Goal: Communication & Community: Answer question/provide support

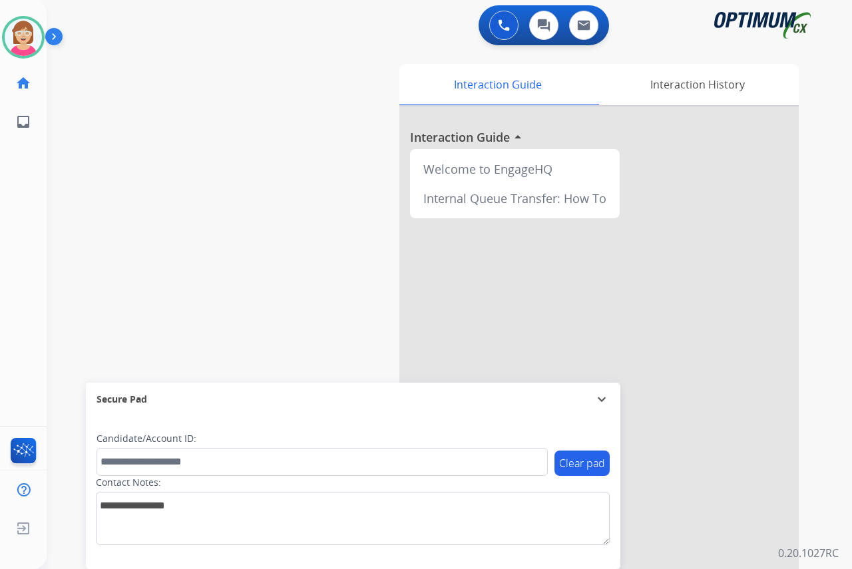
click at [25, 192] on div "[PERSON_NAME] Available Edit Avatar Agent: [PERSON_NAME] Profile: OCX Training …" at bounding box center [23, 284] width 47 height 569
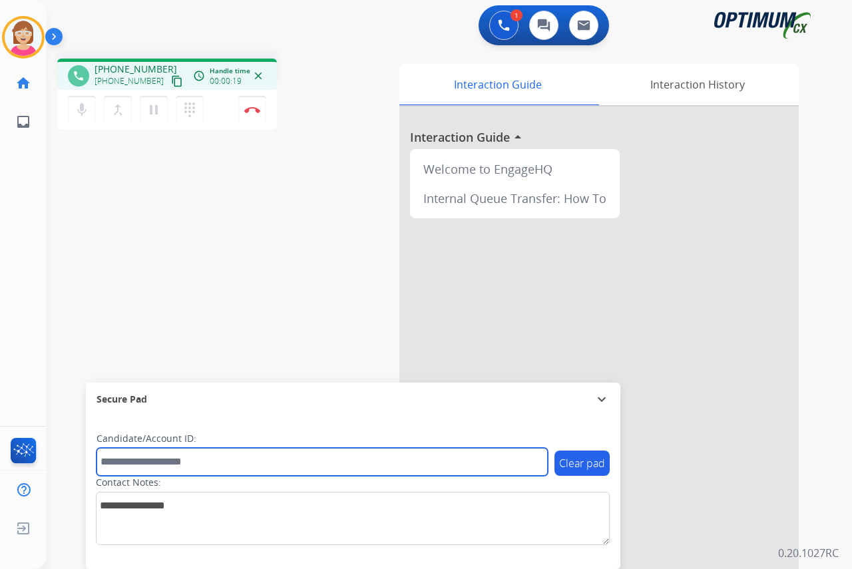
click at [131, 463] on input "text" at bounding box center [322, 462] width 451 height 28
click at [120, 459] on input "********" at bounding box center [322, 462] width 451 height 28
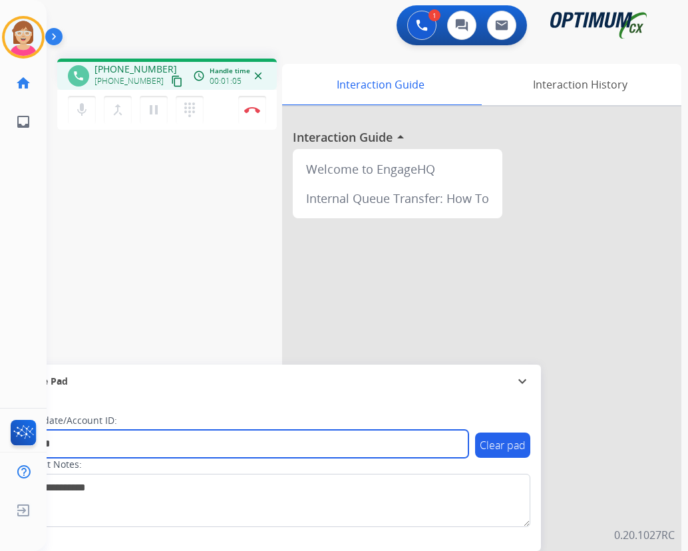
type input "*******"
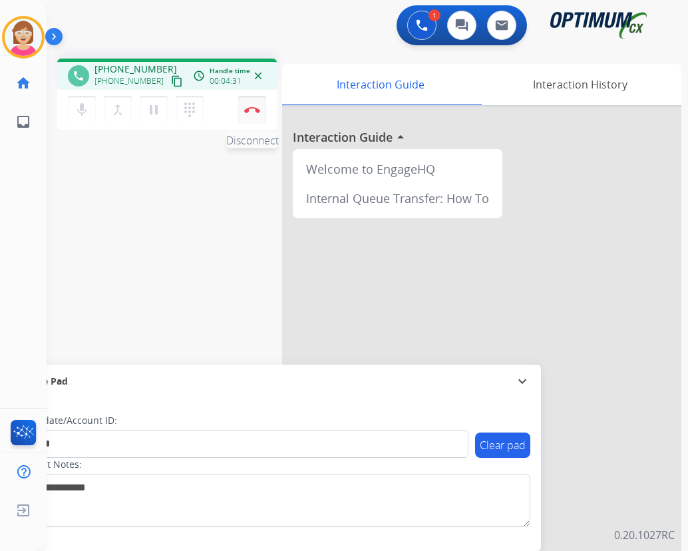
click at [252, 108] on img at bounding box center [252, 109] width 16 height 7
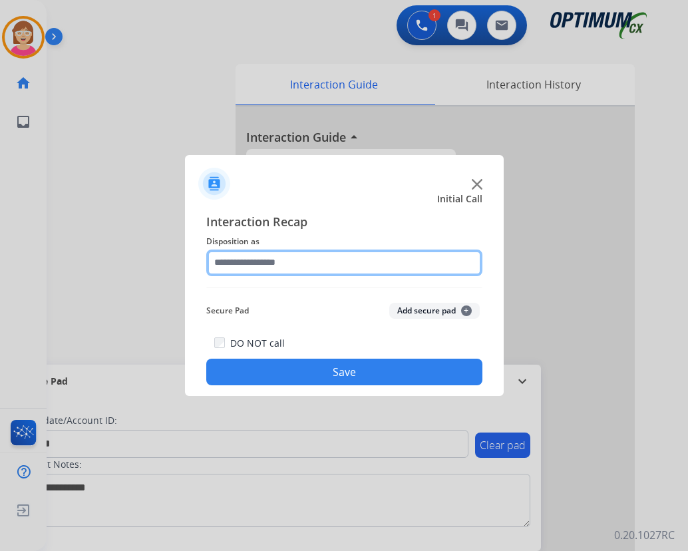
click at [239, 267] on input "text" at bounding box center [344, 263] width 276 height 27
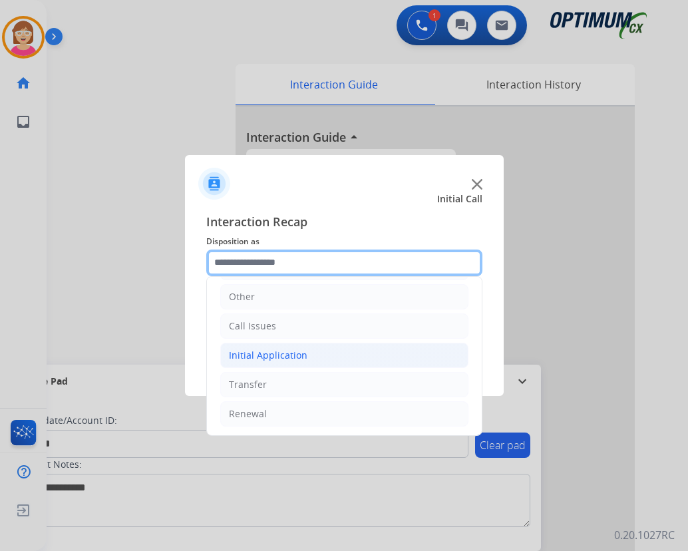
scroll to position [91, 0]
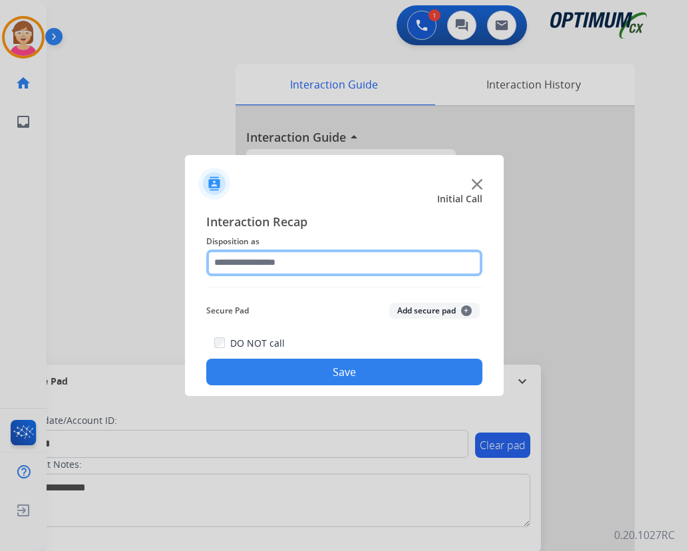
drag, startPoint x: 246, startPoint y: 415, endPoint x: 215, endPoint y: 259, distance: 158.9
click at [215, 259] on input "text" at bounding box center [344, 263] width 276 height 27
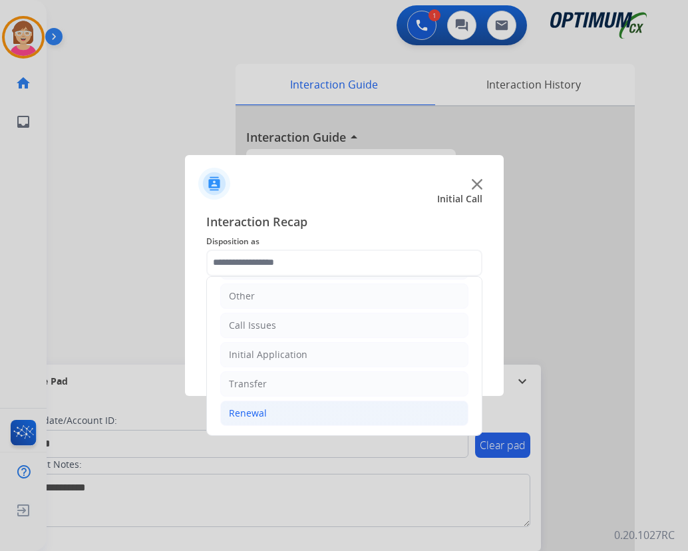
click at [254, 410] on div "Renewal" at bounding box center [248, 413] width 38 height 13
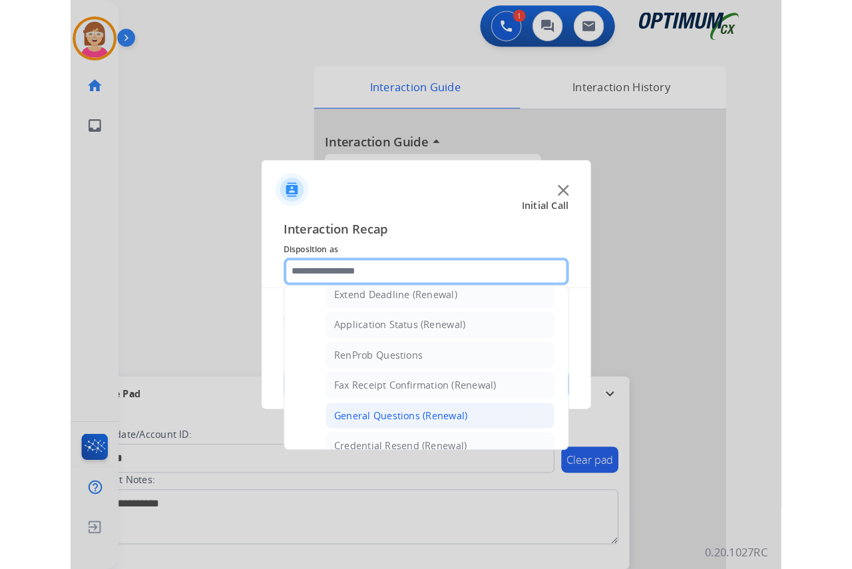
scroll to position [357, 0]
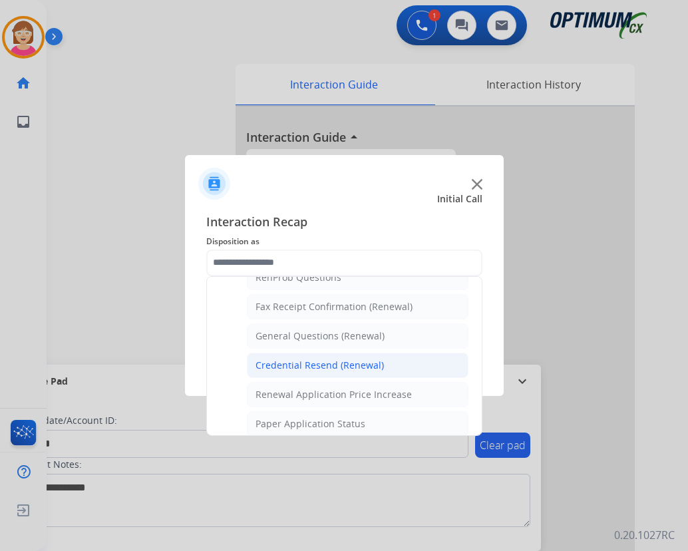
click at [313, 365] on div "Credential Resend (Renewal)" at bounding box center [320, 365] width 128 height 13
type input "**********"
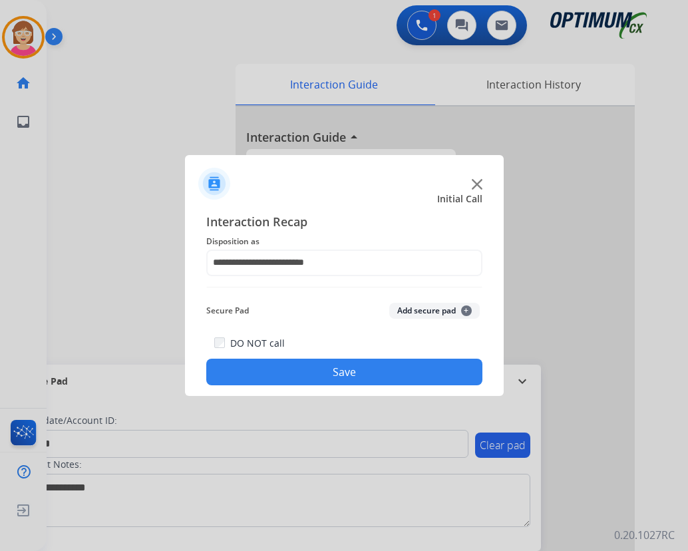
click at [465, 310] on span "+" at bounding box center [466, 311] width 11 height 11
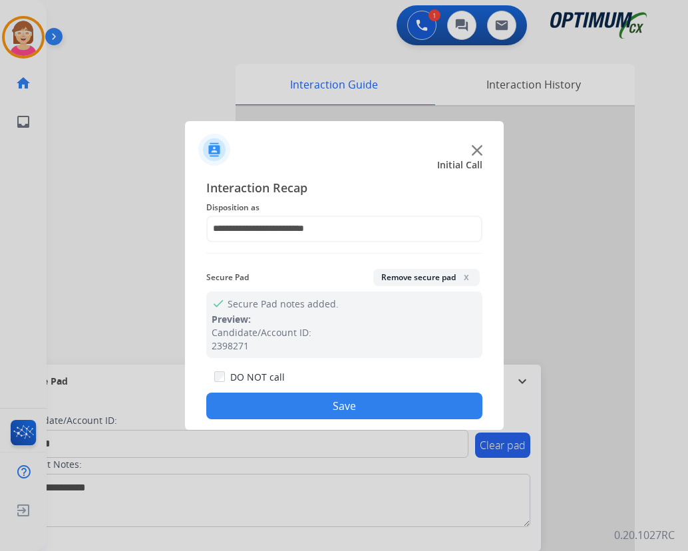
drag, startPoint x: 465, startPoint y: 310, endPoint x: 284, endPoint y: 413, distance: 209.3
click at [284, 413] on button "Save" at bounding box center [344, 406] width 276 height 27
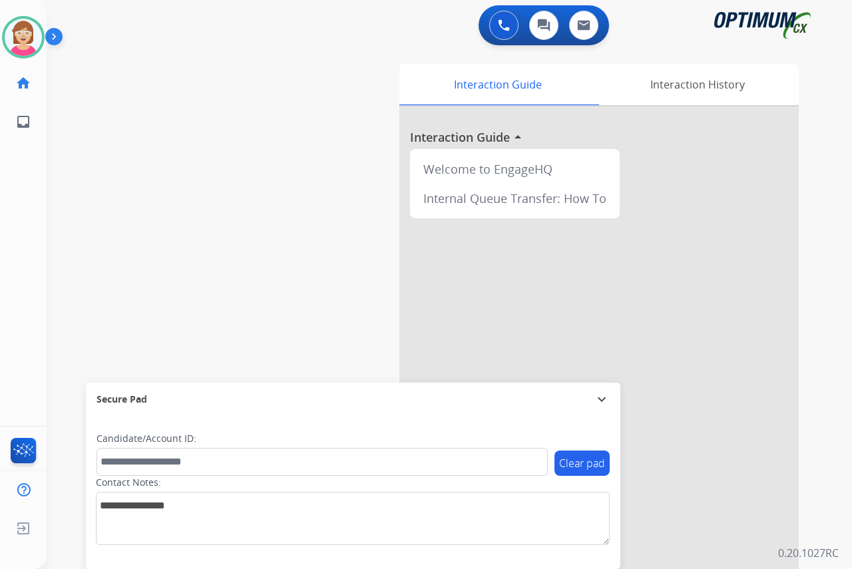
click at [26, 212] on div "Leanne Available Edit Avatar Agent: Leanne Routing Profile: OCX Training home H…" at bounding box center [23, 284] width 47 height 569
click at [25, 41] on img at bounding box center [23, 37] width 37 height 37
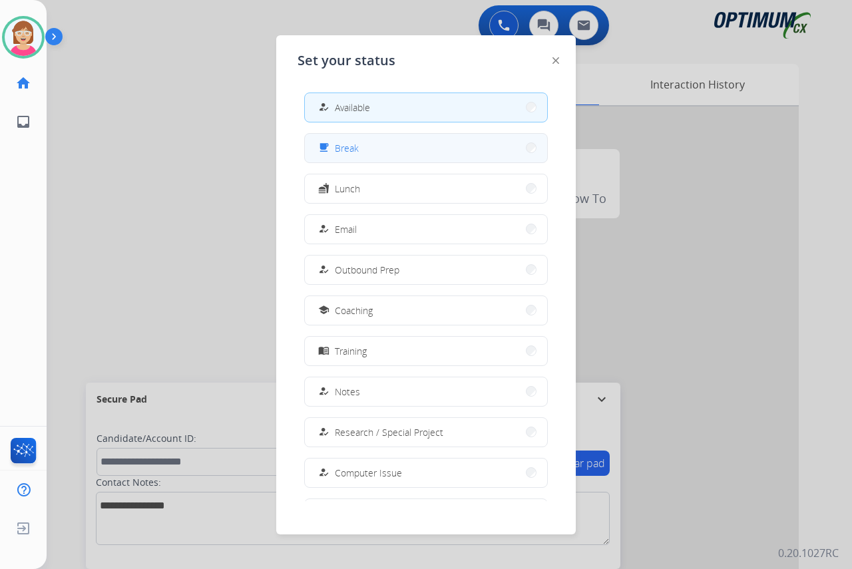
click at [356, 152] on span "Break" at bounding box center [347, 148] width 24 height 14
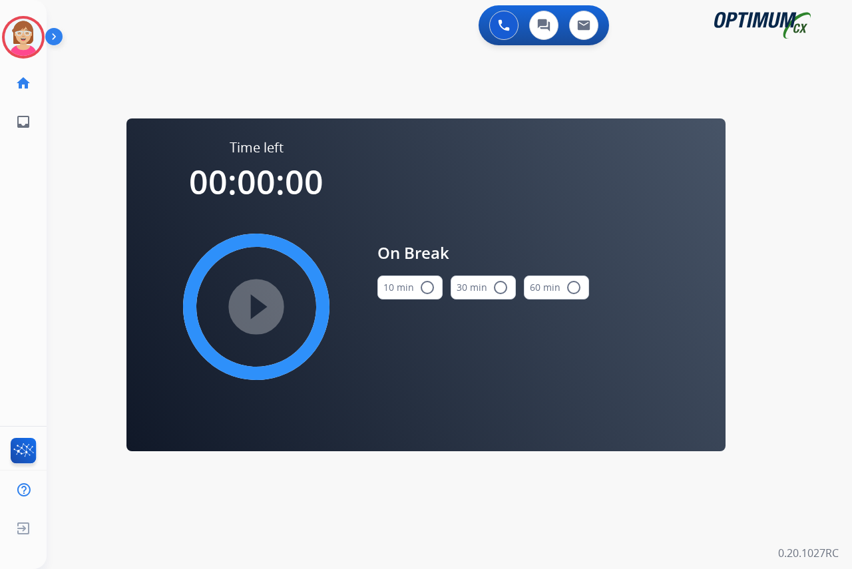
click at [425, 285] on mat-icon "radio_button_unchecked" at bounding box center [427, 288] width 16 height 16
click at [254, 305] on mat-icon "play_circle_filled" at bounding box center [256, 307] width 16 height 16
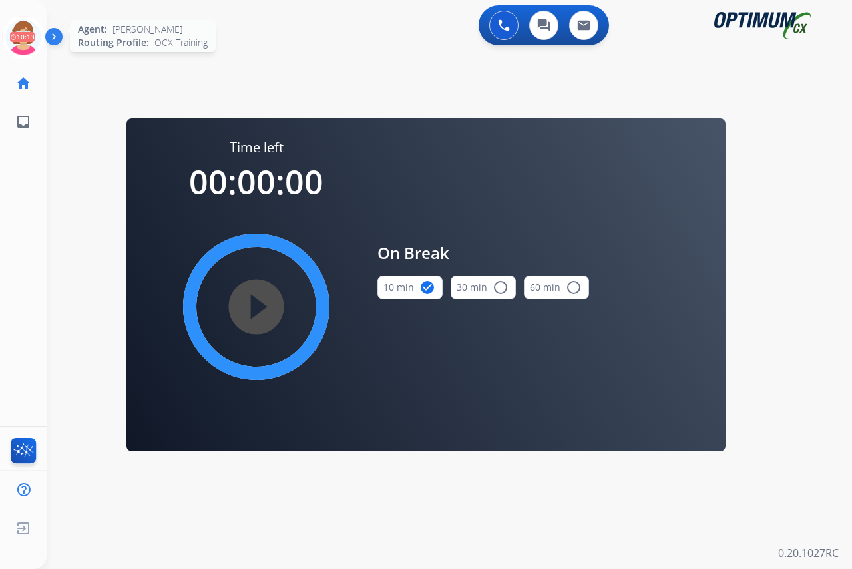
click at [25, 25] on icon at bounding box center [23, 37] width 43 height 43
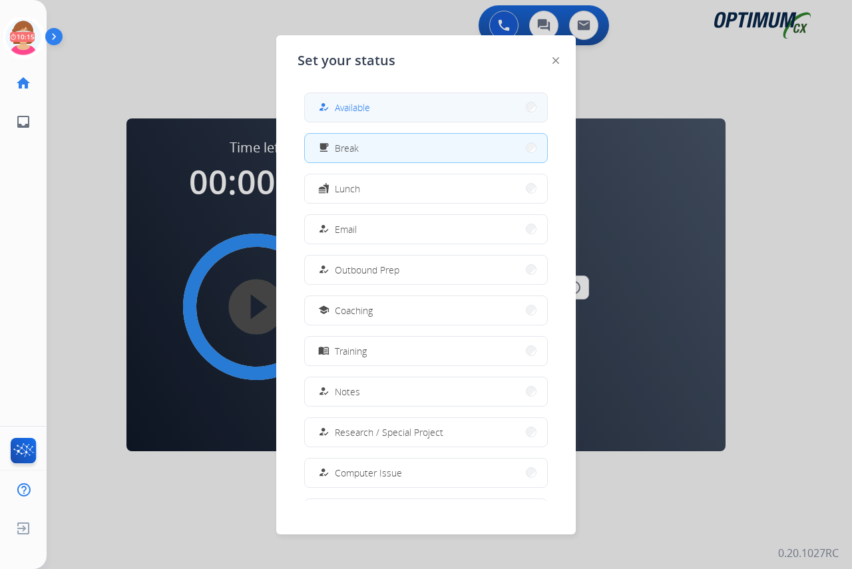
click at [355, 105] on span "Available" at bounding box center [352, 108] width 35 height 14
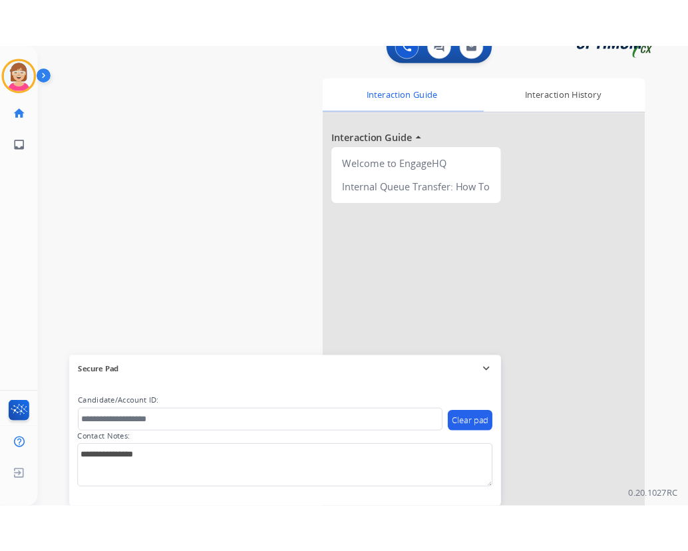
scroll to position [34, 0]
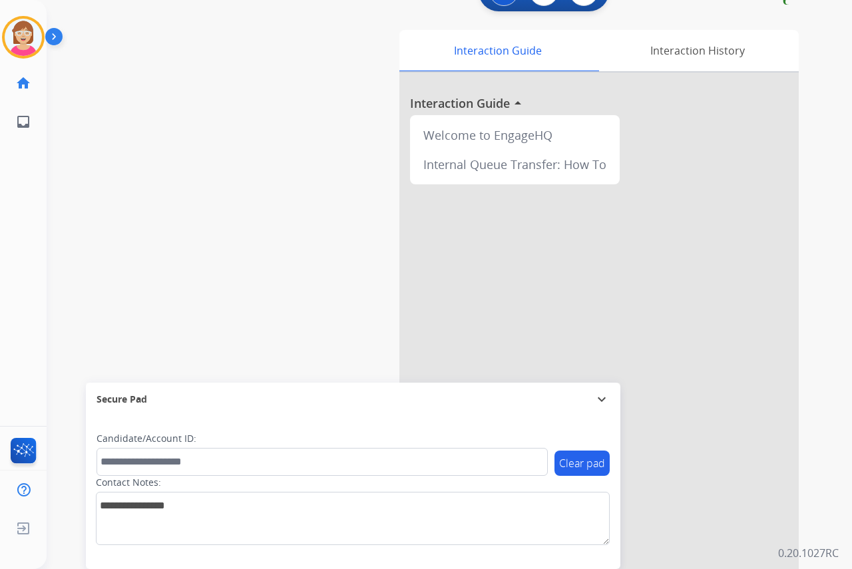
click at [24, 252] on div "Leanne Available Edit Avatar Agent: Leanne Routing Profile: OCX Training home H…" at bounding box center [23, 284] width 47 height 569
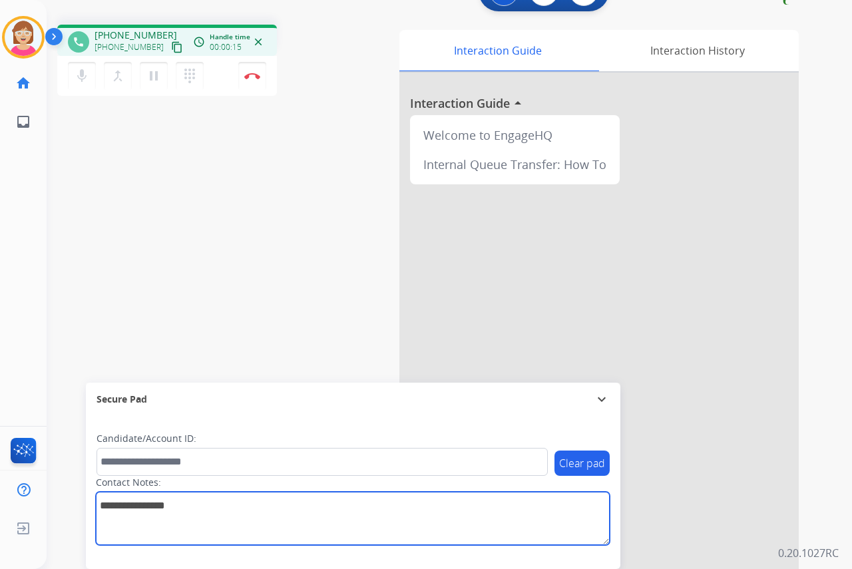
click at [105, 511] on textarea at bounding box center [353, 518] width 514 height 53
type textarea "******"
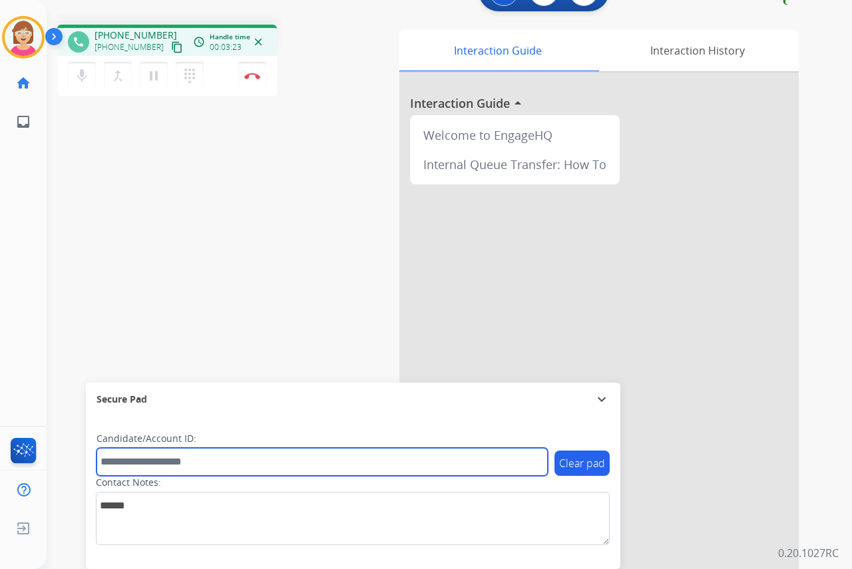
click at [142, 463] on input "text" at bounding box center [322, 462] width 451 height 28
type input "*******"
drag, startPoint x: 162, startPoint y: 462, endPoint x: 87, endPoint y: 463, distance: 74.6
click at [87, 463] on div "Clear pad Candidate/Account ID: ******* Contact Notes:" at bounding box center [353, 492] width 534 height 153
type input "*******"
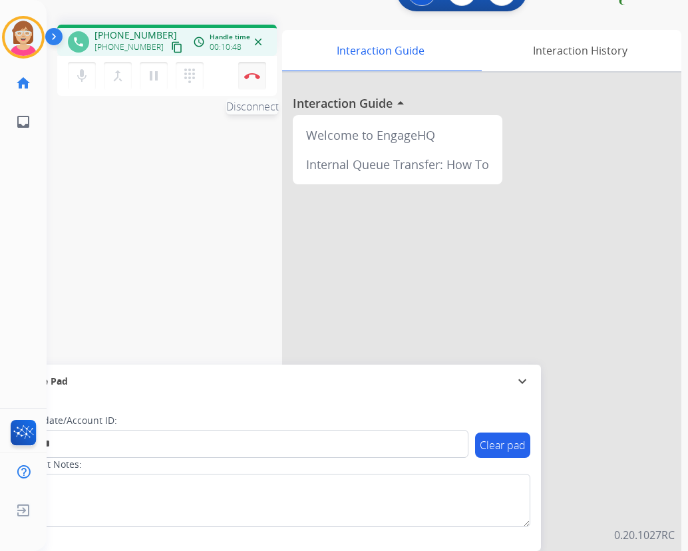
click at [253, 75] on img at bounding box center [252, 76] width 16 height 7
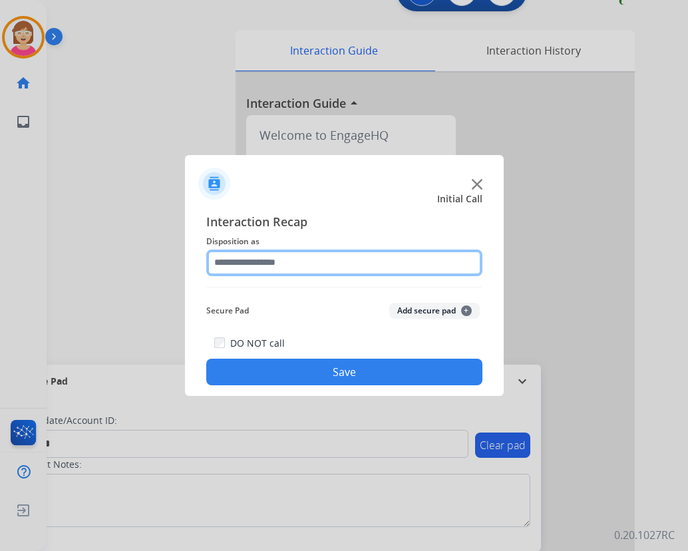
click at [239, 262] on input "text" at bounding box center [344, 263] width 276 height 27
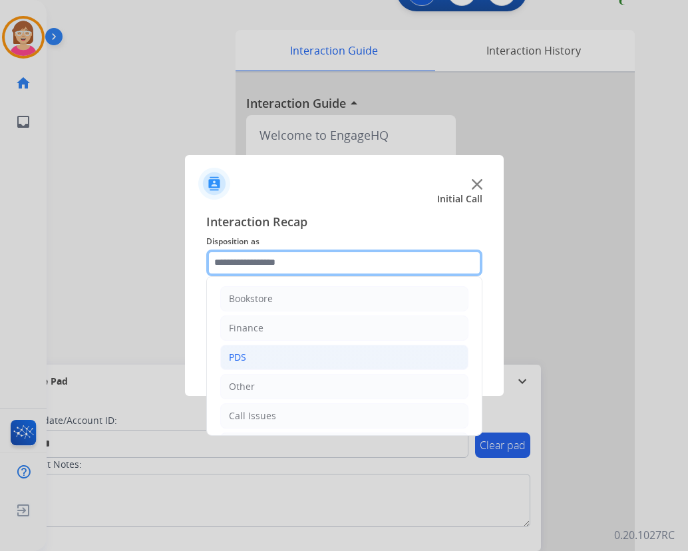
scroll to position [91, 0]
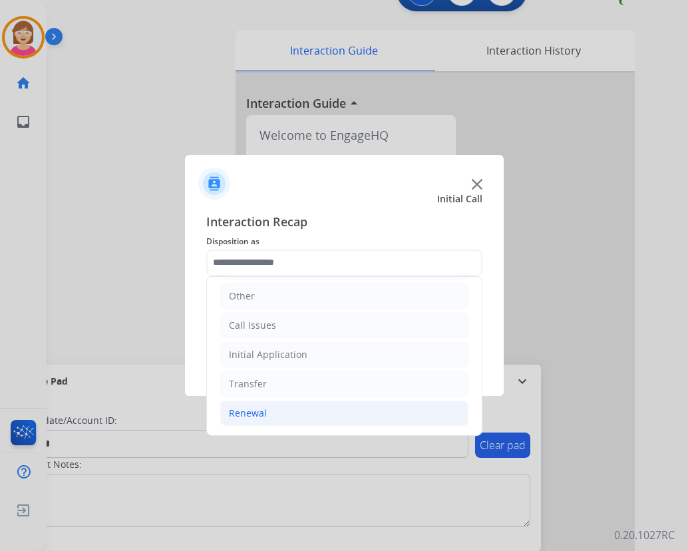
click at [257, 413] on div "Renewal" at bounding box center [248, 413] width 38 height 13
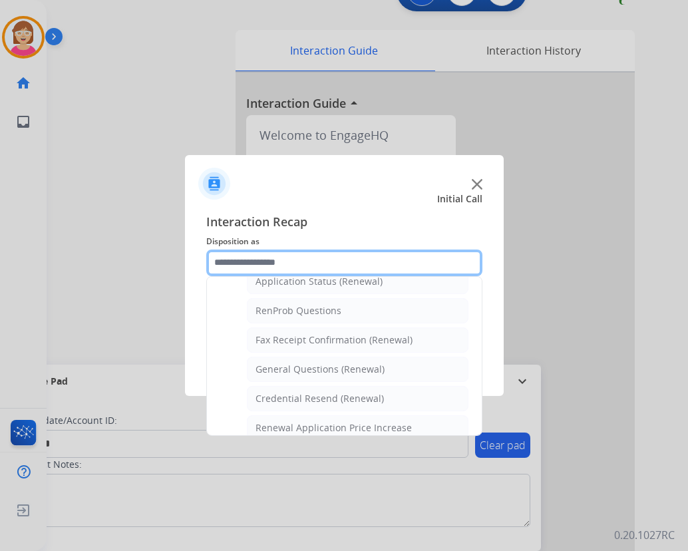
scroll to position [357, 0]
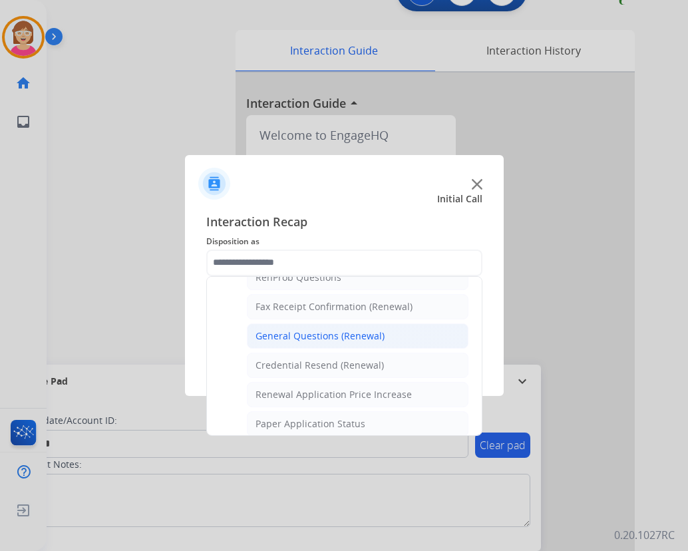
click at [297, 336] on div "General Questions (Renewal)" at bounding box center [320, 335] width 129 height 13
type input "**********"
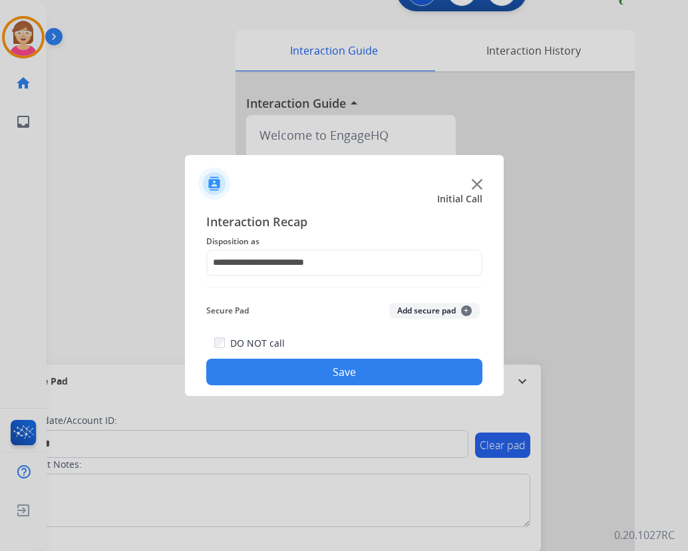
click at [463, 314] on span "+" at bounding box center [466, 311] width 11 height 11
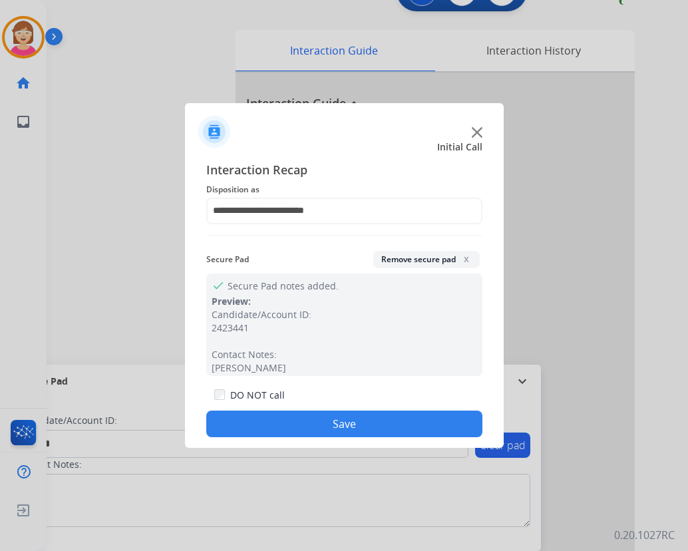
click at [287, 419] on button "Save" at bounding box center [344, 424] width 276 height 27
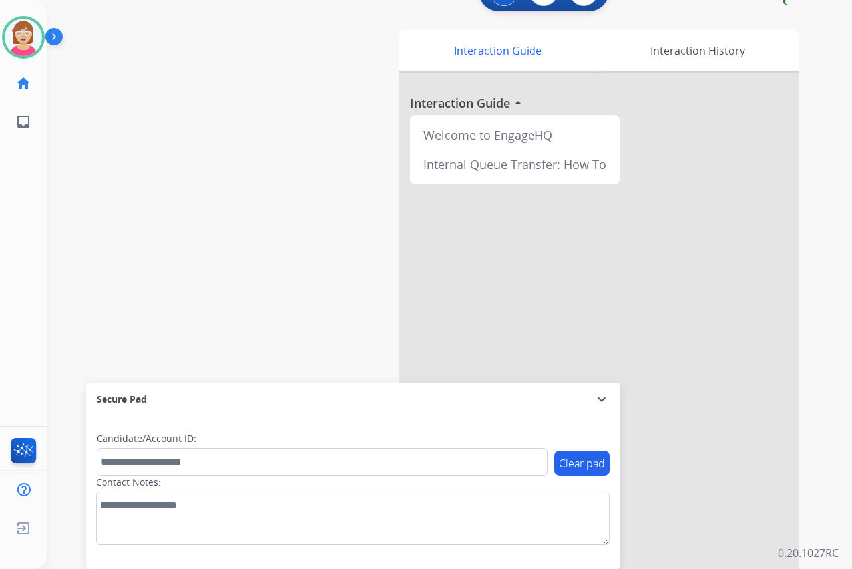
click at [19, 247] on div "Leanne Available Edit Avatar Agent: Leanne Routing Profile: OCX Training home H…" at bounding box center [23, 284] width 47 height 569
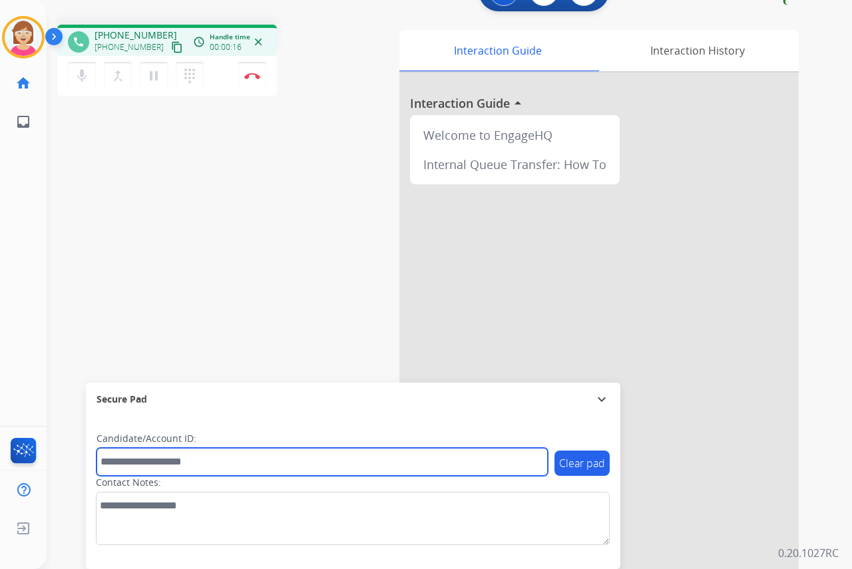
click at [120, 465] on input "text" at bounding box center [322, 462] width 451 height 28
type input "*******"
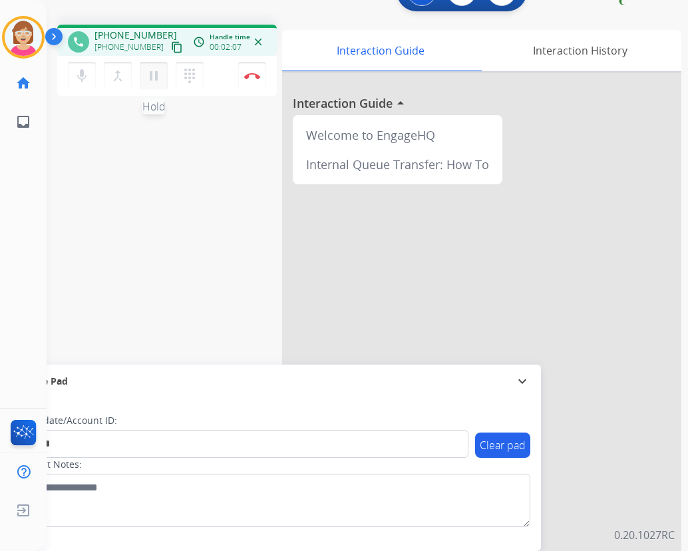
click at [154, 76] on mat-icon "pause" at bounding box center [154, 76] width 16 height 16
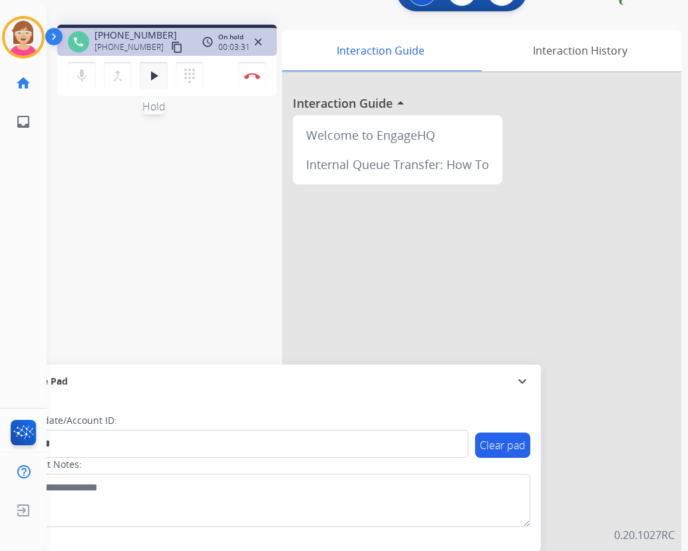
click at [155, 76] on mat-icon "play_arrow" at bounding box center [154, 76] width 16 height 16
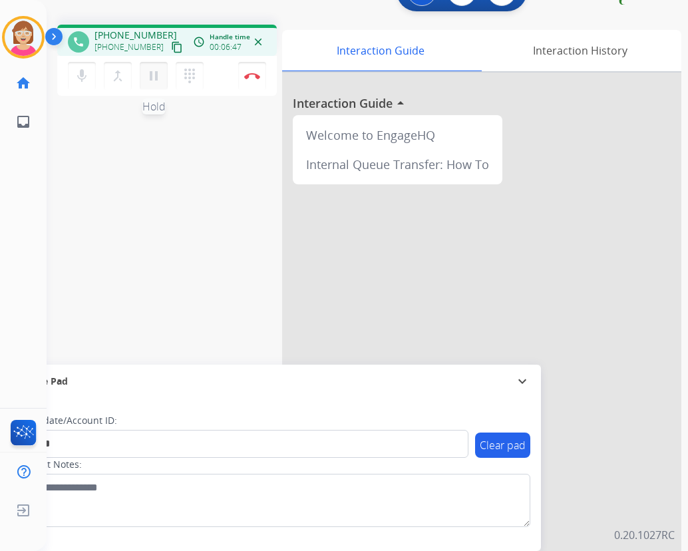
click at [154, 77] on mat-icon "pause" at bounding box center [154, 76] width 16 height 16
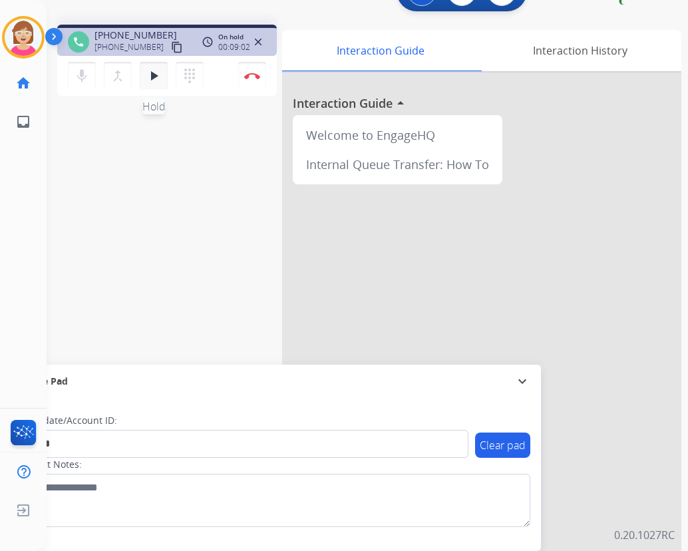
click at [153, 75] on mat-icon "play_arrow" at bounding box center [154, 76] width 16 height 16
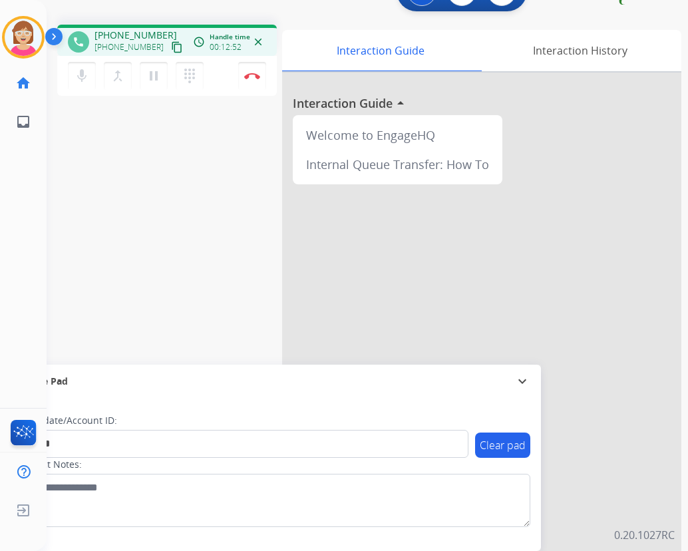
drag, startPoint x: 153, startPoint y: 75, endPoint x: 99, endPoint y: 244, distance: 177.0
drag, startPoint x: 99, startPoint y: 244, endPoint x: 79, endPoint y: 238, distance: 20.2
click at [79, 240] on div "phone +15716192717 +15716192717 content_copy access_time Call metrics Queue 00:…" at bounding box center [352, 291] width 610 height 555
click at [253, 73] on img at bounding box center [252, 76] width 16 height 7
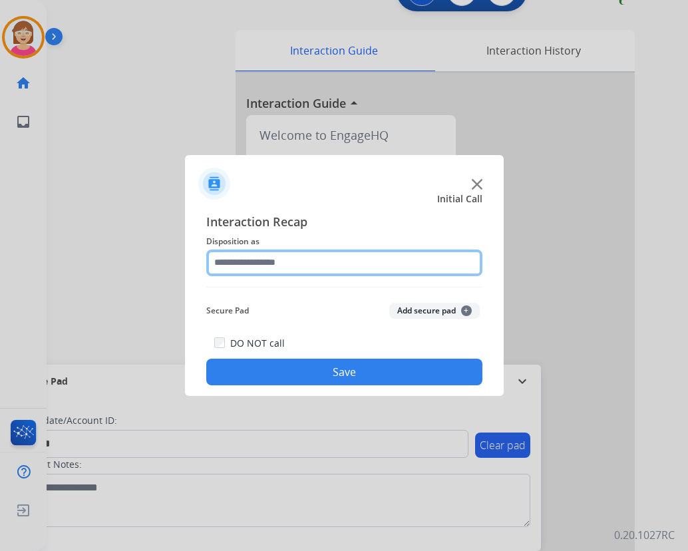
click at [235, 256] on input "text" at bounding box center [344, 263] width 276 height 27
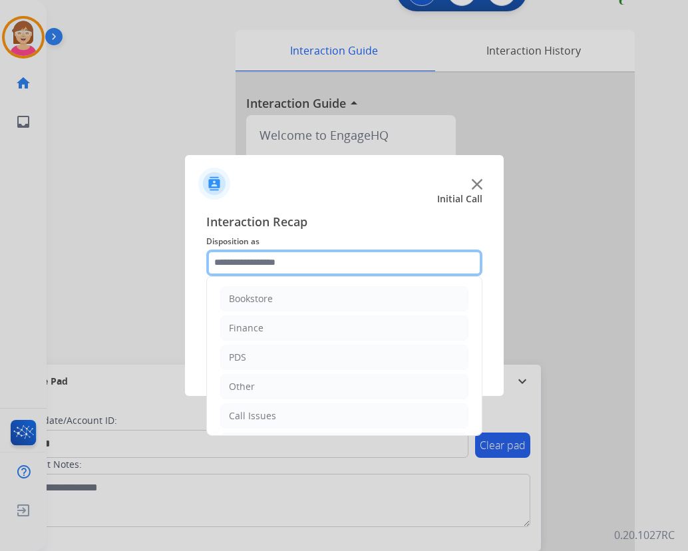
scroll to position [67, 0]
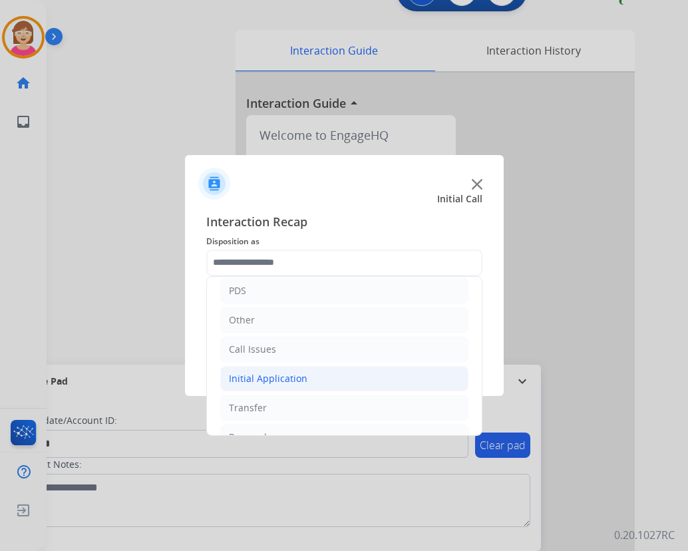
click at [284, 376] on div "Initial Application" at bounding box center [268, 378] width 79 height 13
click at [318, 407] on div "Credential Resend (Initial application)" at bounding box center [340, 407] width 168 height 13
type input "**********"
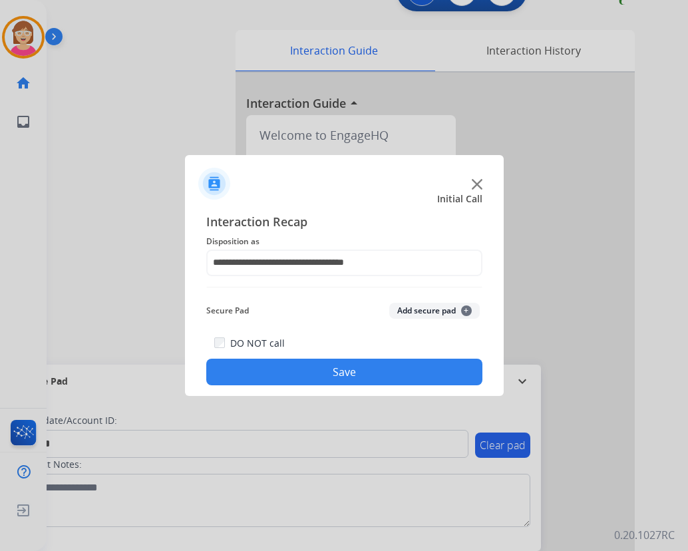
click at [467, 310] on span "+" at bounding box center [466, 311] width 11 height 11
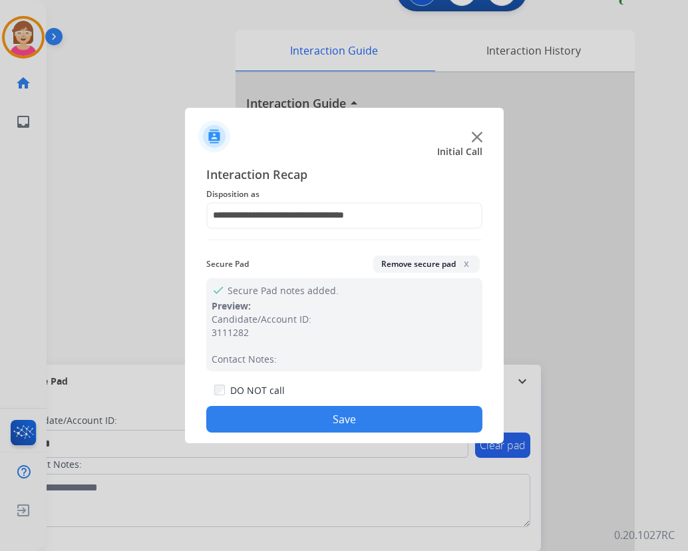
click at [268, 422] on button "Save" at bounding box center [344, 419] width 276 height 27
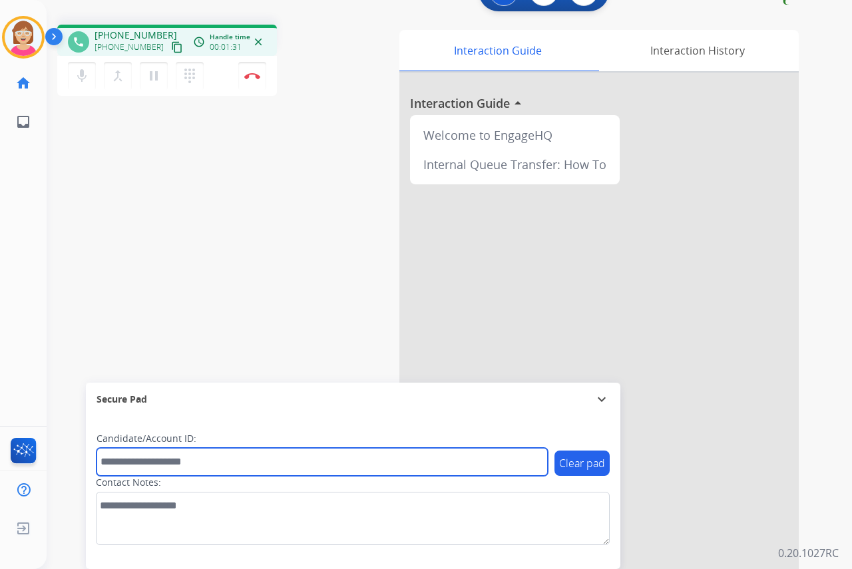
click at [116, 462] on input "text" at bounding box center [322, 462] width 451 height 28
type input "*******"
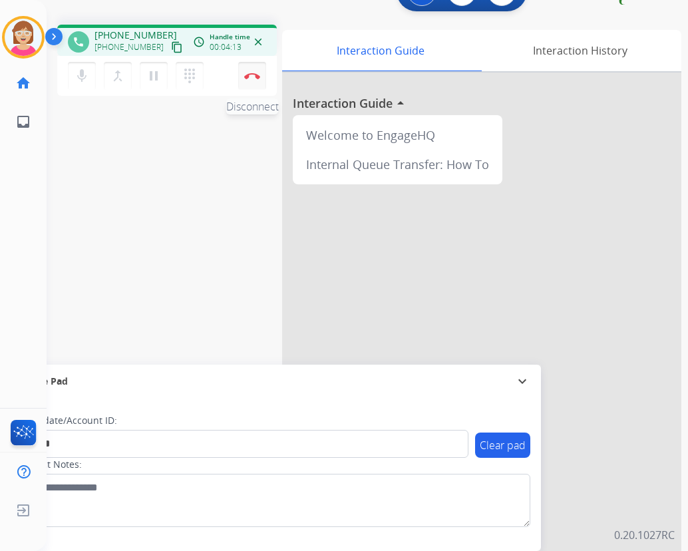
click at [252, 73] on img at bounding box center [252, 76] width 16 height 7
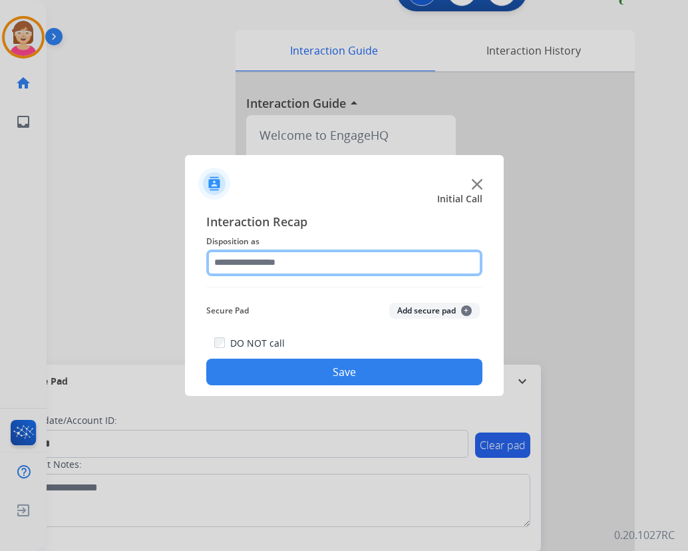
click at [235, 259] on input "text" at bounding box center [344, 263] width 276 height 27
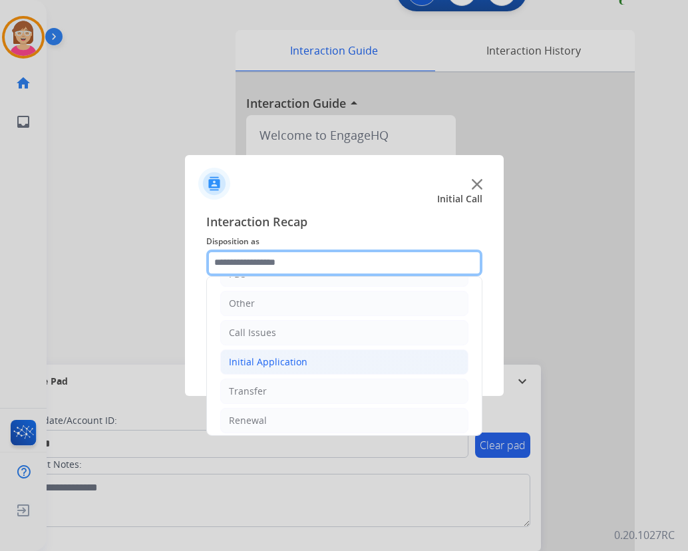
scroll to position [91, 0]
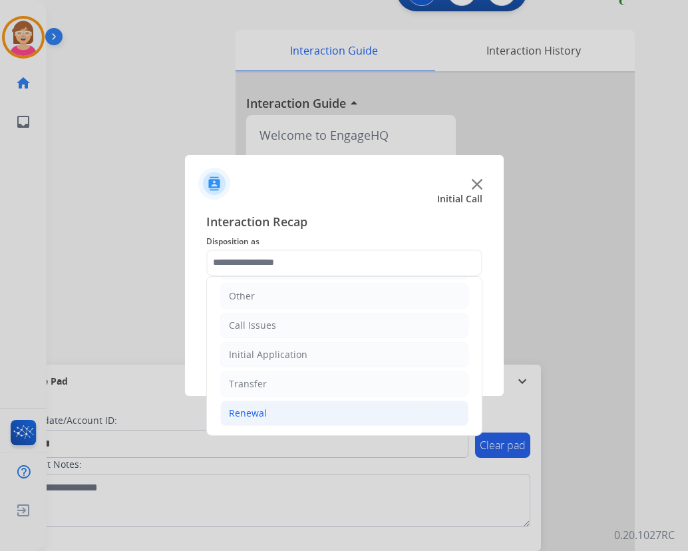
click at [247, 414] on div "Renewal" at bounding box center [248, 413] width 38 height 13
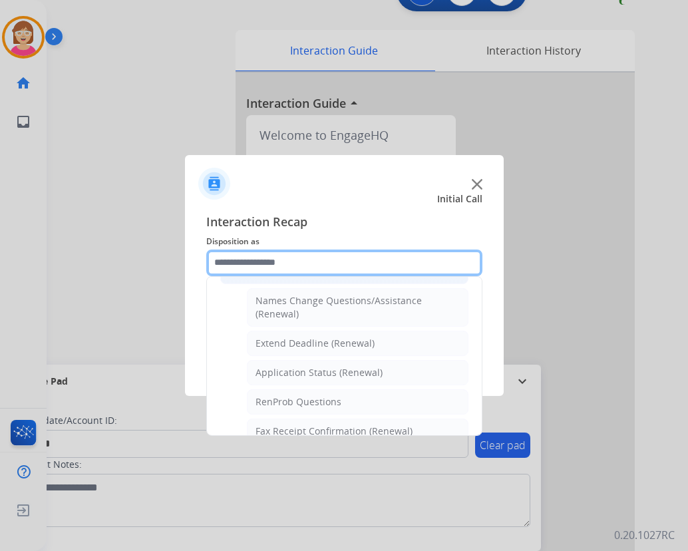
scroll to position [224, 0]
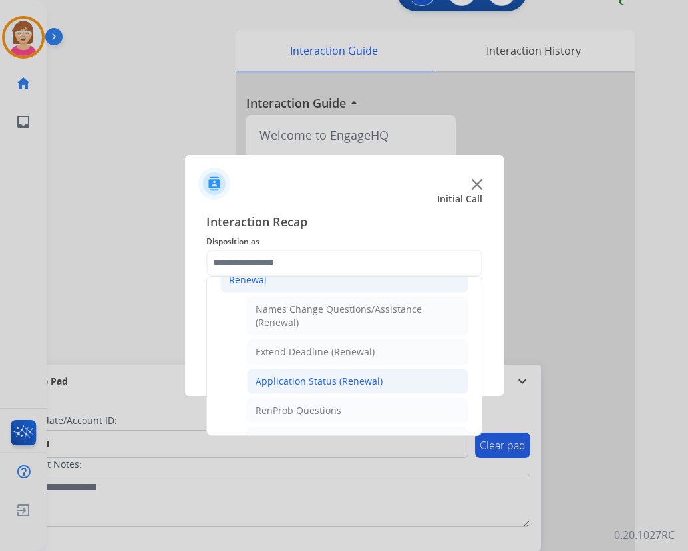
click at [297, 377] on div "Application Status (Renewal)" at bounding box center [319, 381] width 127 height 13
type input "**********"
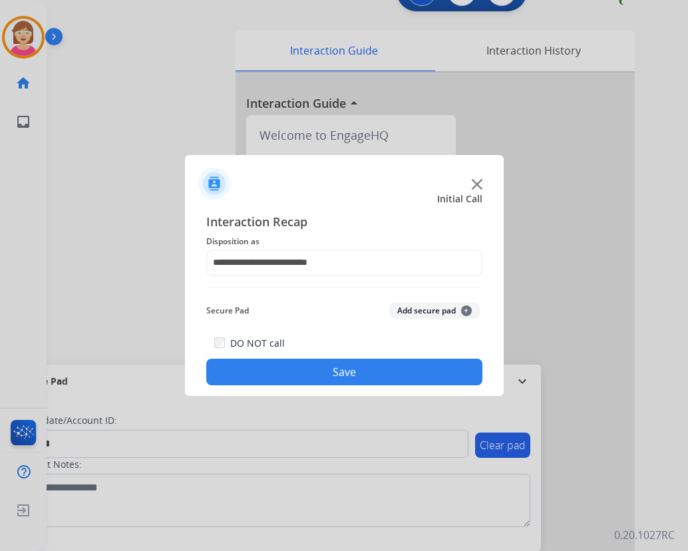
click at [467, 310] on span "+" at bounding box center [466, 311] width 11 height 11
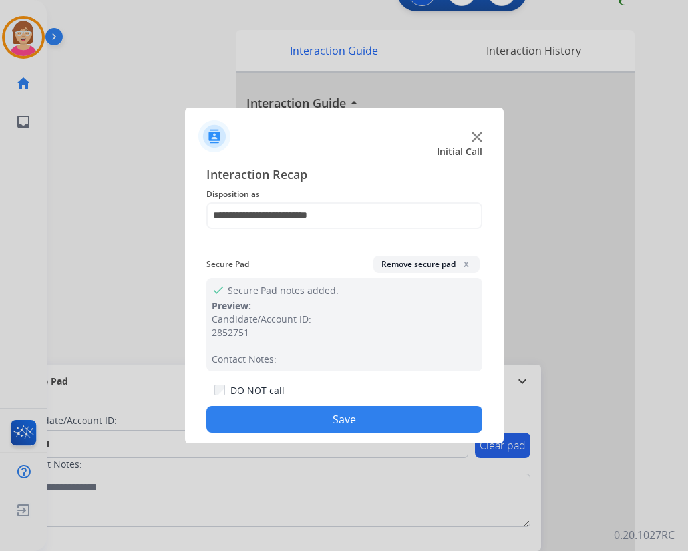
click at [276, 413] on button "Save" at bounding box center [344, 419] width 276 height 27
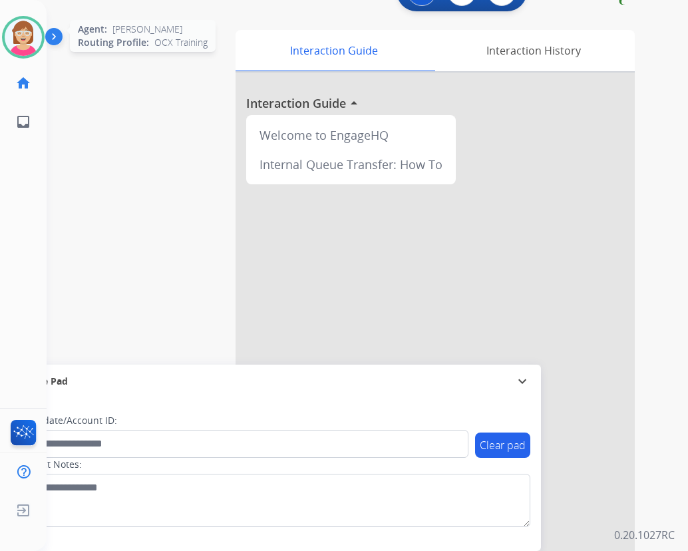
click at [18, 35] on img at bounding box center [23, 37] width 37 height 37
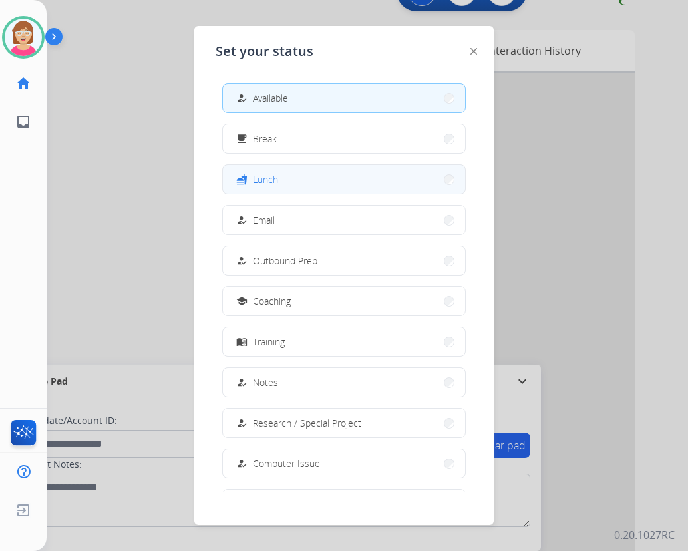
click at [288, 185] on button "fastfood Lunch" at bounding box center [344, 179] width 242 height 29
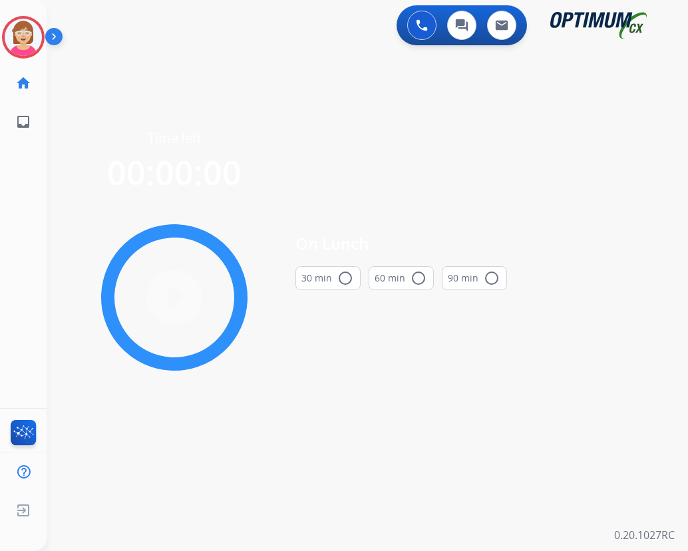
scroll to position [0, 0]
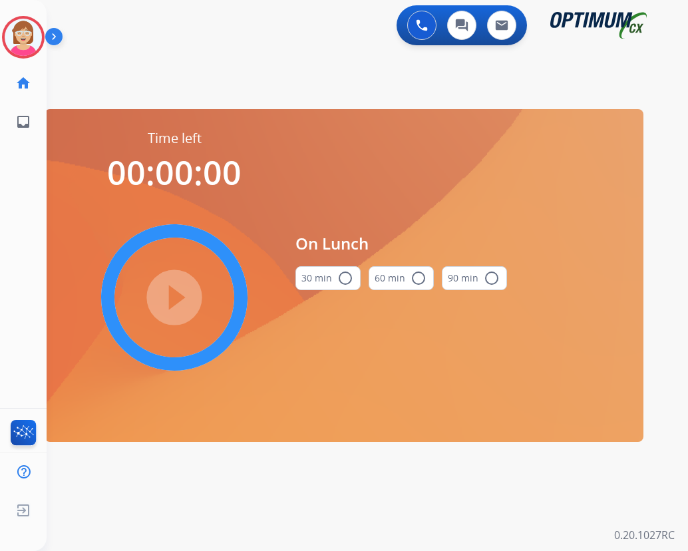
click at [345, 277] on mat-icon "radio_button_unchecked" at bounding box center [345, 278] width 16 height 16
click at [173, 294] on mat-icon "play_circle_filled" at bounding box center [174, 298] width 16 height 16
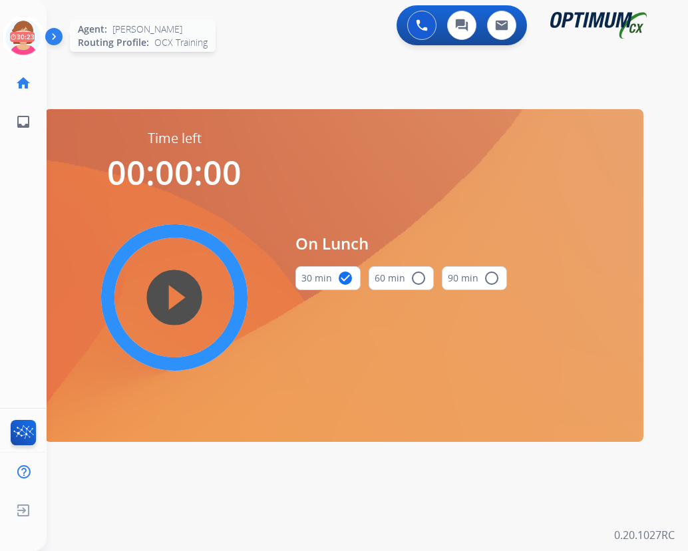
click at [21, 28] on icon at bounding box center [23, 37] width 43 height 43
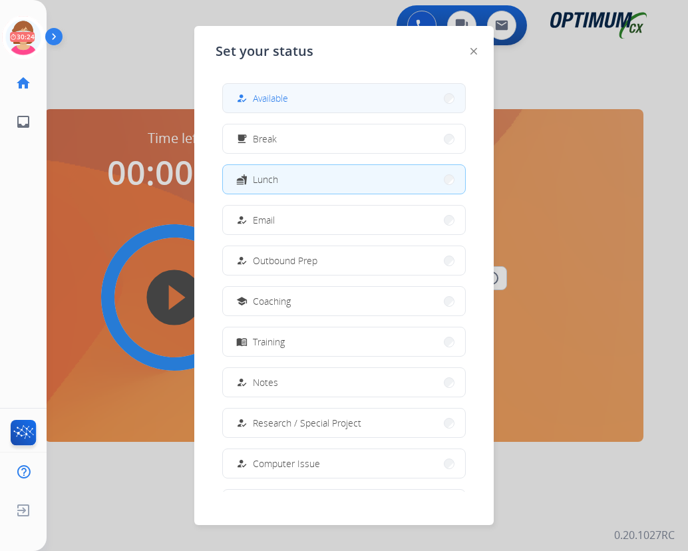
click at [260, 95] on span "Available" at bounding box center [270, 98] width 35 height 14
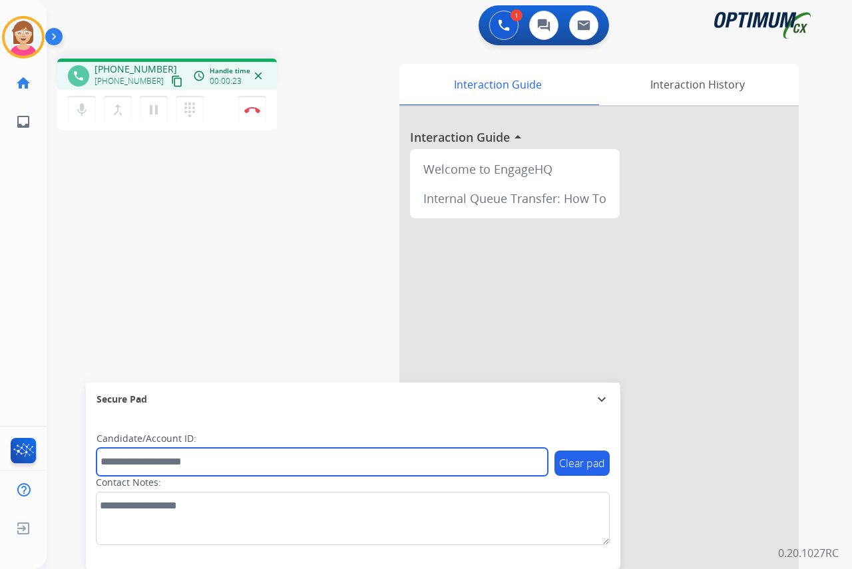
click at [138, 464] on input "text" at bounding box center [322, 462] width 451 height 28
drag, startPoint x: 138, startPoint y: 464, endPoint x: 110, endPoint y: 458, distance: 27.9
click at [110, 458] on input "text" at bounding box center [322, 462] width 451 height 28
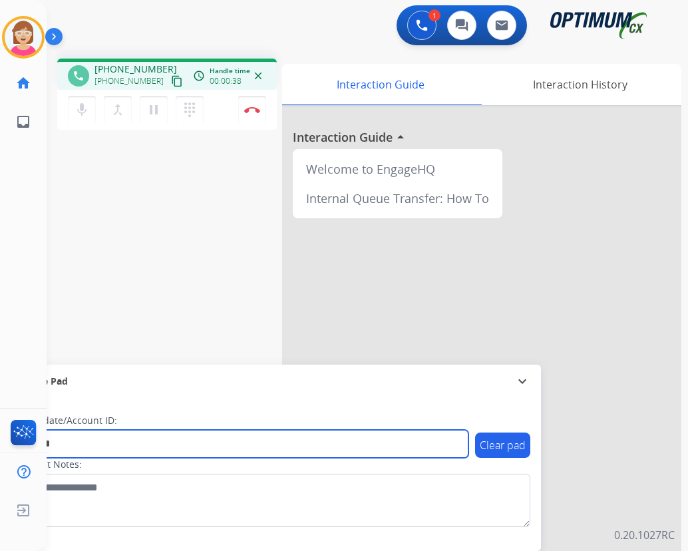
type input "*******"
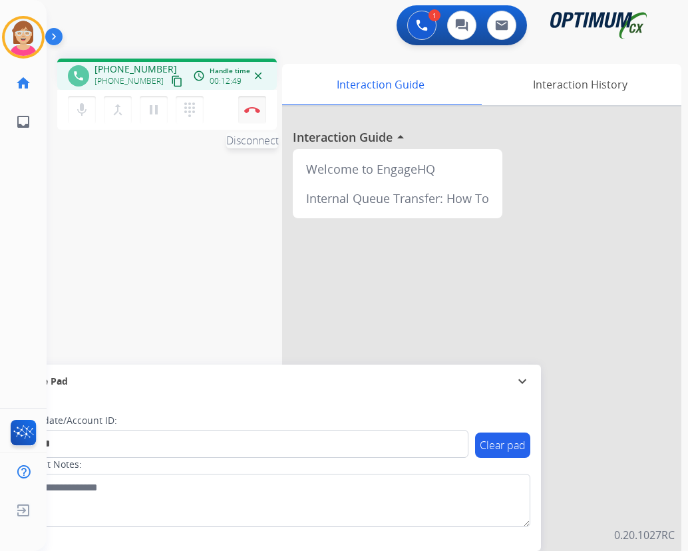
click at [253, 106] on button "Disconnect" at bounding box center [252, 110] width 28 height 28
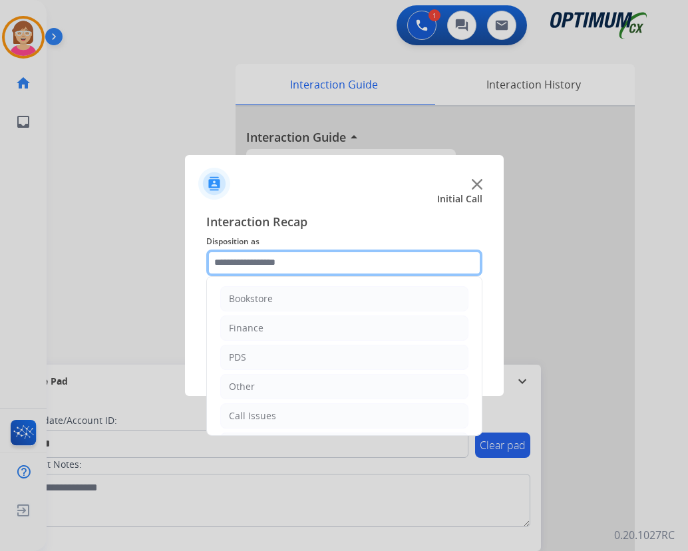
click at [246, 261] on input "text" at bounding box center [344, 263] width 276 height 27
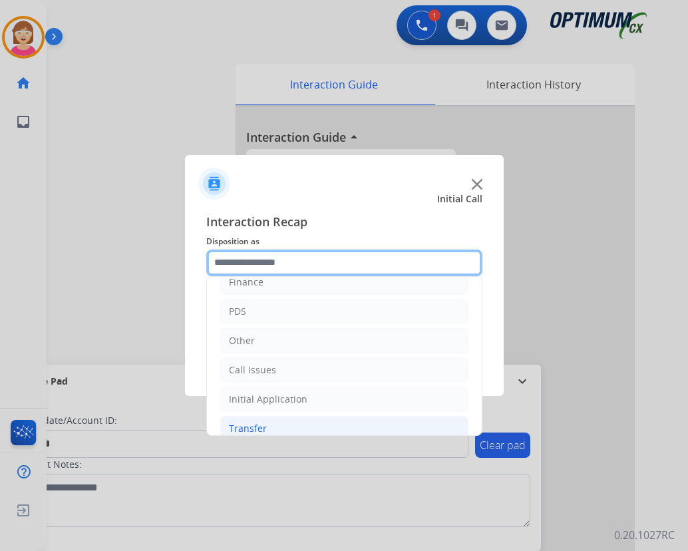
scroll to position [91, 0]
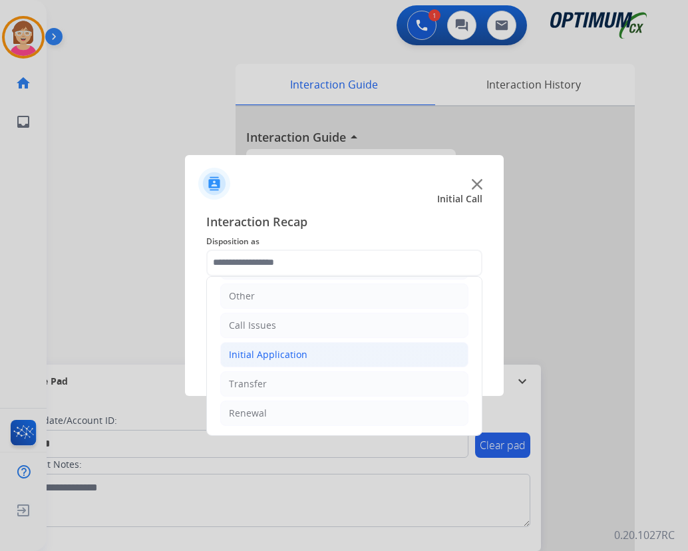
click at [257, 354] on div "Initial Application" at bounding box center [268, 354] width 79 height 13
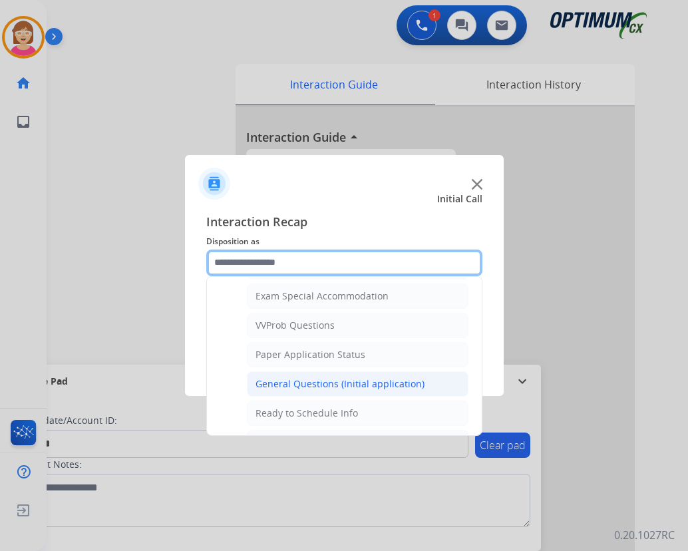
scroll to position [756, 0]
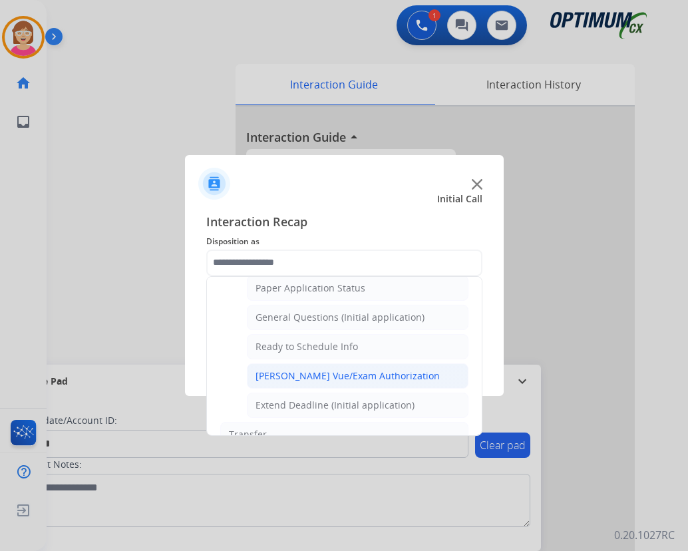
click at [305, 377] on div "Pearson Vue/Exam Authorization" at bounding box center [348, 375] width 184 height 13
type input "**********"
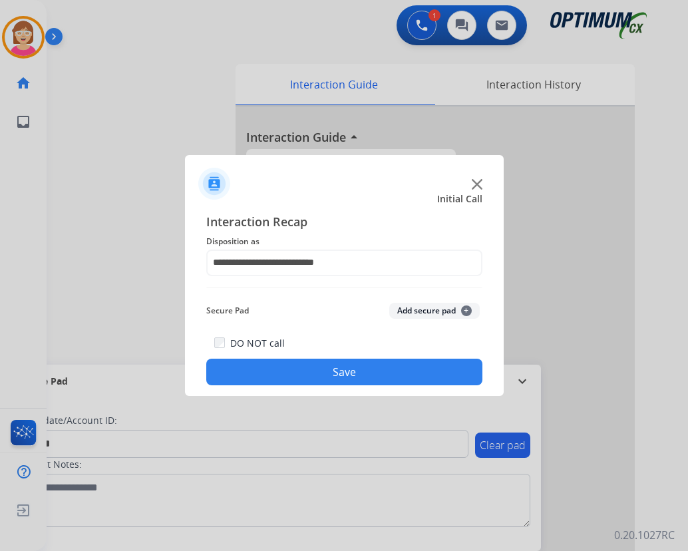
click at [466, 310] on span "+" at bounding box center [466, 311] width 11 height 11
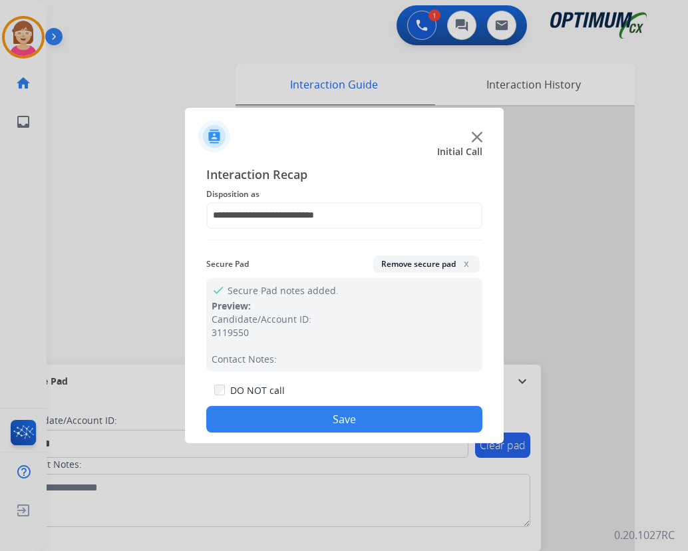
click at [314, 413] on button "Save" at bounding box center [344, 419] width 276 height 27
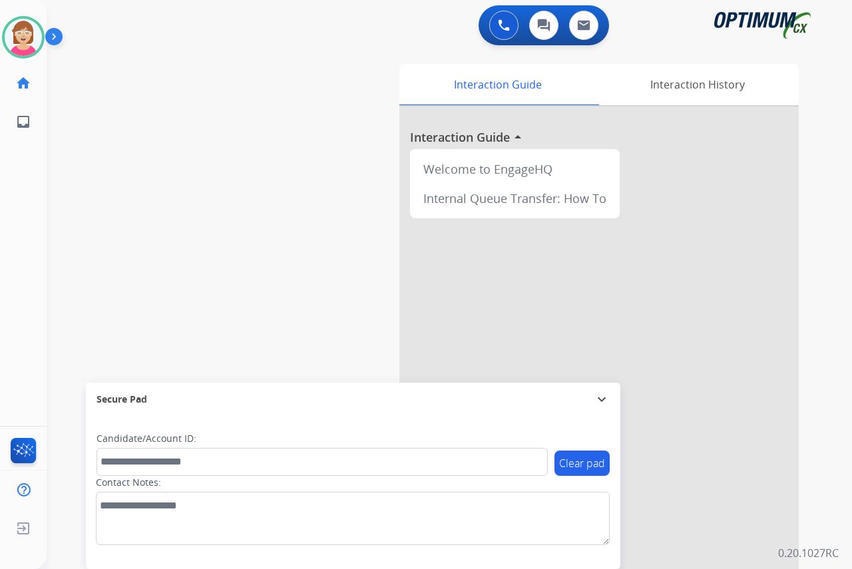
click at [25, 252] on div "Leanne Available Edit Avatar Agent: Leanne Routing Profile: OCX Training home H…" at bounding box center [23, 284] width 47 height 569
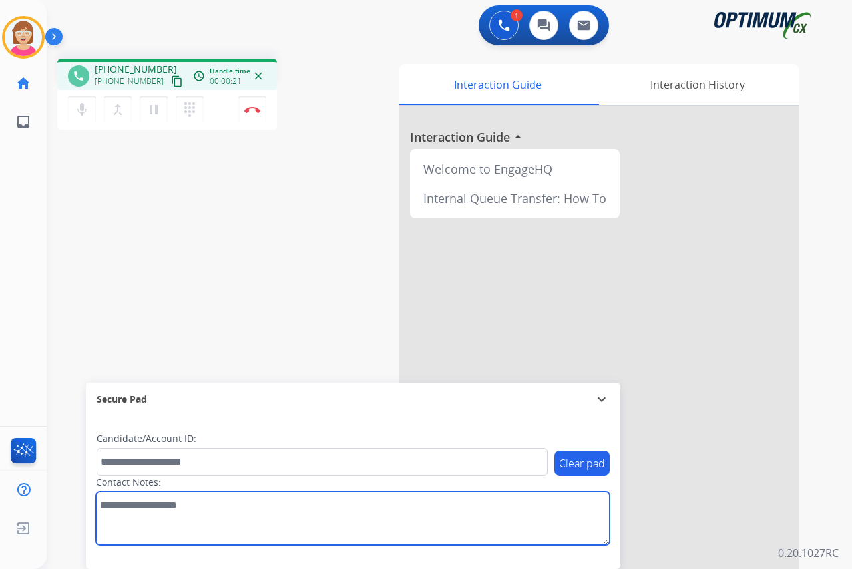
click at [114, 509] on textarea at bounding box center [353, 518] width 514 height 53
type textarea "********"
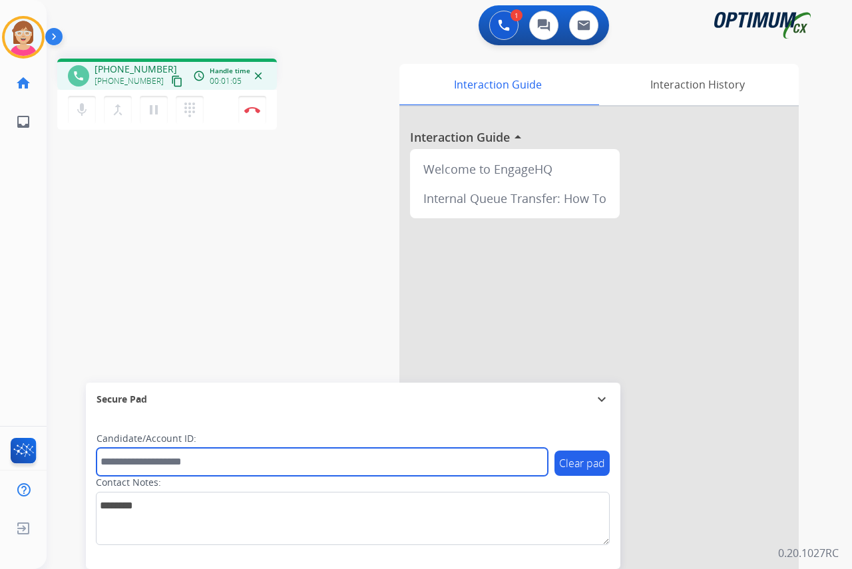
click at [117, 463] on input "text" at bounding box center [322, 462] width 451 height 28
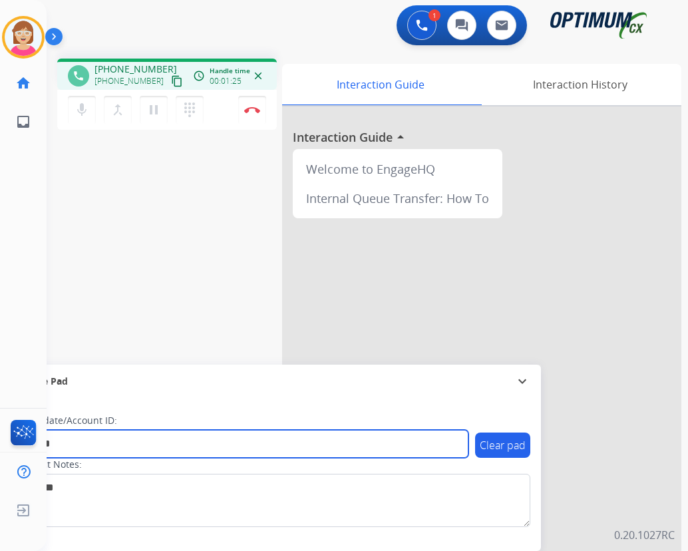
type input "*******"
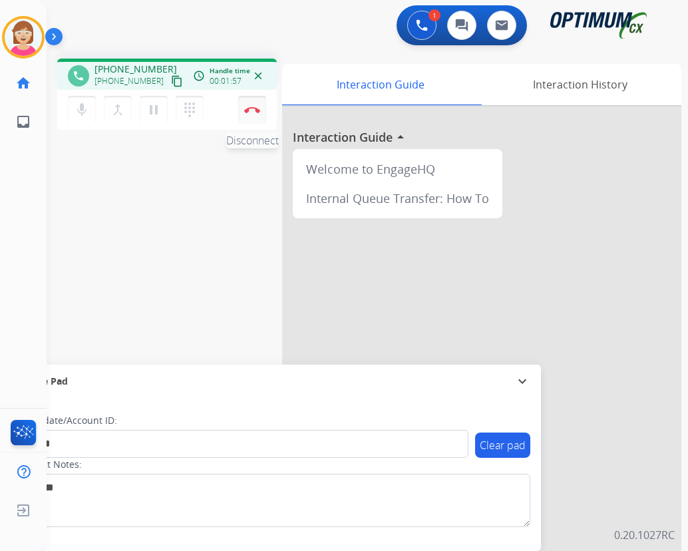
click at [254, 108] on img at bounding box center [252, 109] width 16 height 7
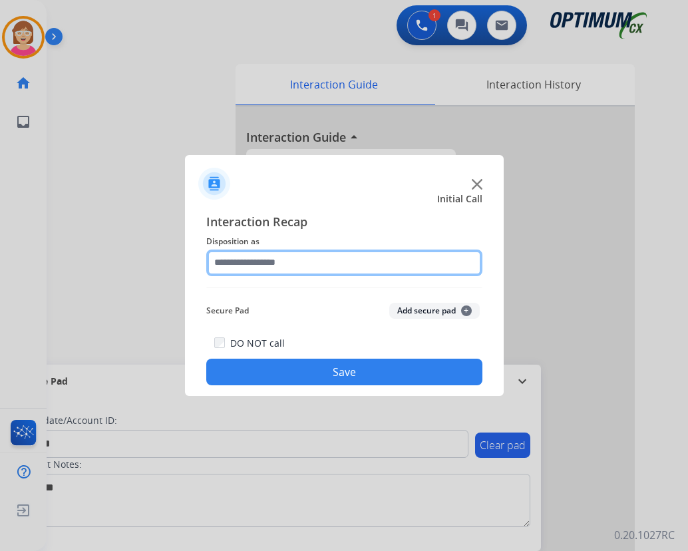
click at [232, 262] on input "text" at bounding box center [344, 263] width 276 height 27
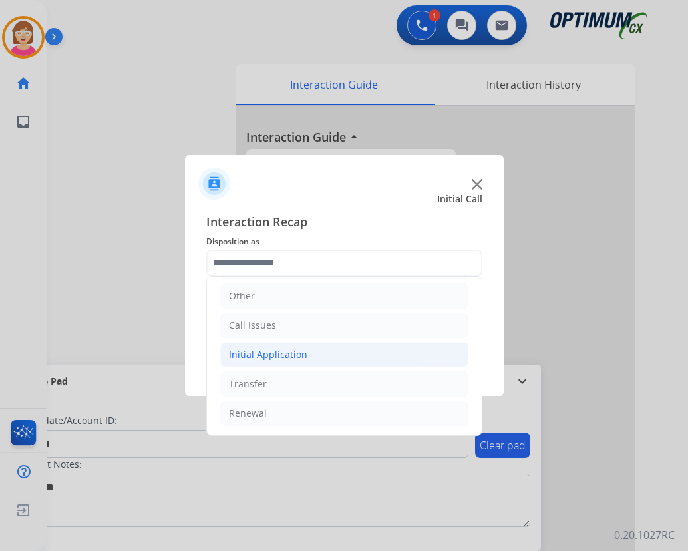
click at [278, 354] on div "Initial Application" at bounding box center [268, 354] width 79 height 13
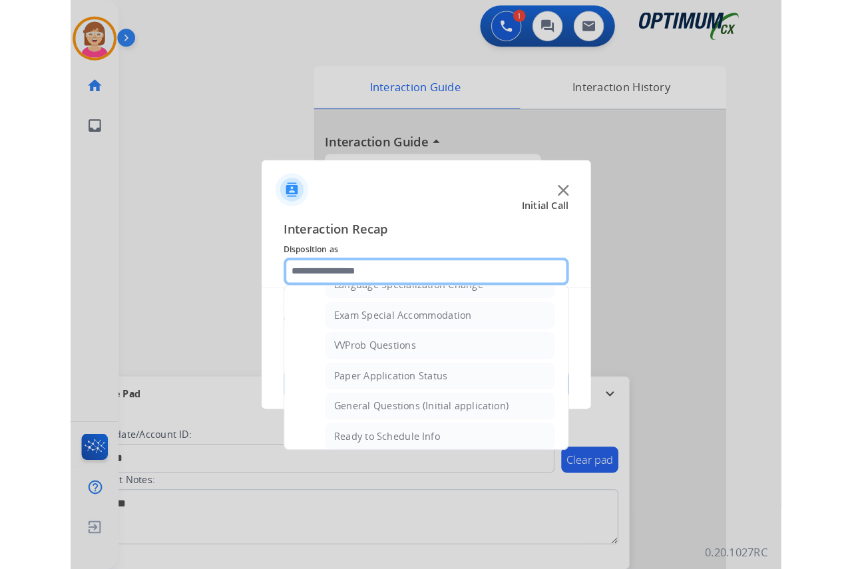
scroll to position [690, 0]
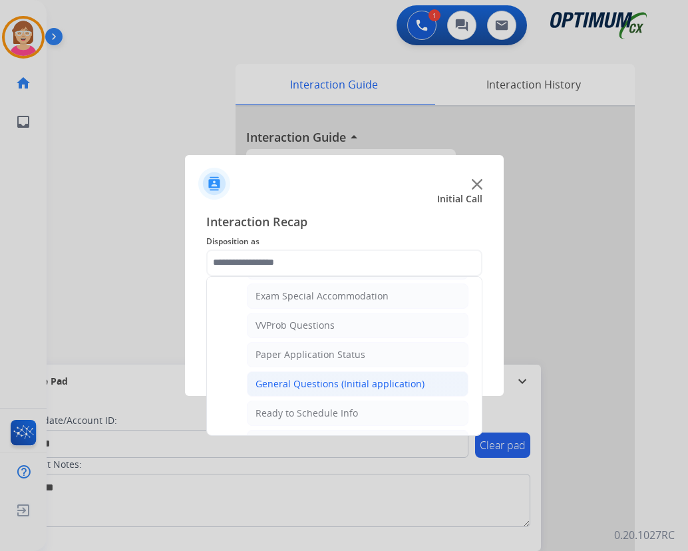
drag, startPoint x: 312, startPoint y: 383, endPoint x: 324, endPoint y: 377, distance: 13.4
click at [312, 383] on div "General Questions (Initial application)" at bounding box center [340, 383] width 169 height 13
type input "**********"
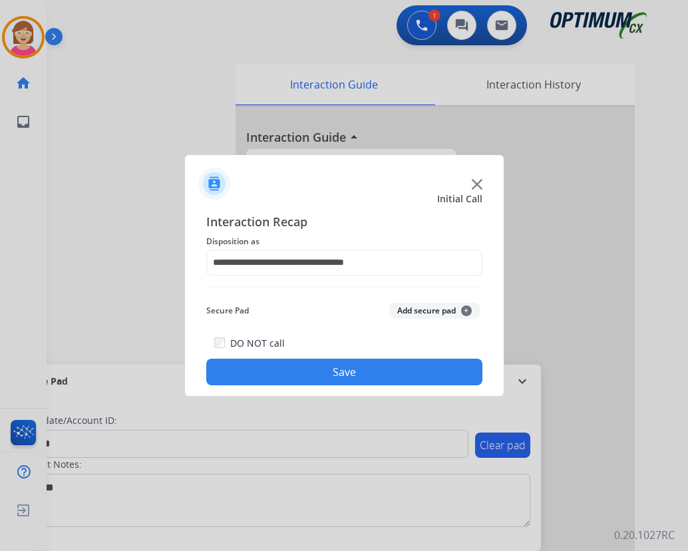
click at [464, 308] on span "+" at bounding box center [466, 311] width 11 height 11
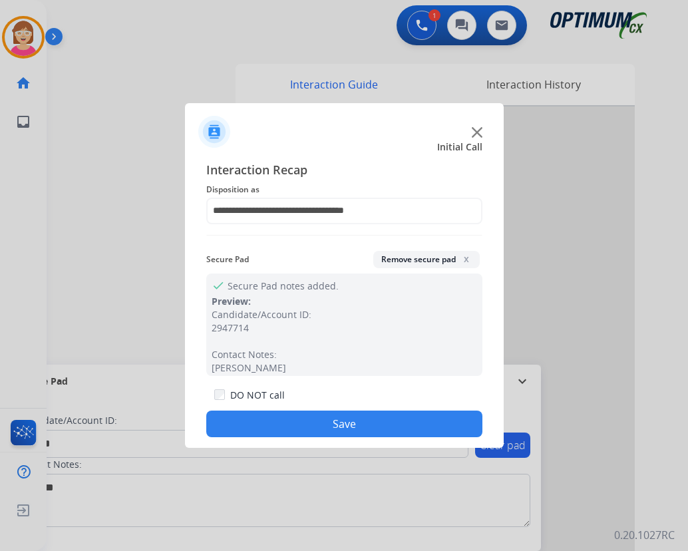
click at [253, 425] on button "Save" at bounding box center [344, 424] width 276 height 27
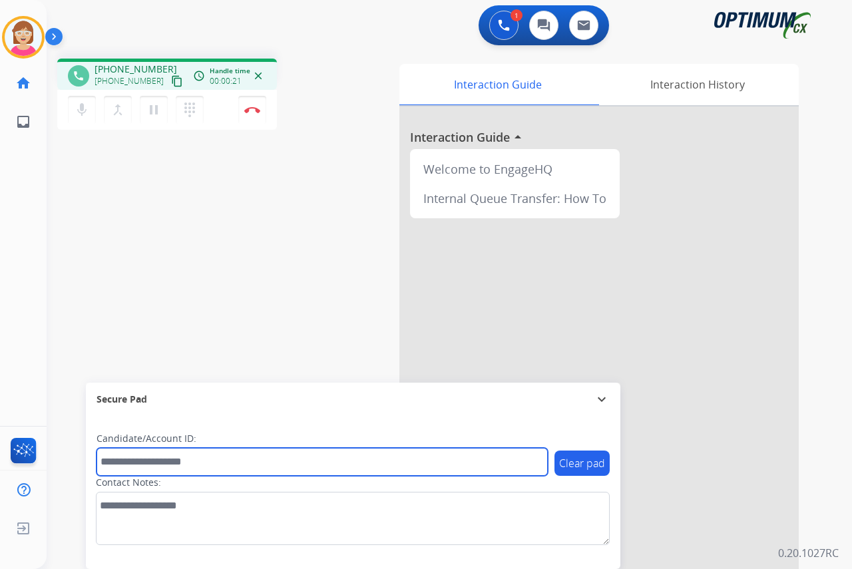
click at [130, 461] on input "text" at bounding box center [322, 462] width 451 height 28
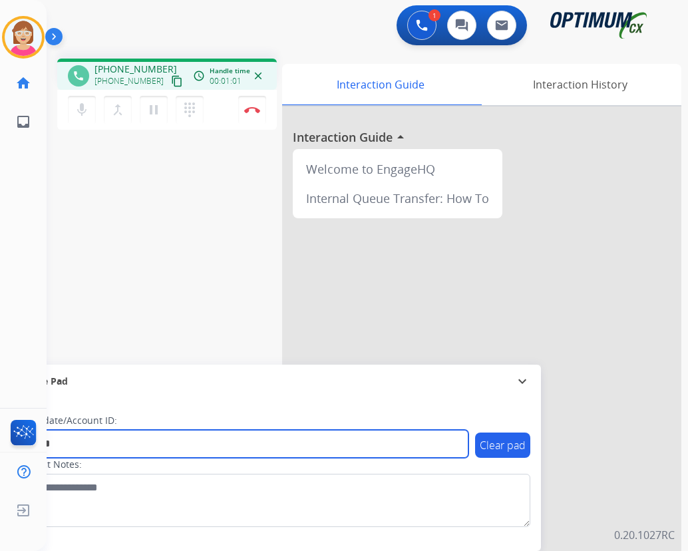
type input "*******"
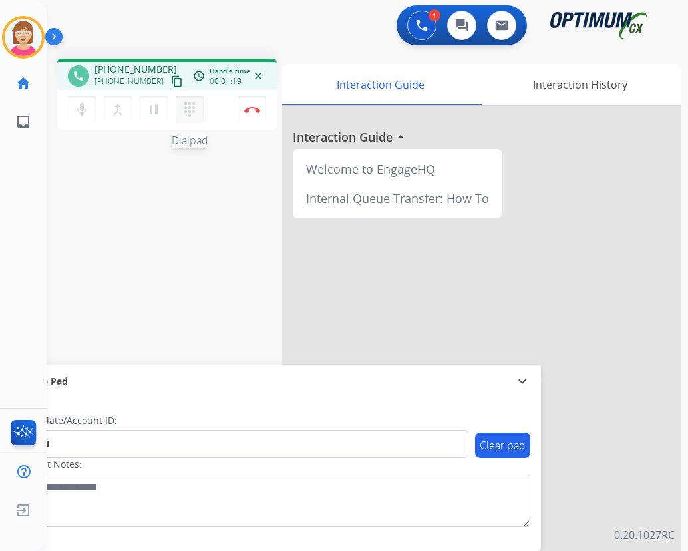
click at [189, 103] on mat-icon "dialpad" at bounding box center [190, 110] width 16 height 16
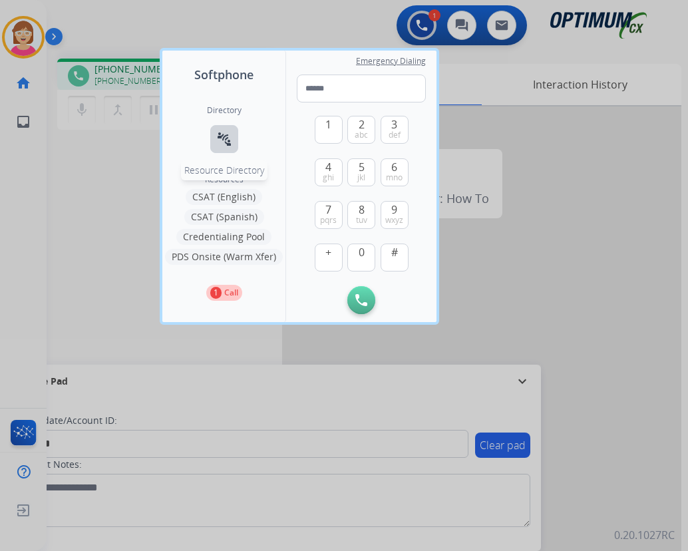
click at [224, 138] on mat-icon "connect_without_contact" at bounding box center [224, 139] width 16 height 16
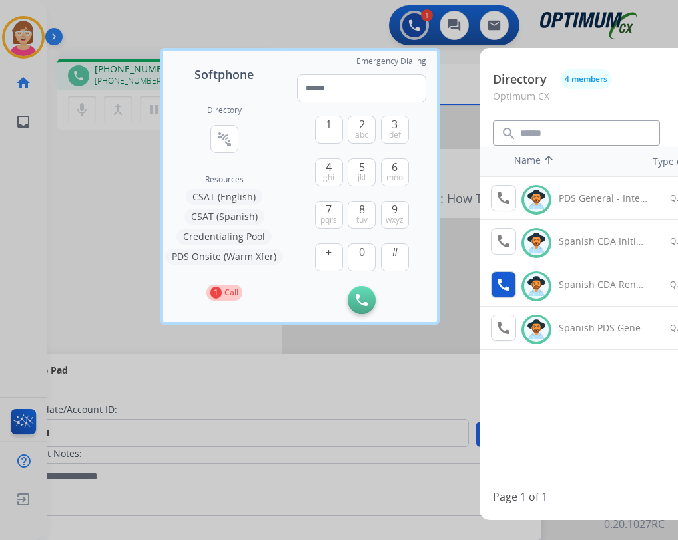
click at [502, 284] on mat-icon "call" at bounding box center [503, 285] width 16 height 16
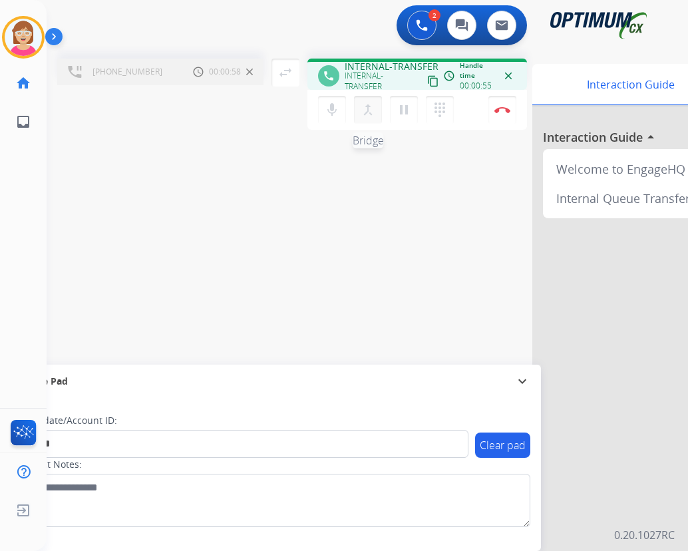
click at [367, 108] on mat-icon "merge_type" at bounding box center [368, 110] width 16 height 16
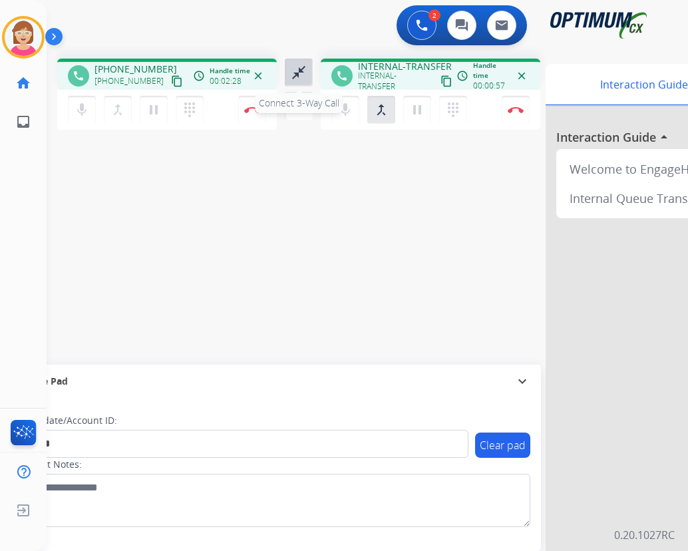
click at [299, 72] on mat-icon "close_fullscreen" at bounding box center [299, 73] width 16 height 16
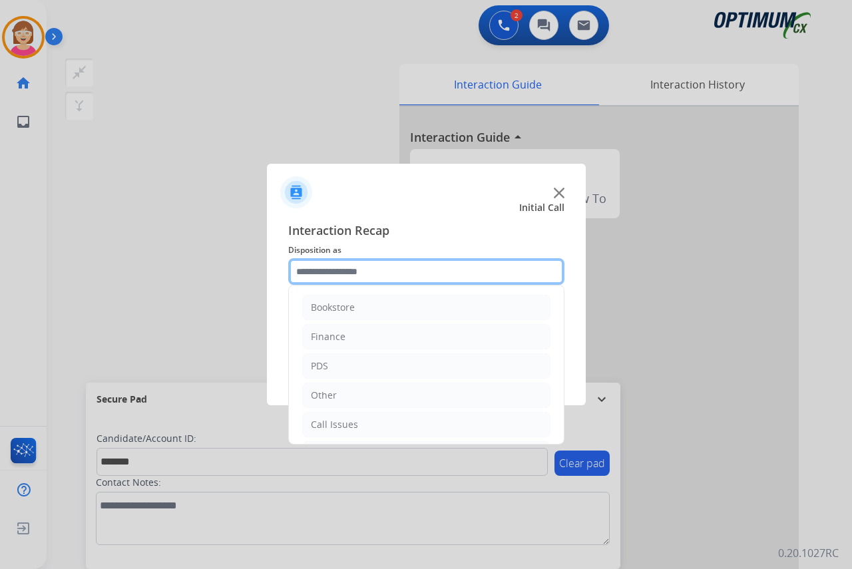
click at [331, 268] on input "text" at bounding box center [426, 271] width 276 height 27
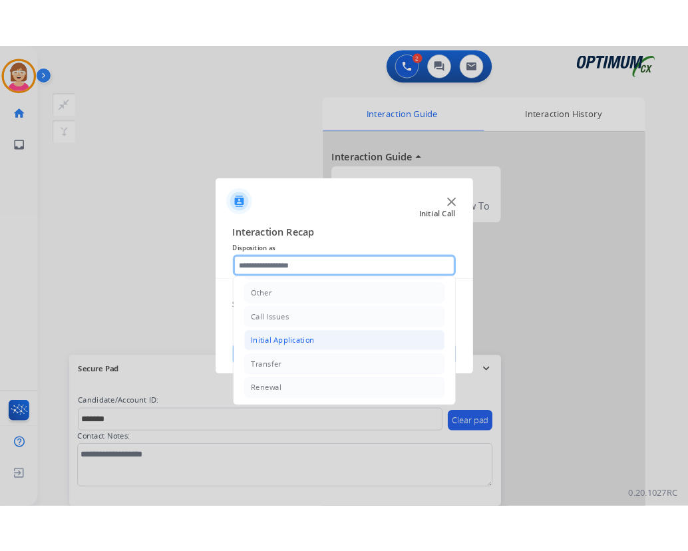
scroll to position [91, 0]
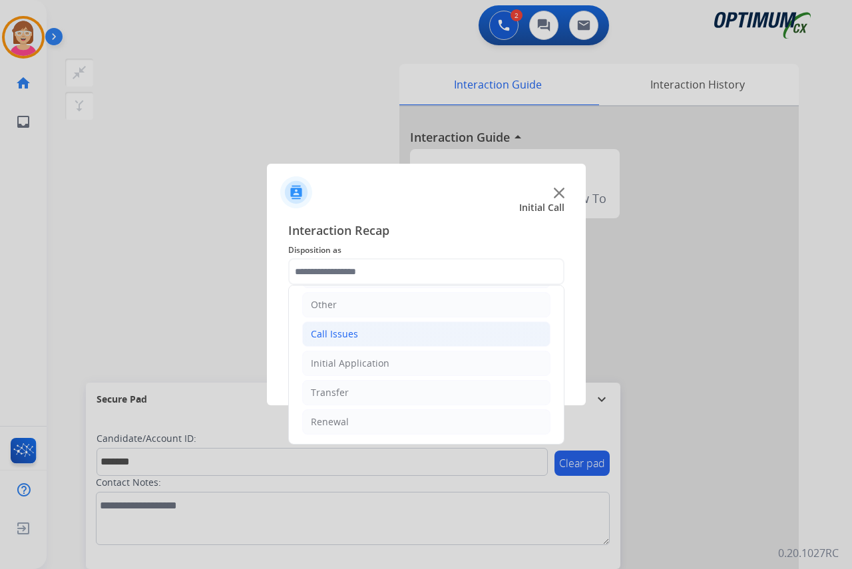
click at [343, 331] on div "Call Issues" at bounding box center [334, 333] width 47 height 13
click at [369, 360] on div "Voicemail" at bounding box center [358, 363] width 43 height 13
type input "*********"
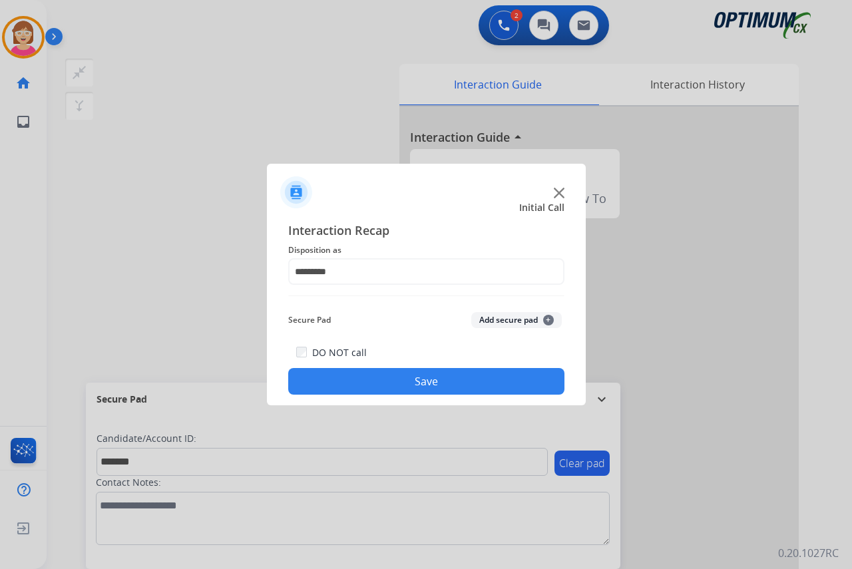
click at [550, 319] on span "+" at bounding box center [548, 320] width 11 height 11
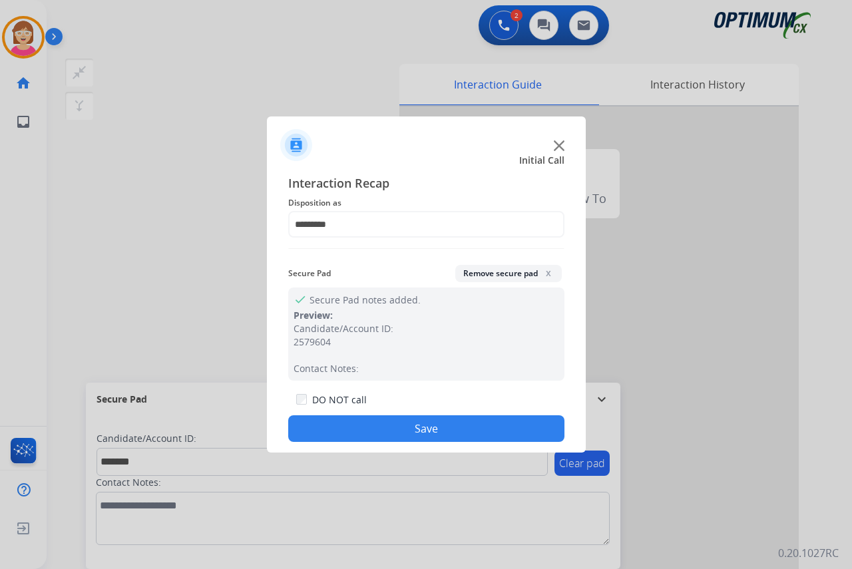
drag, startPoint x: 550, startPoint y: 319, endPoint x: 370, endPoint y: 426, distance: 209.2
click at [370, 426] on button "Save" at bounding box center [426, 428] width 276 height 27
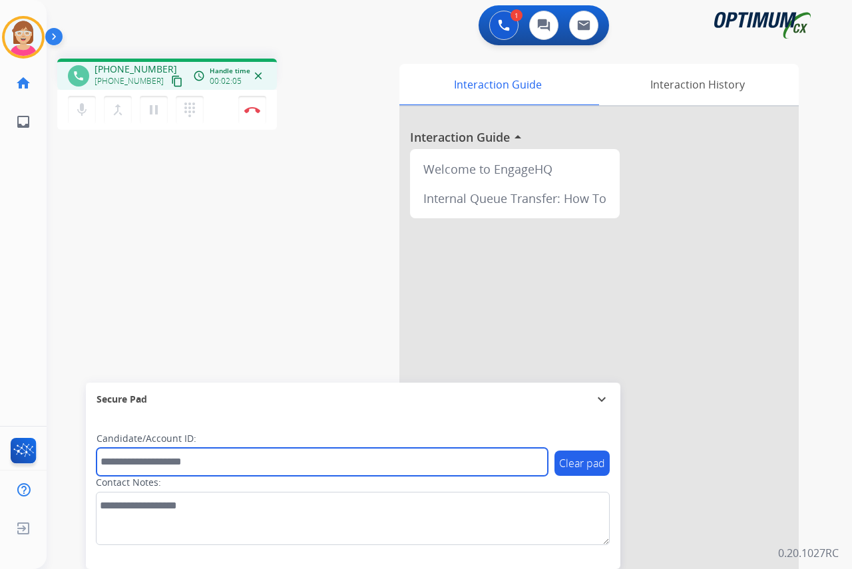
click at [126, 461] on input "text" at bounding box center [322, 462] width 451 height 28
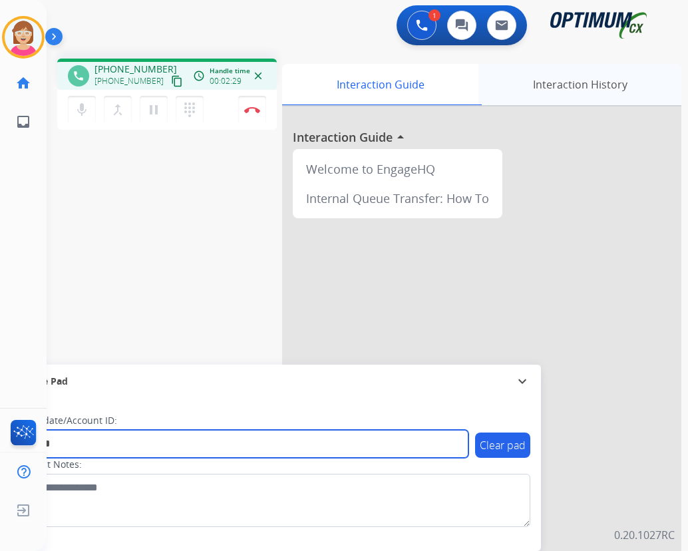
type input "*******"
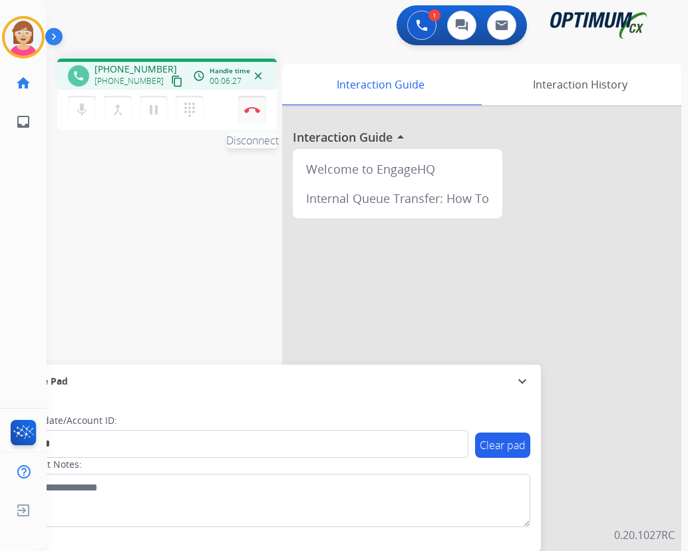
click at [251, 107] on img at bounding box center [252, 109] width 16 height 7
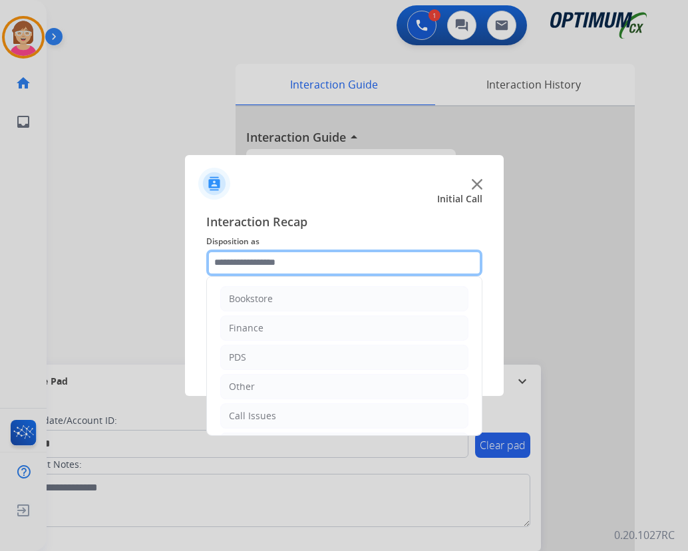
click at [239, 265] on input "text" at bounding box center [344, 263] width 276 height 27
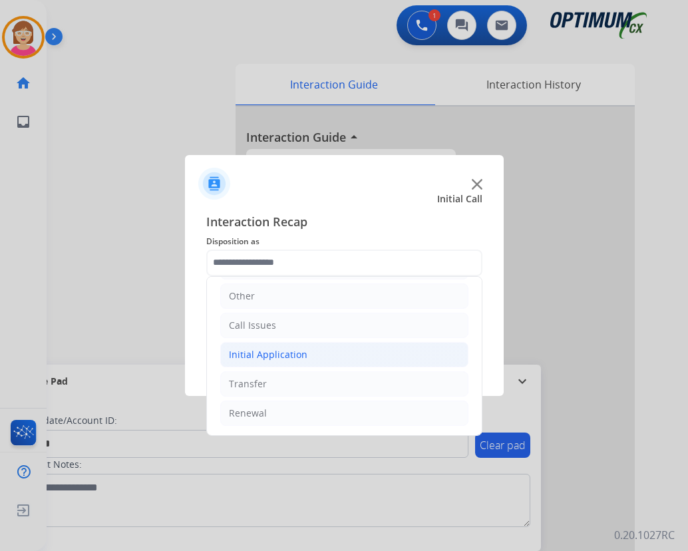
click at [260, 353] on div "Initial Application" at bounding box center [268, 354] width 79 height 13
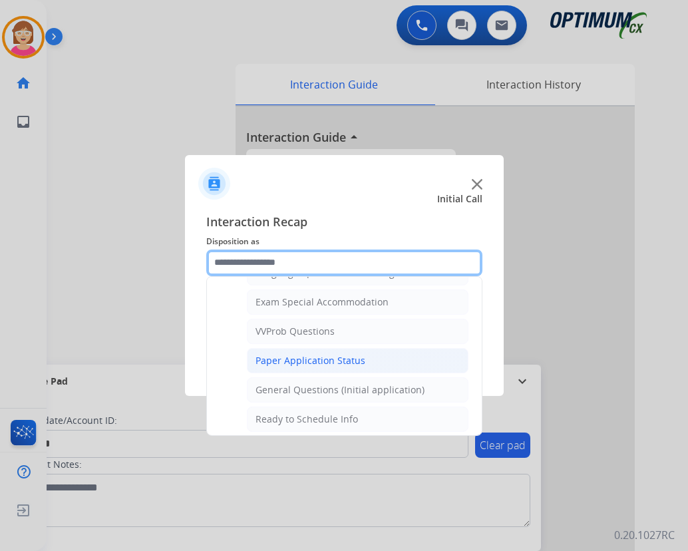
scroll to position [690, 0]
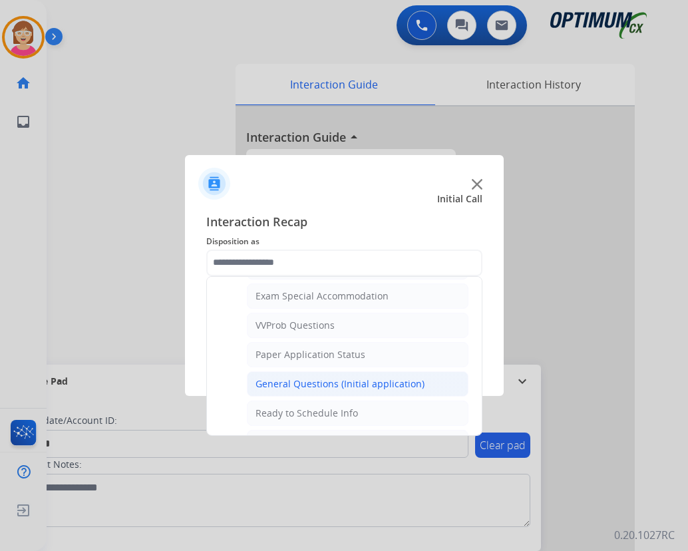
click at [308, 385] on div "General Questions (Initial application)" at bounding box center [340, 383] width 169 height 13
type input "**********"
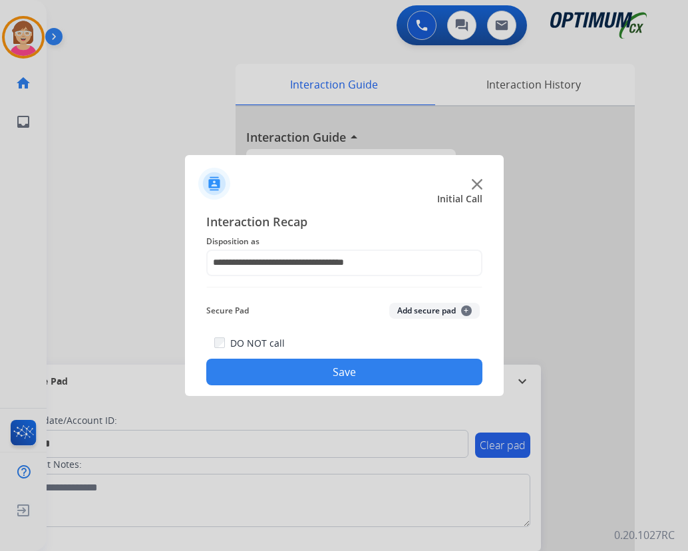
click at [467, 308] on span "+" at bounding box center [466, 311] width 11 height 11
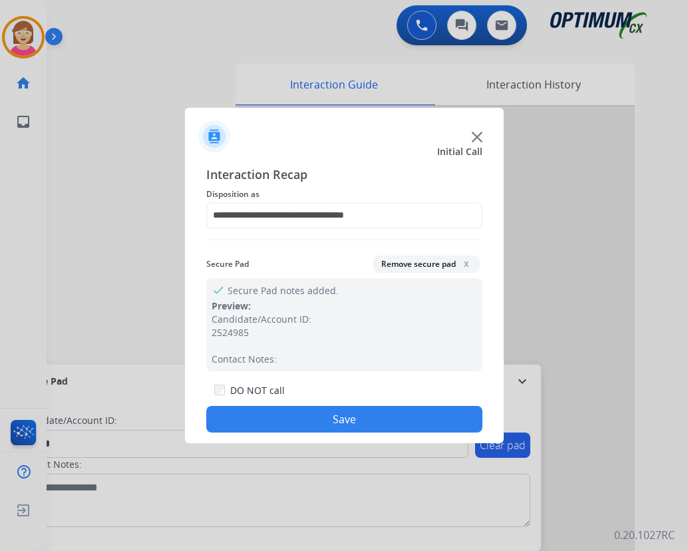
click at [287, 421] on button "Save" at bounding box center [344, 419] width 276 height 27
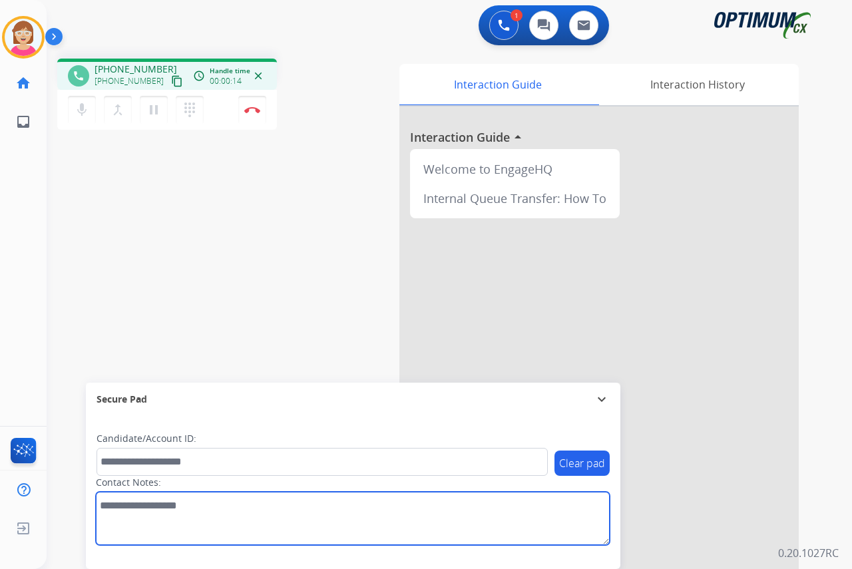
click at [114, 505] on textarea at bounding box center [353, 518] width 514 height 53
type textarea "*****"
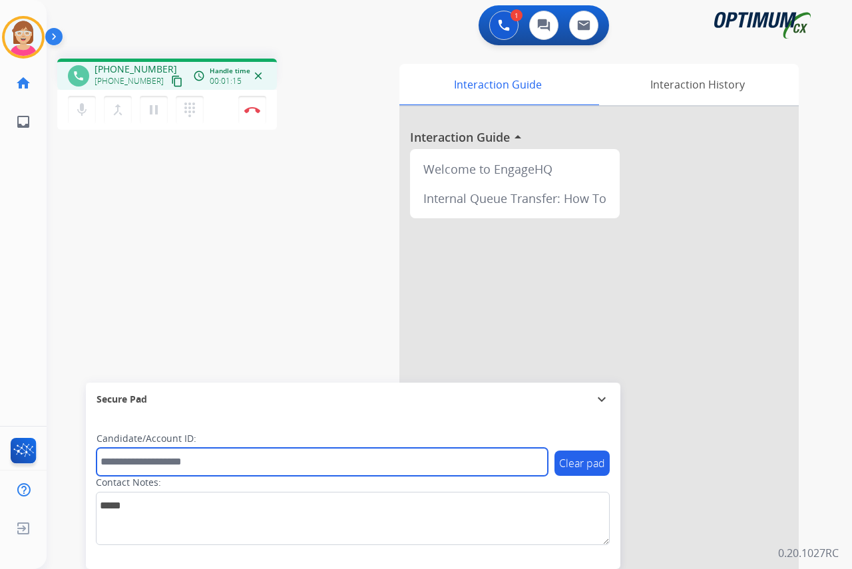
click at [119, 461] on input "text" at bounding box center [322, 462] width 451 height 28
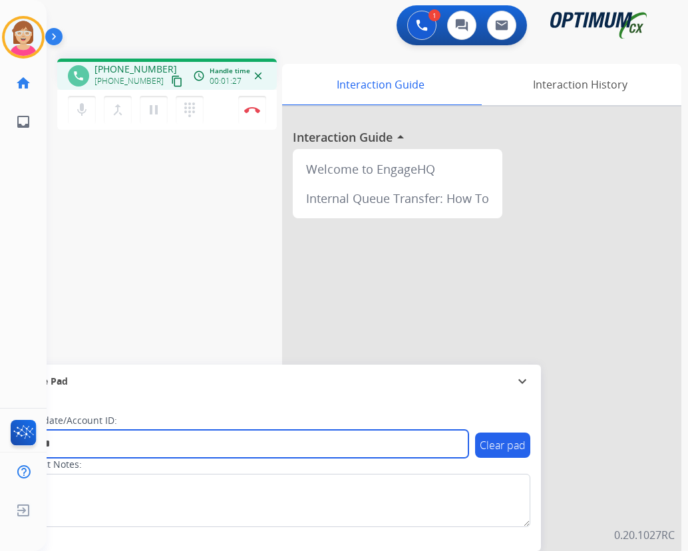
type input "*******"
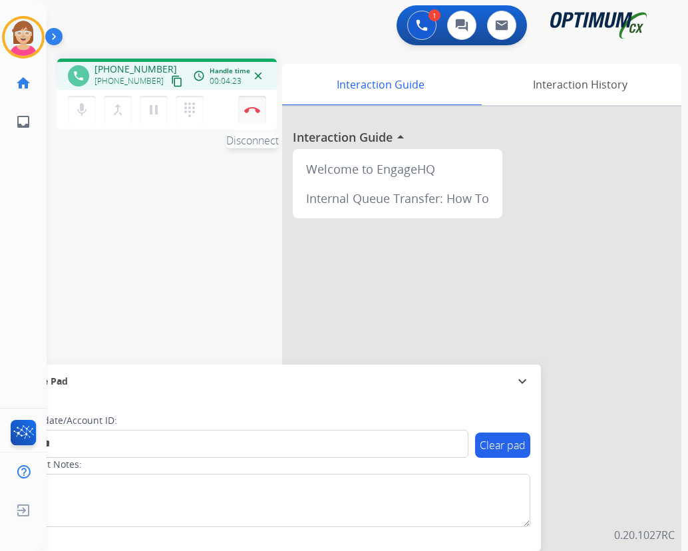
click at [249, 105] on button "Disconnect" at bounding box center [252, 110] width 28 height 28
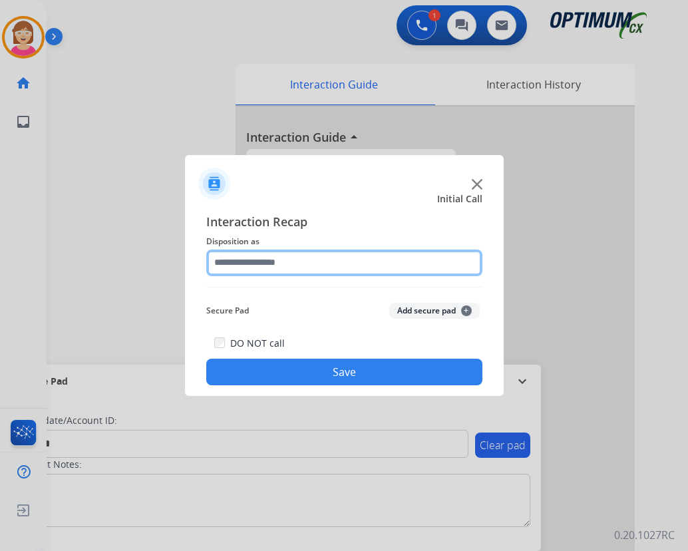
drag, startPoint x: 223, startPoint y: 268, endPoint x: 233, endPoint y: 274, distance: 12.0
click at [233, 274] on input "text" at bounding box center [344, 263] width 276 height 27
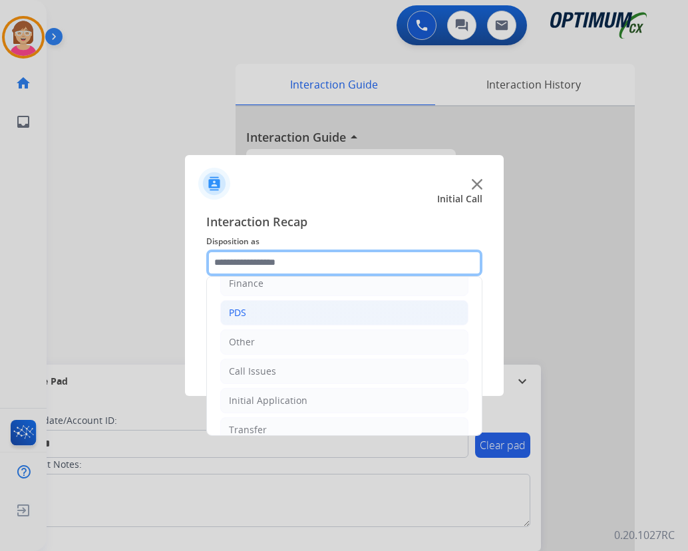
scroll to position [91, 0]
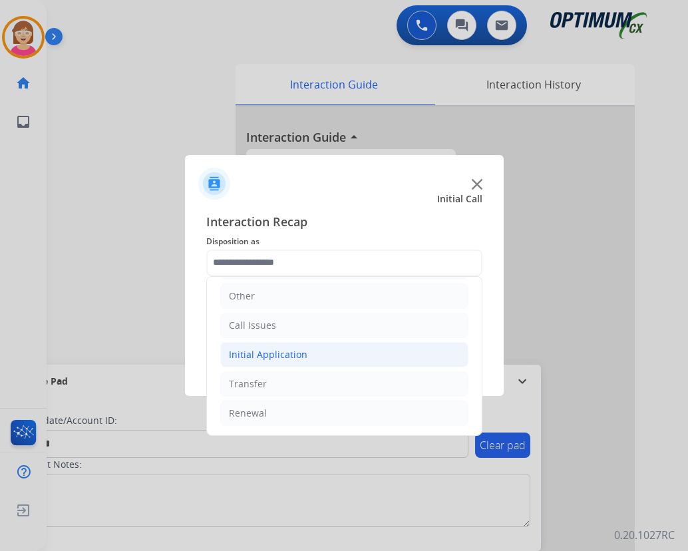
click at [276, 356] on div "Initial Application" at bounding box center [268, 354] width 79 height 13
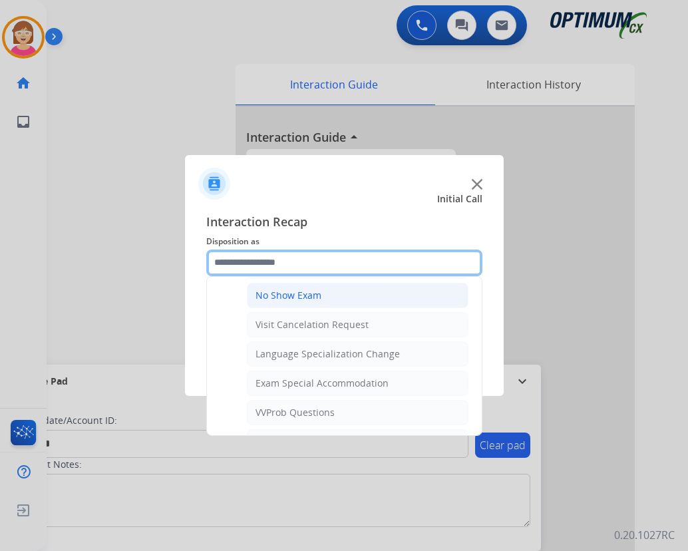
scroll to position [690, 0]
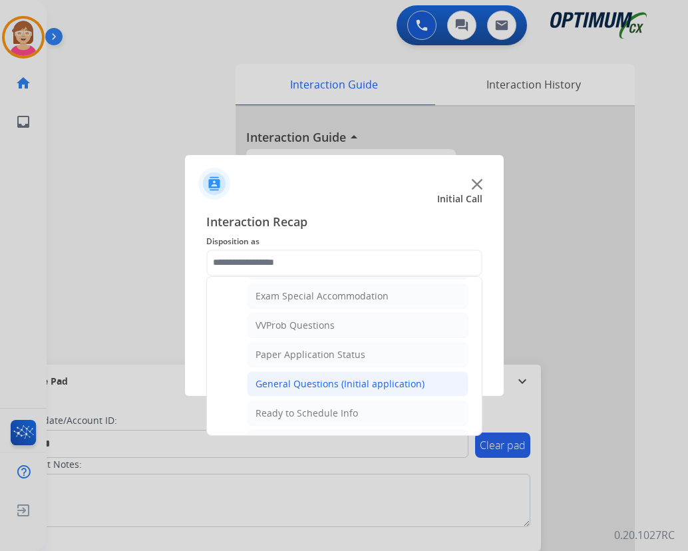
click at [298, 381] on div "General Questions (Initial application)" at bounding box center [340, 383] width 169 height 13
type input "**********"
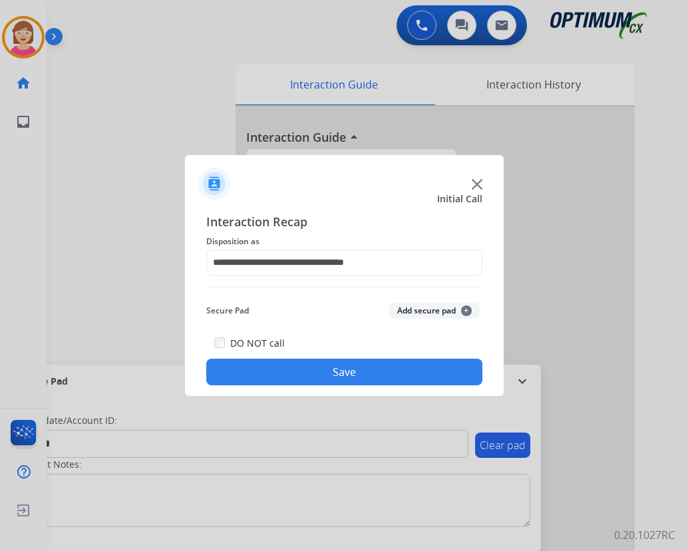
click at [467, 308] on span "+" at bounding box center [466, 311] width 11 height 11
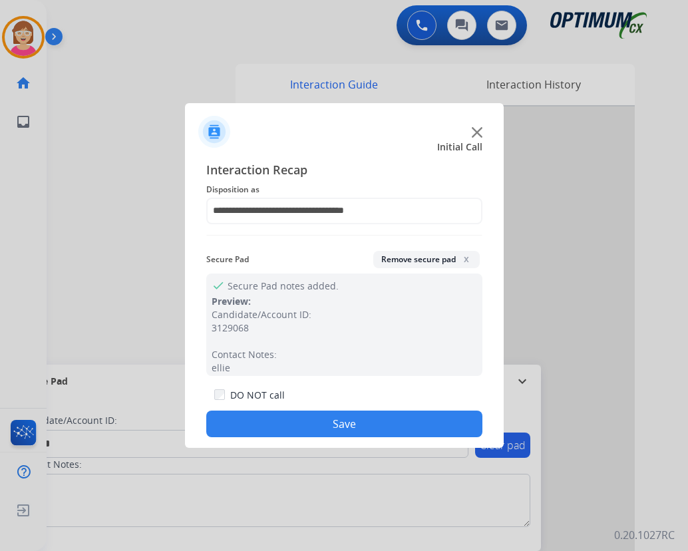
click at [257, 417] on button "Save" at bounding box center [344, 424] width 276 height 27
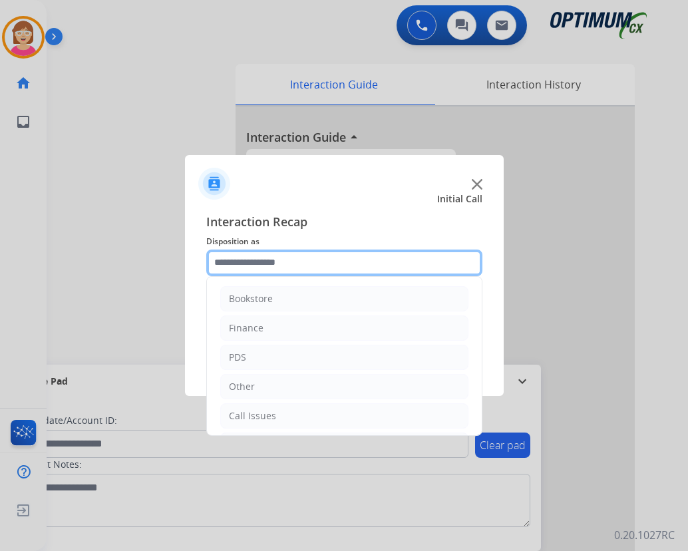
click at [264, 260] on input "text" at bounding box center [344, 263] width 276 height 27
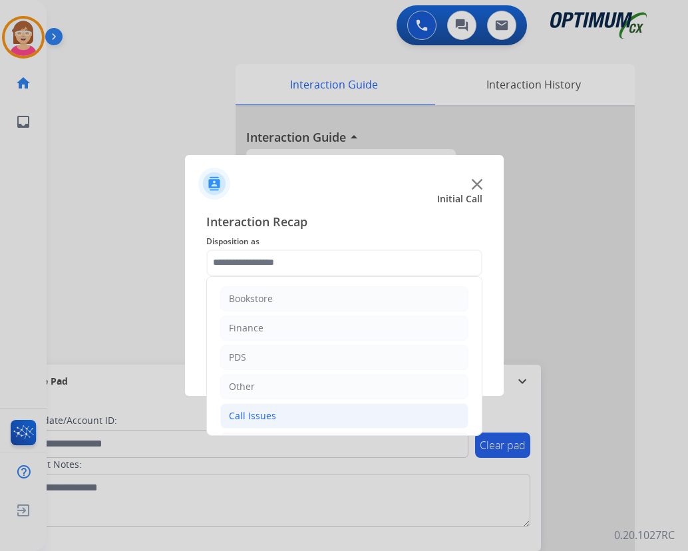
drag, startPoint x: 264, startPoint y: 413, endPoint x: 272, endPoint y: 382, distance: 32.5
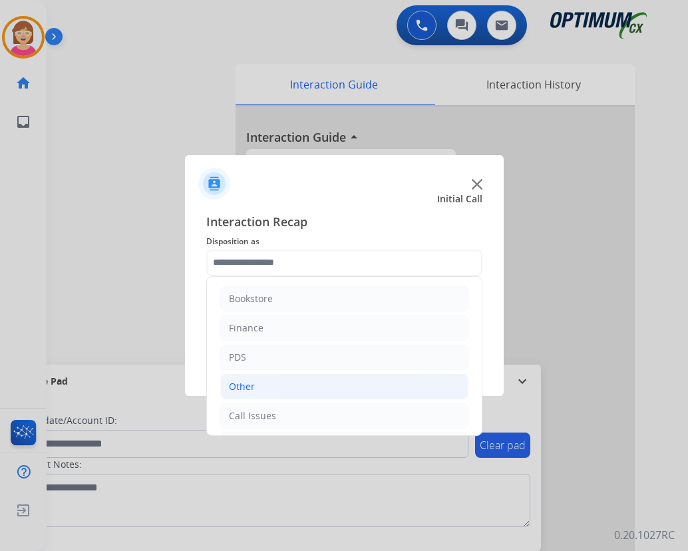
click at [265, 413] on div "Call Issues" at bounding box center [252, 415] width 47 height 13
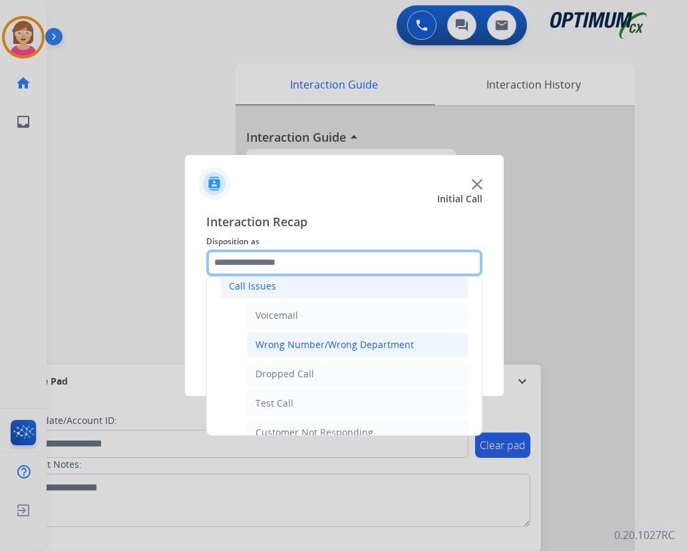
scroll to position [133, 0]
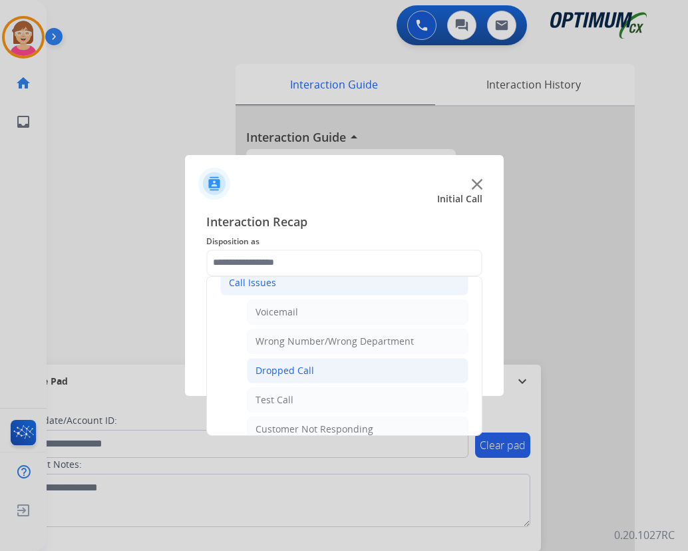
click at [284, 371] on div "Dropped Call" at bounding box center [285, 370] width 59 height 13
type input "**********"
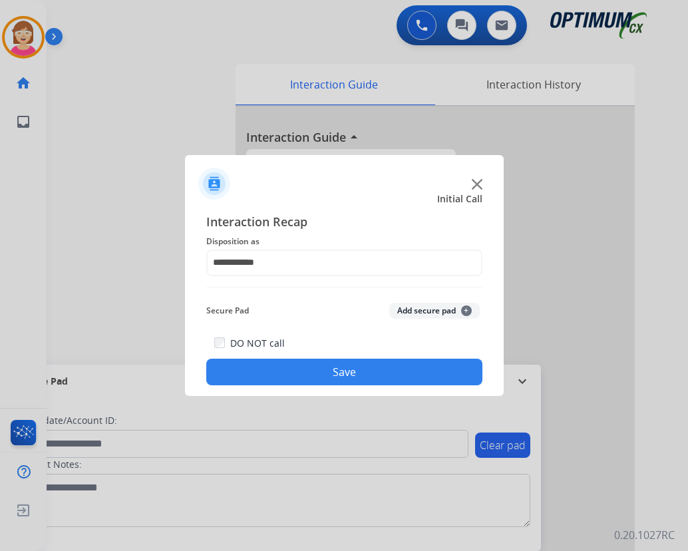
click at [286, 371] on button "Save" at bounding box center [344, 372] width 276 height 27
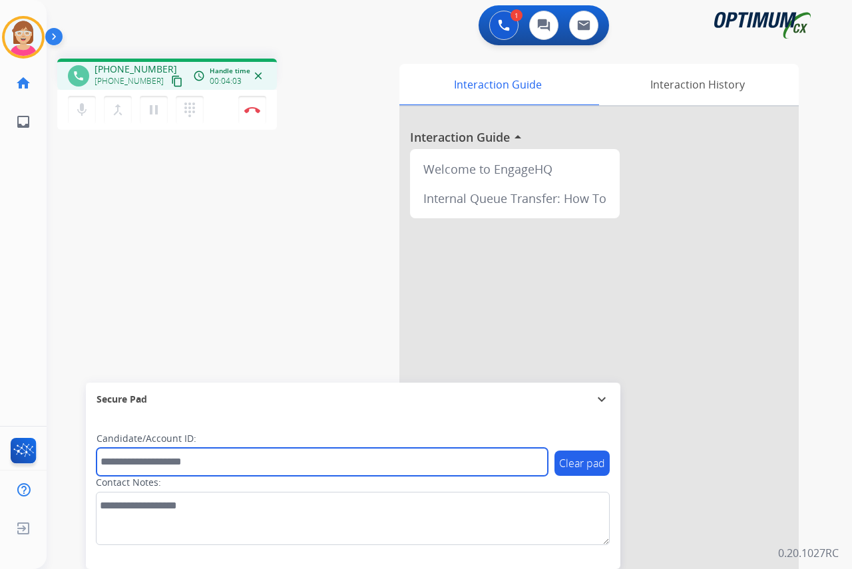
drag, startPoint x: 110, startPoint y: 460, endPoint x: 100, endPoint y: 459, distance: 10.7
click at [100, 459] on input "text" at bounding box center [322, 462] width 451 height 28
type input "*******"
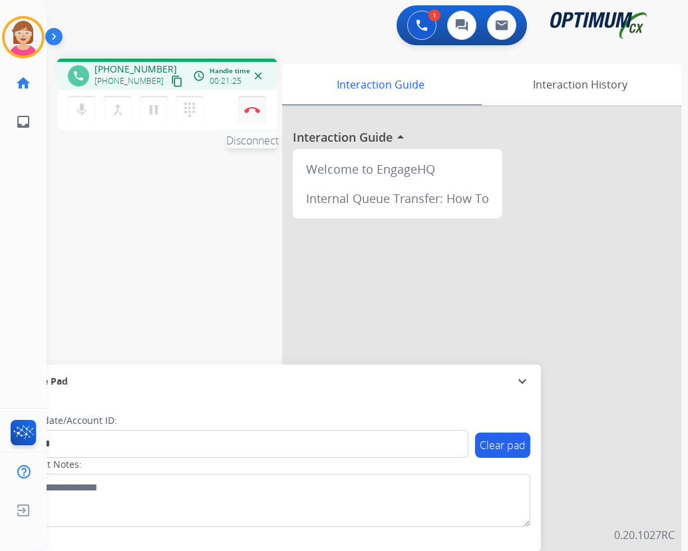
click at [252, 108] on img at bounding box center [252, 109] width 16 height 7
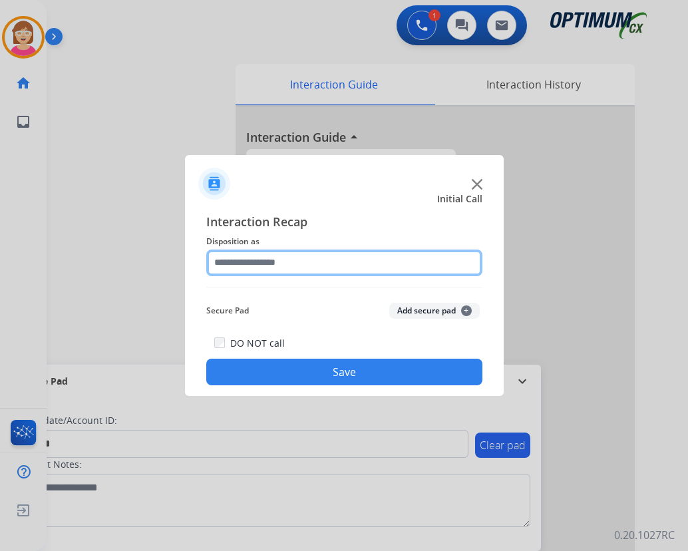
click at [236, 258] on input "text" at bounding box center [344, 263] width 276 height 27
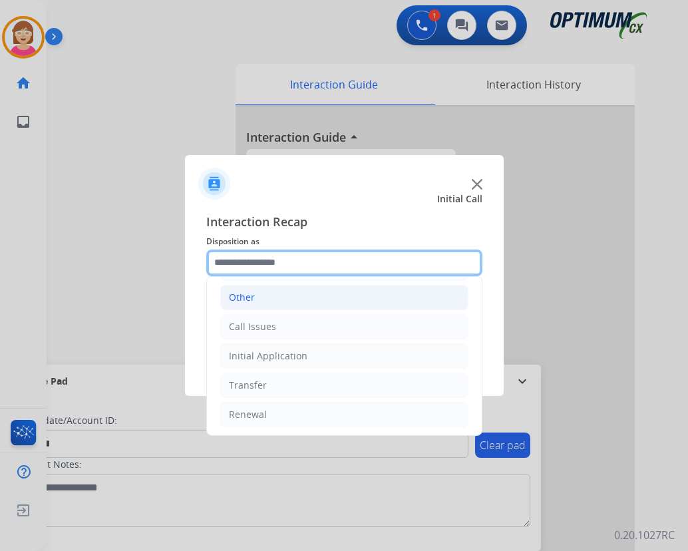
scroll to position [91, 0]
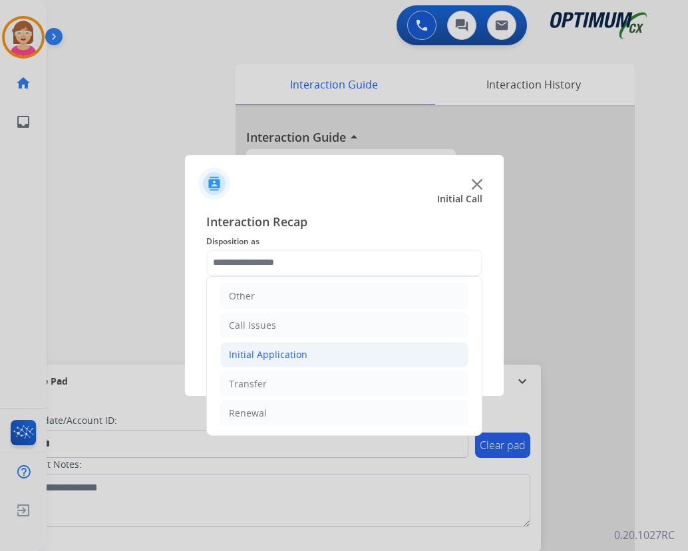
click at [256, 348] on div "Initial Application" at bounding box center [268, 354] width 79 height 13
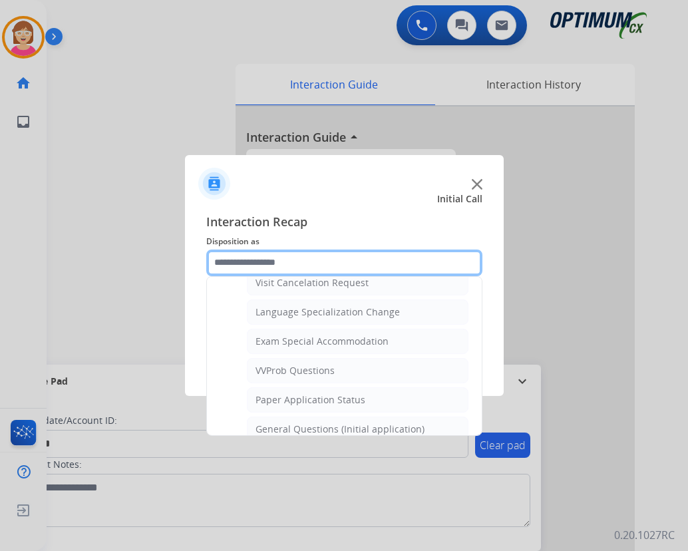
scroll to position [674, 0]
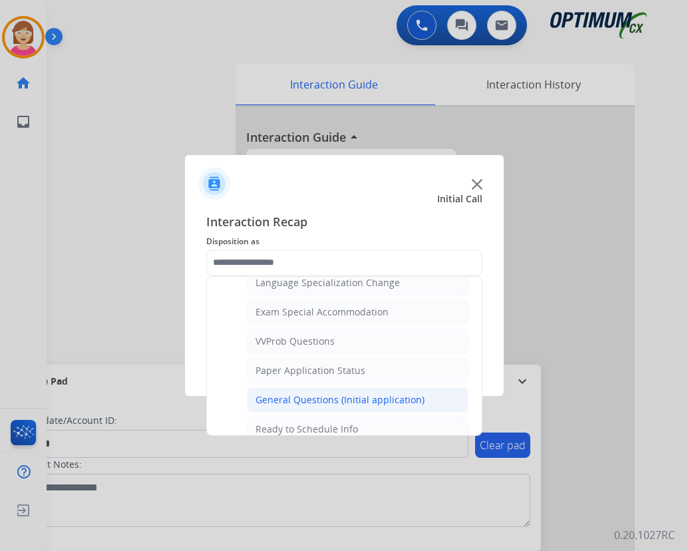
drag, startPoint x: 292, startPoint y: 401, endPoint x: 300, endPoint y: 400, distance: 8.0
click at [292, 400] on div "General Questions (Initial application)" at bounding box center [340, 399] width 169 height 13
type input "**********"
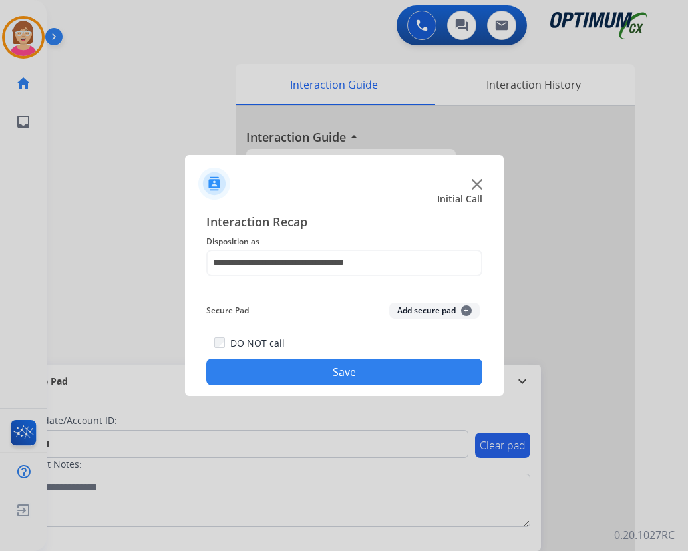
click at [466, 310] on span "+" at bounding box center [466, 311] width 11 height 11
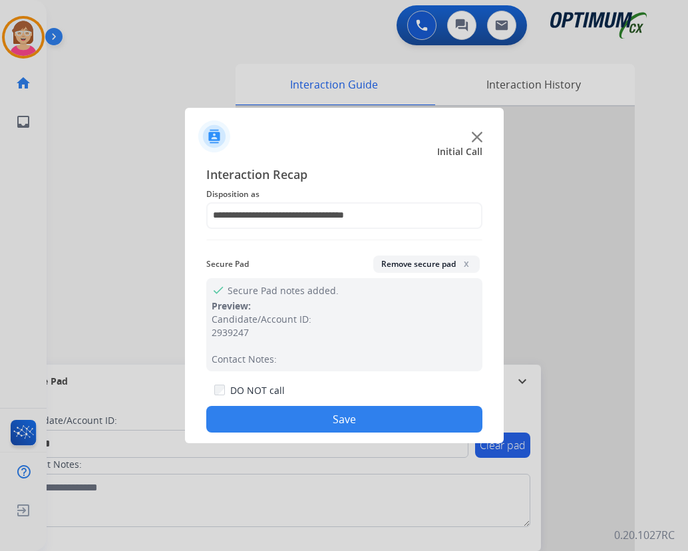
click at [268, 421] on button "Save" at bounding box center [344, 419] width 276 height 27
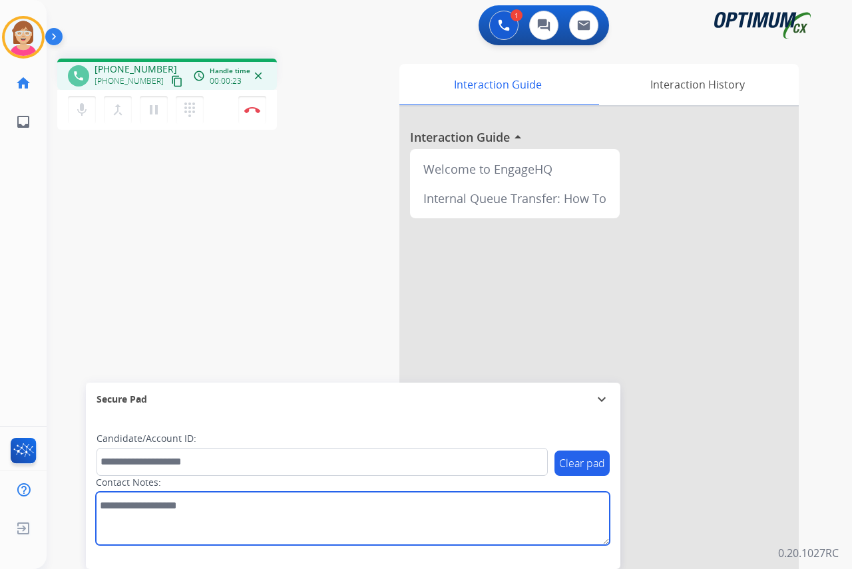
click at [112, 503] on textarea at bounding box center [353, 518] width 514 height 53
type textarea "****"
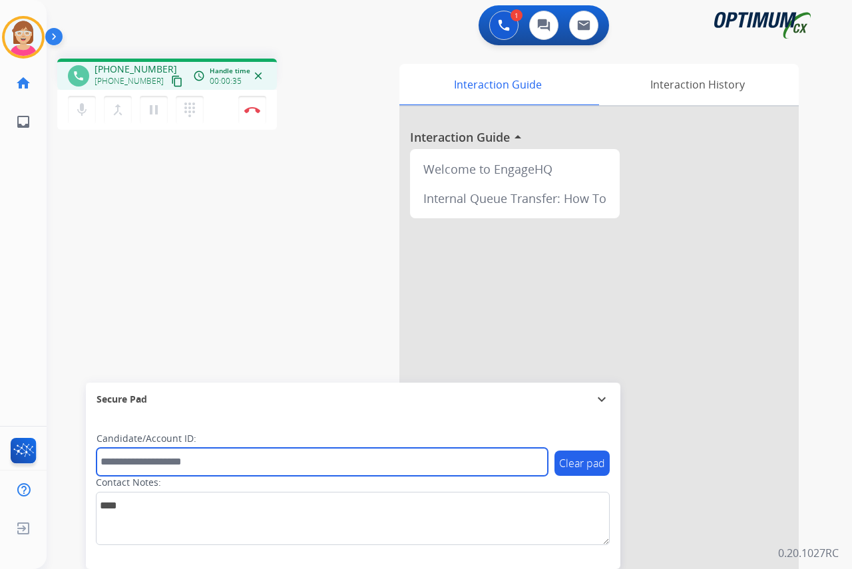
click at [119, 457] on input "text" at bounding box center [322, 462] width 451 height 28
type input "*******"
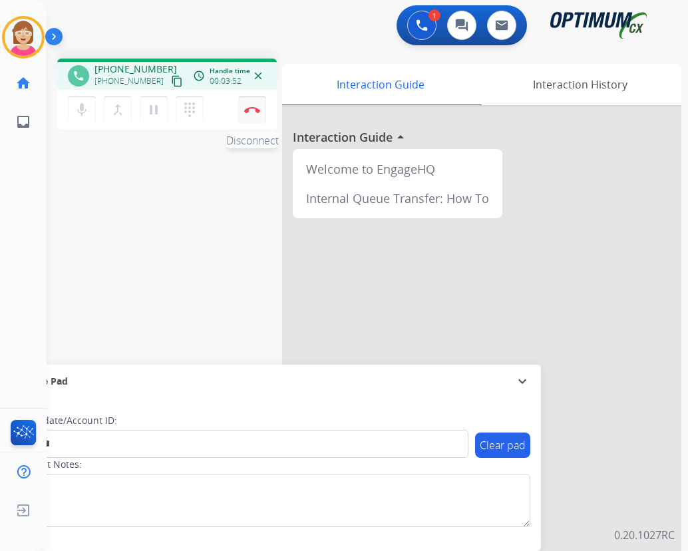
click at [253, 108] on img at bounding box center [252, 109] width 16 height 7
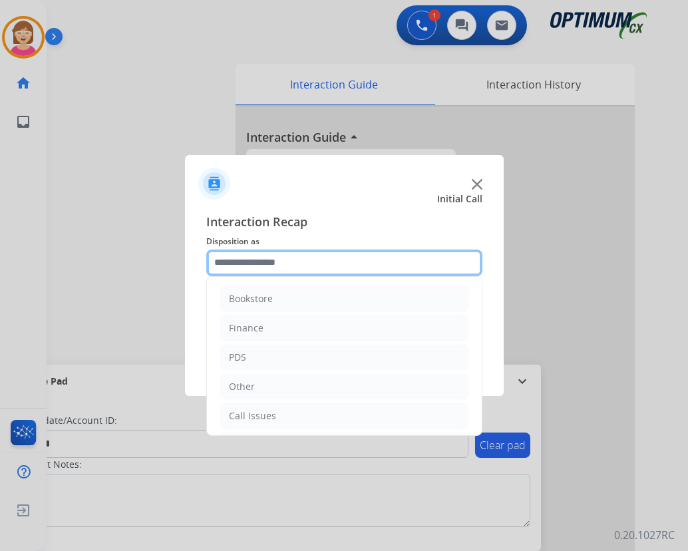
click at [240, 260] on input "text" at bounding box center [344, 263] width 276 height 27
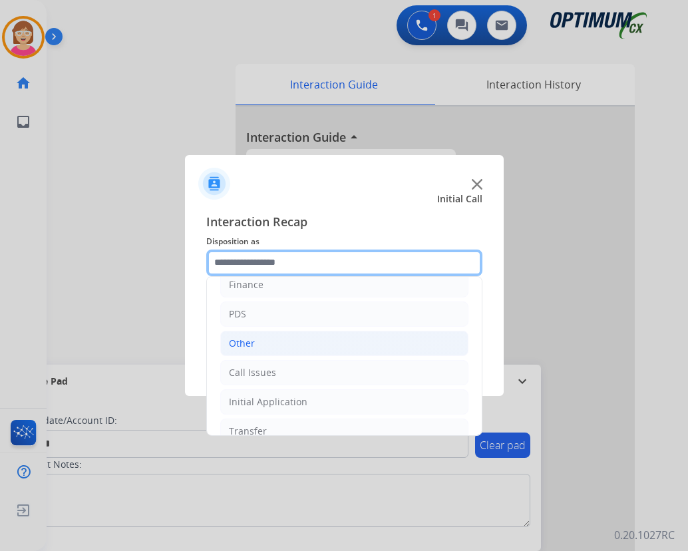
scroll to position [91, 0]
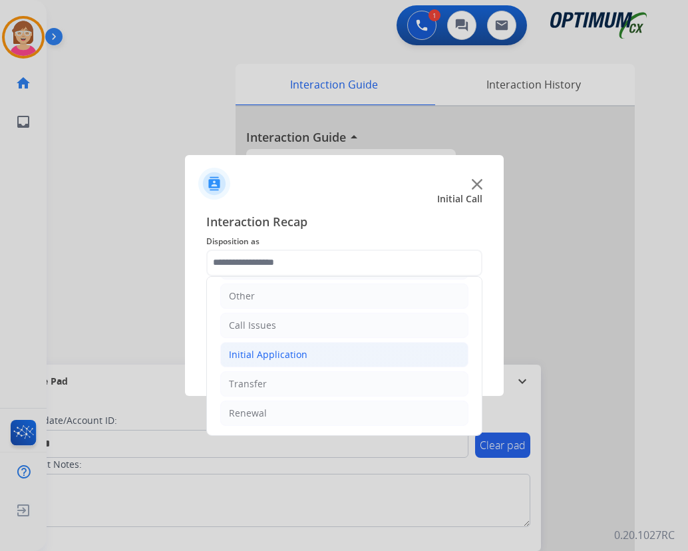
click at [262, 357] on div "Initial Application" at bounding box center [268, 354] width 79 height 13
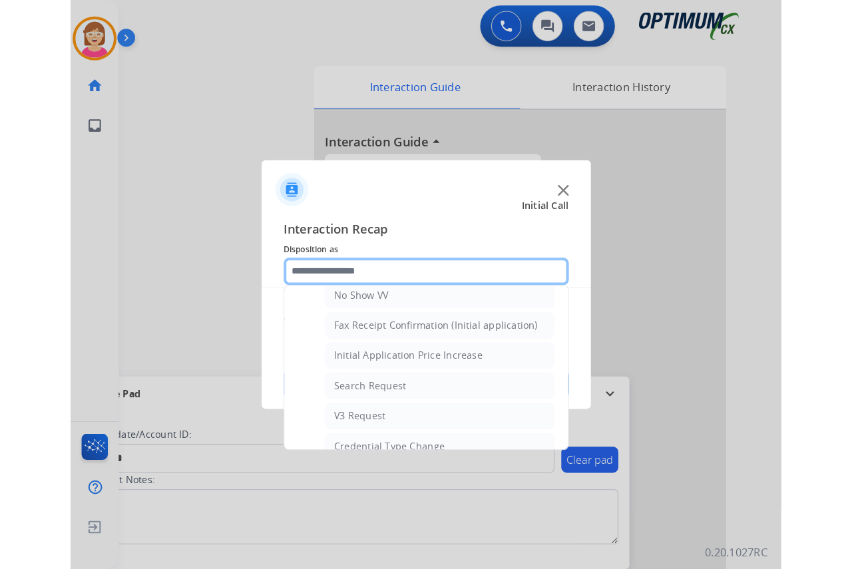
scroll to position [274, 0]
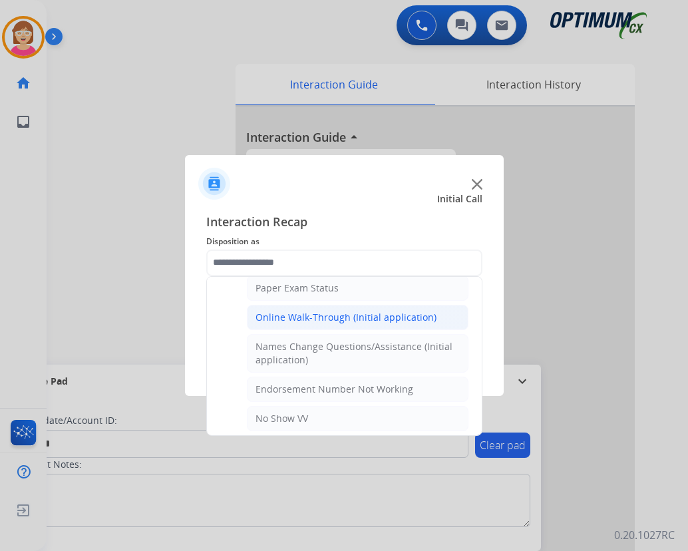
click at [282, 317] on div "Online Walk-Through (Initial application)" at bounding box center [346, 317] width 181 height 13
type input "**********"
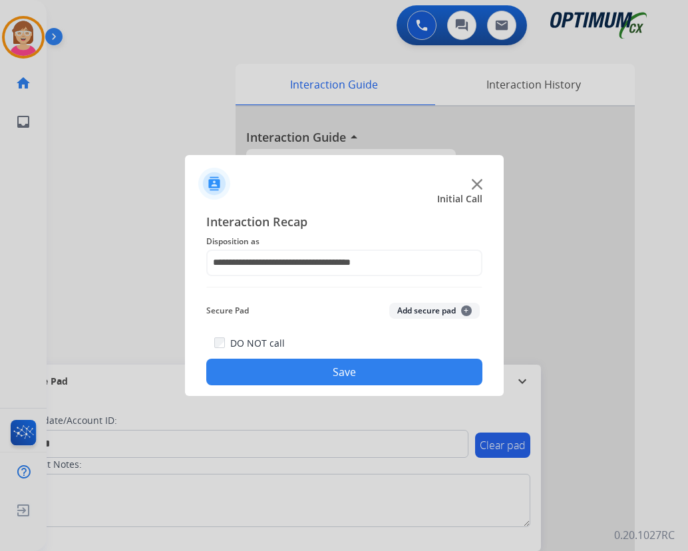
click at [470, 309] on button "Add secure pad +" at bounding box center [434, 311] width 91 height 16
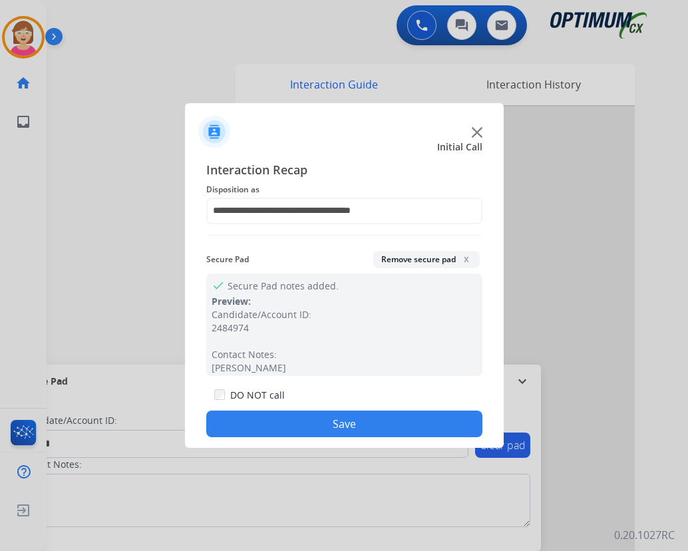
click at [279, 424] on button "Save" at bounding box center [344, 424] width 276 height 27
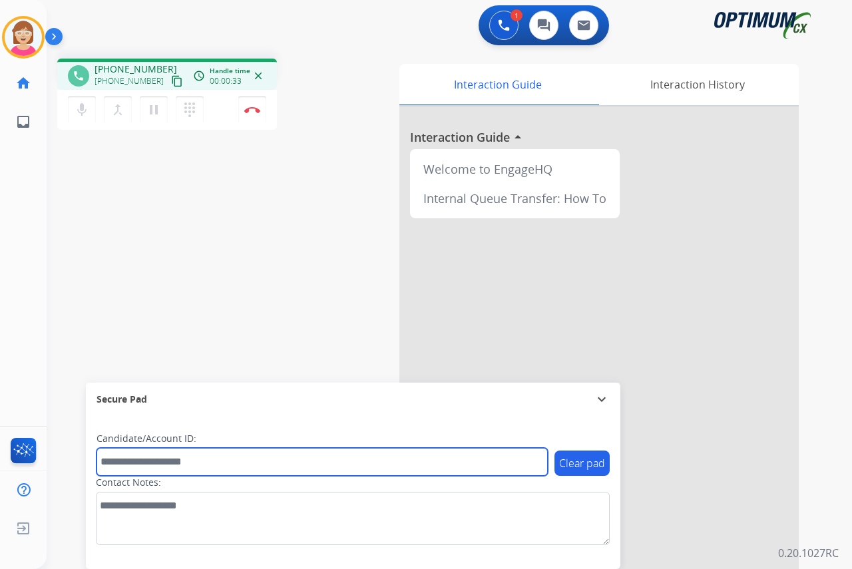
click at [128, 465] on input "text" at bounding box center [322, 462] width 451 height 28
type input "**********"
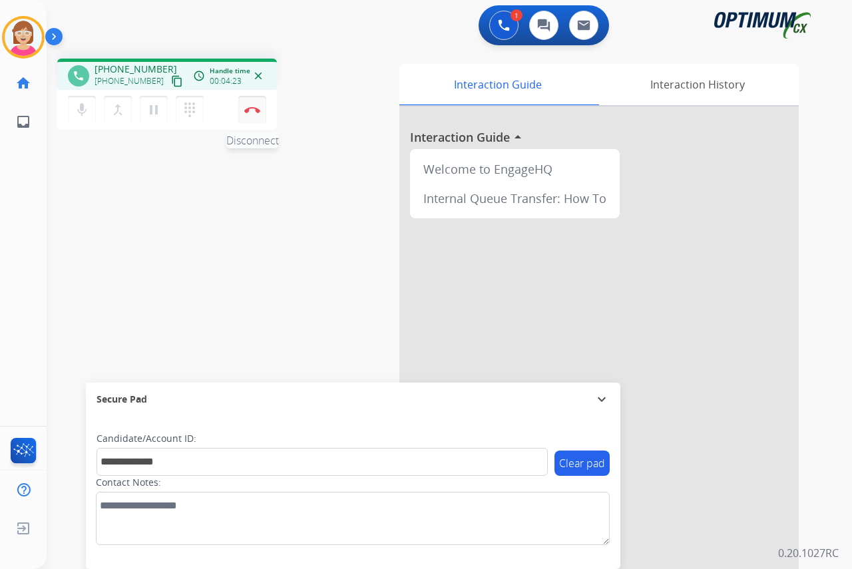
click at [252, 109] on img at bounding box center [252, 109] width 16 height 7
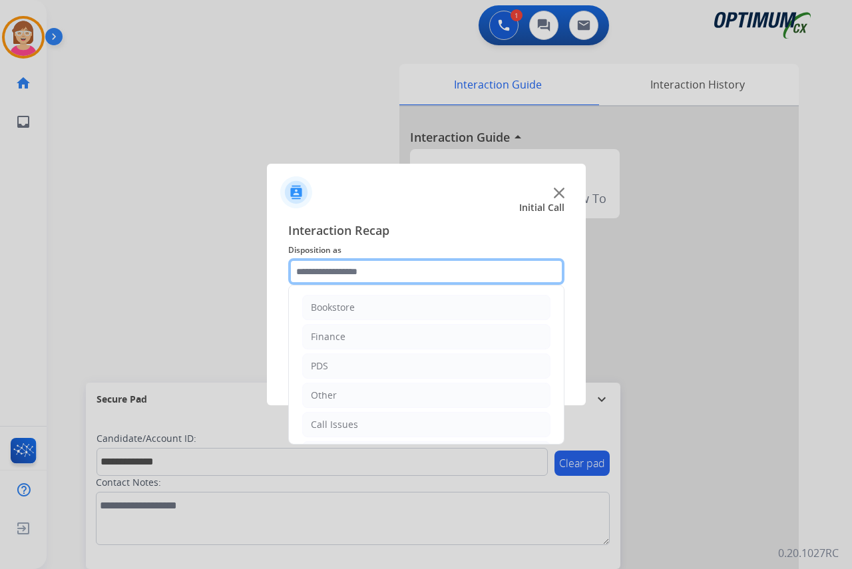
click at [305, 270] on input "text" at bounding box center [426, 271] width 276 height 27
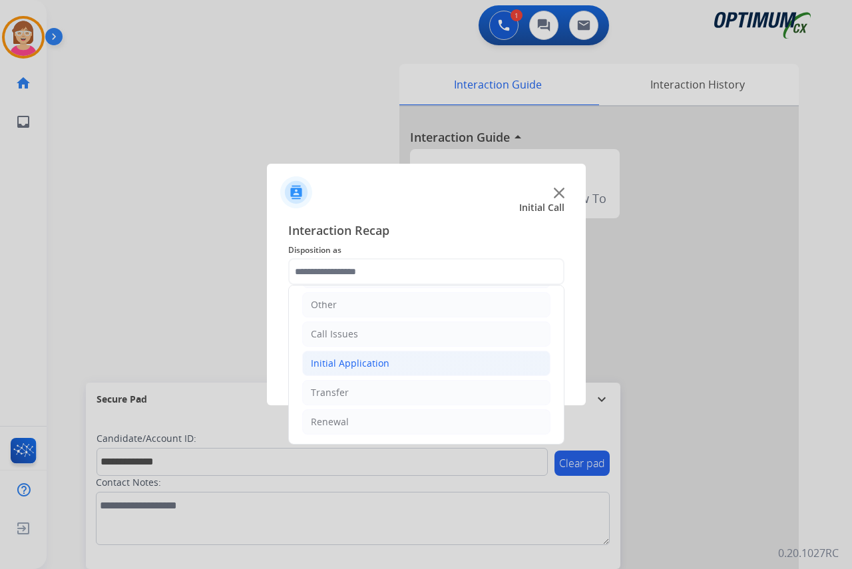
click at [350, 367] on div "Initial Application" at bounding box center [350, 363] width 79 height 13
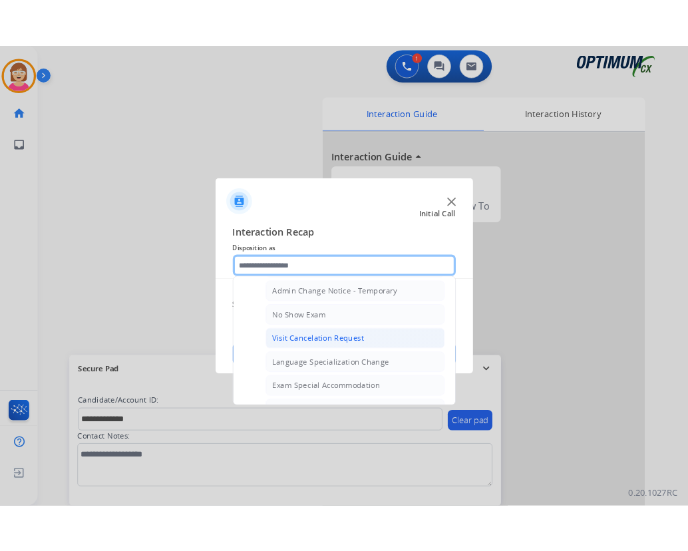
scroll to position [607, 0]
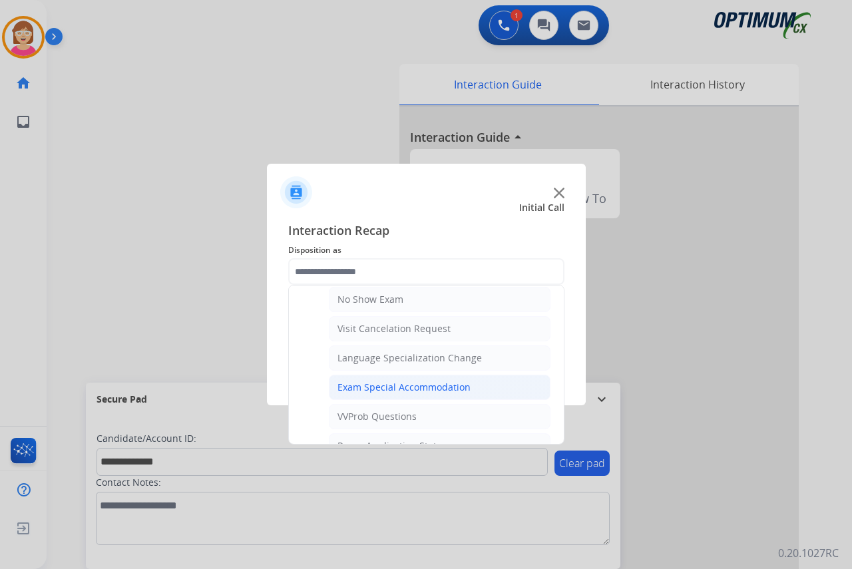
click at [369, 386] on div "Exam Special Accommodation" at bounding box center [403, 387] width 133 height 13
type input "**********"
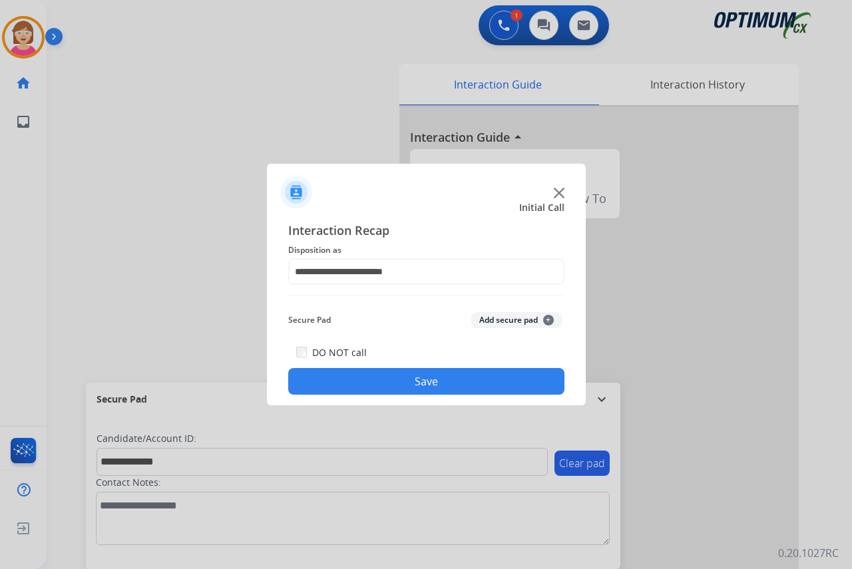
click at [547, 319] on span "+" at bounding box center [548, 320] width 11 height 11
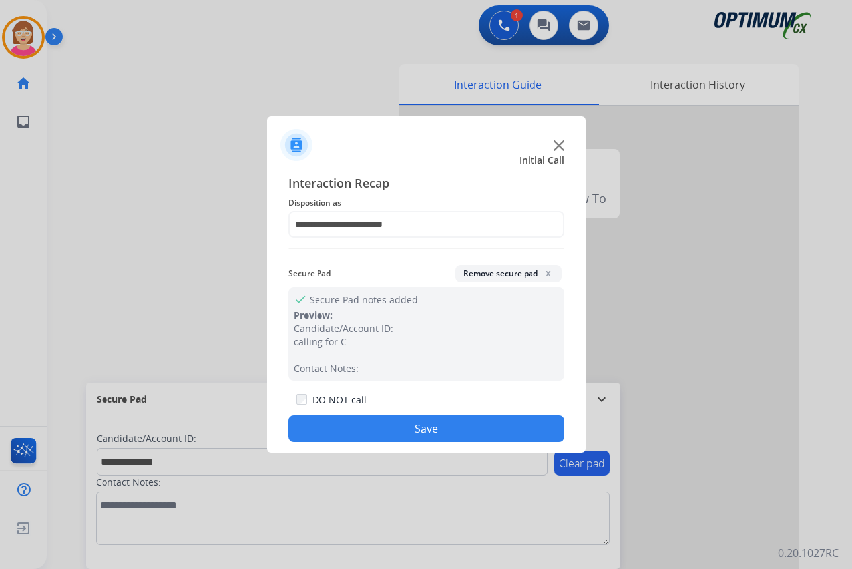
click at [351, 423] on button "Save" at bounding box center [426, 428] width 276 height 27
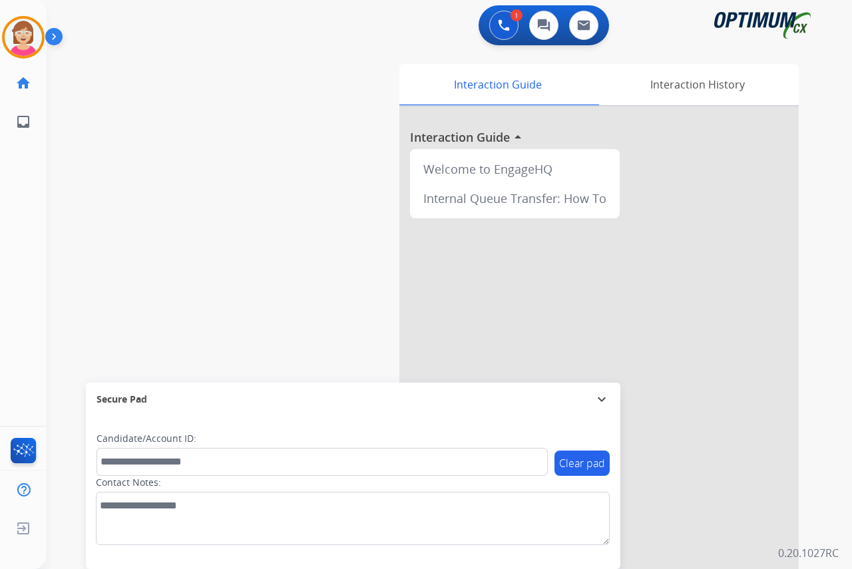
click at [25, 160] on div "Leanne AfterCallWork Edit Avatar Agent: Leanne Routing Profile: OCX Training ho…" at bounding box center [23, 284] width 47 height 569
click at [12, 41] on img at bounding box center [23, 37] width 37 height 37
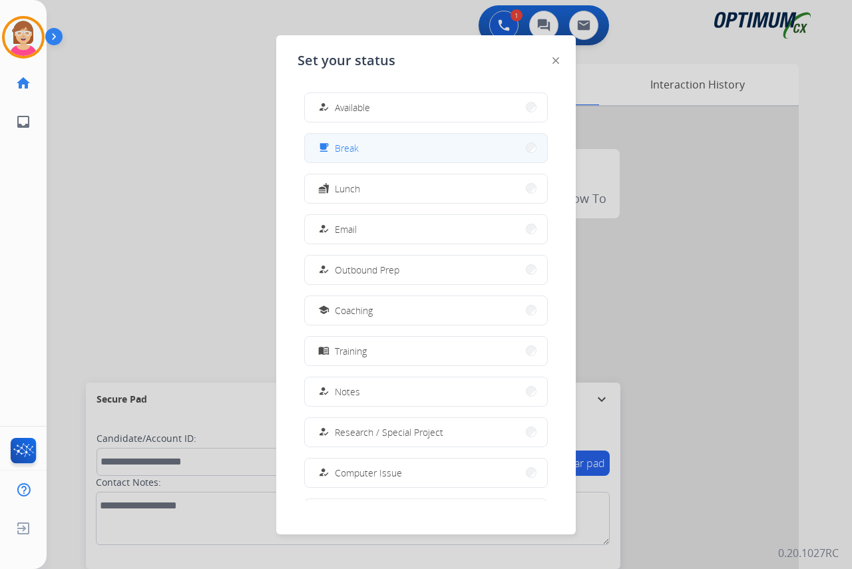
click at [365, 152] on button "free_breakfast Break" at bounding box center [426, 148] width 242 height 29
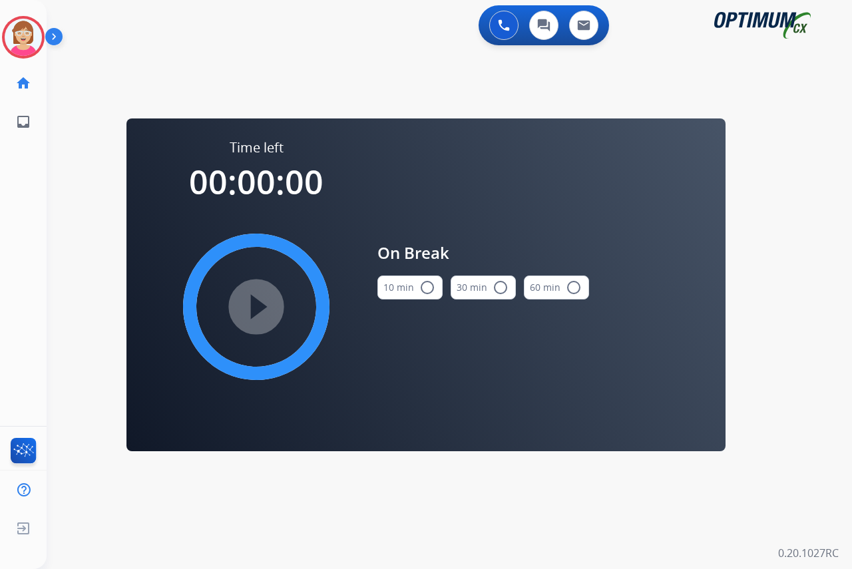
click at [426, 286] on mat-icon "radio_button_unchecked" at bounding box center [427, 288] width 16 height 16
click at [255, 300] on mat-icon "play_circle_filled" at bounding box center [256, 307] width 16 height 16
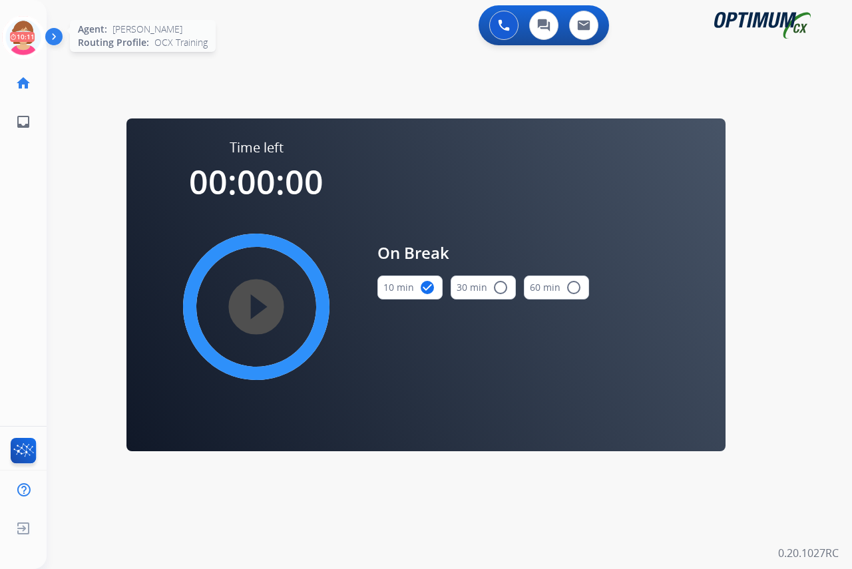
drag, startPoint x: 24, startPoint y: 24, endPoint x: 65, endPoint y: 43, distance: 45.3
click at [25, 25] on icon at bounding box center [23, 37] width 43 height 43
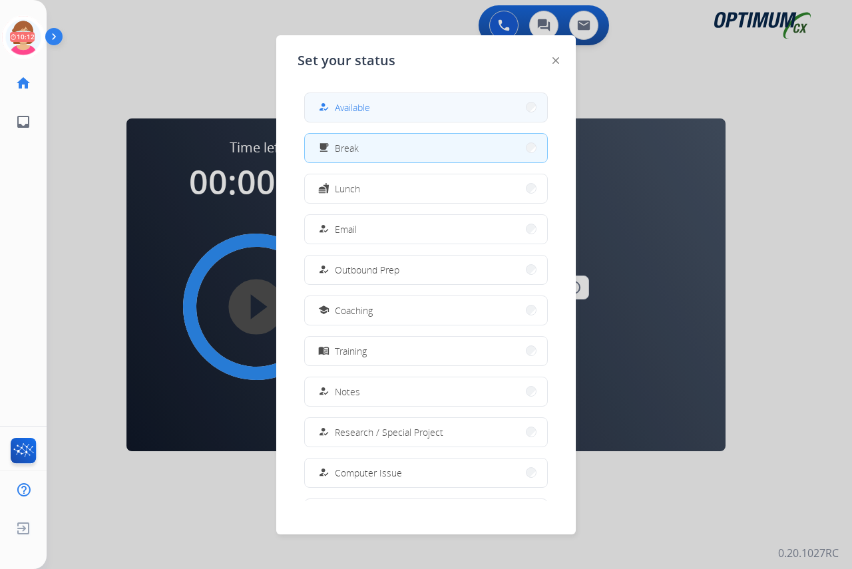
click at [365, 110] on span "Available" at bounding box center [352, 108] width 35 height 14
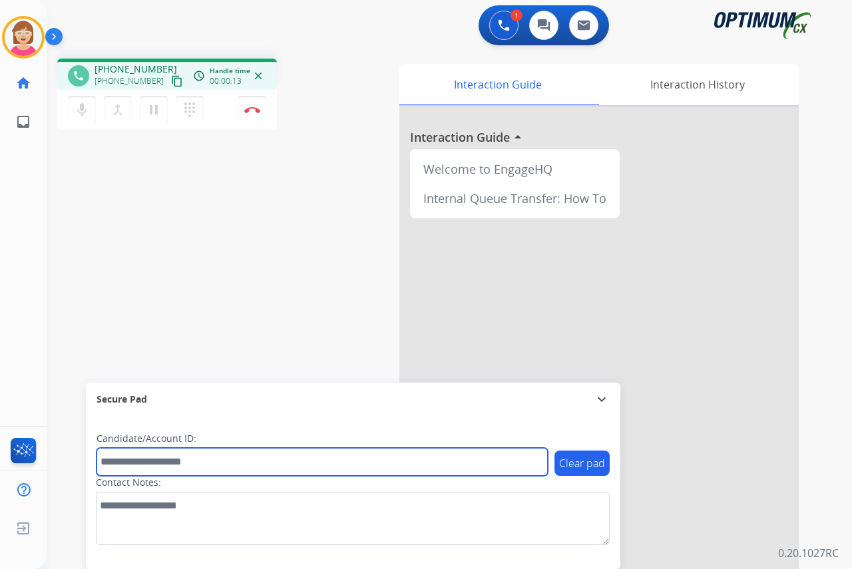
click at [124, 463] on input "text" at bounding box center [322, 462] width 451 height 28
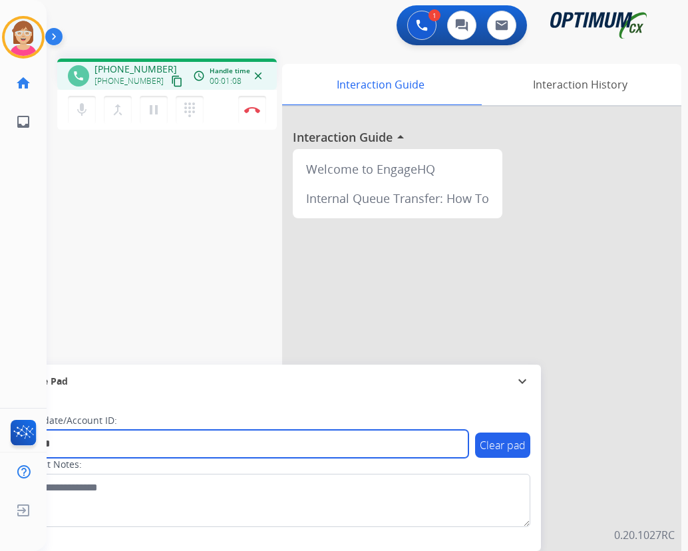
type input "*******"
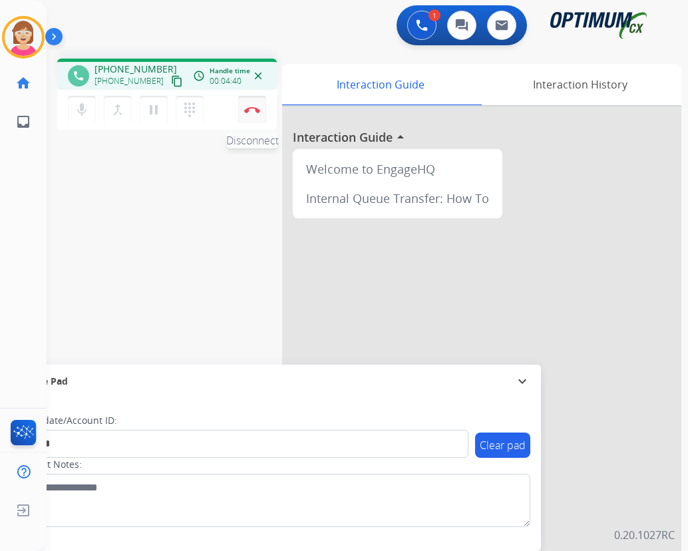
click at [252, 107] on img at bounding box center [252, 109] width 16 height 7
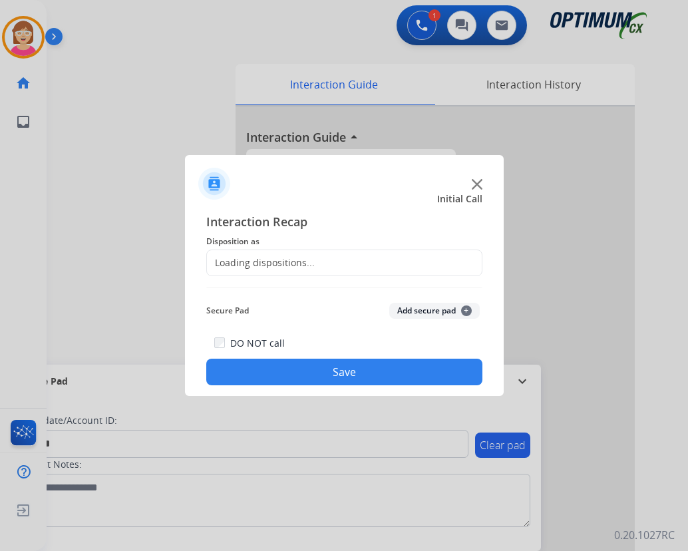
click at [236, 260] on div "Loading dispositions..." at bounding box center [261, 262] width 108 height 13
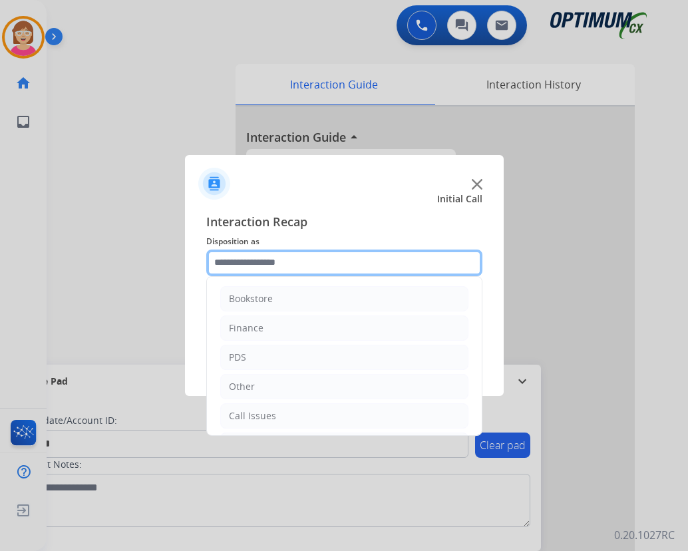
click at [236, 260] on input "text" at bounding box center [344, 263] width 276 height 27
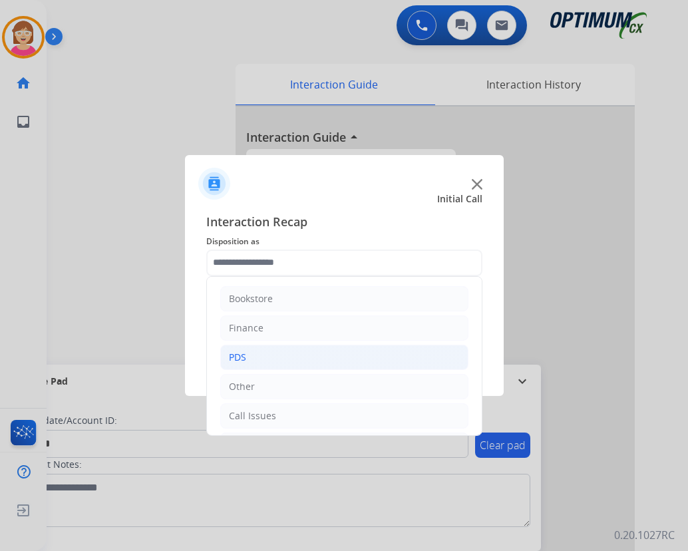
click at [237, 358] on div "PDS" at bounding box center [237, 357] width 17 height 13
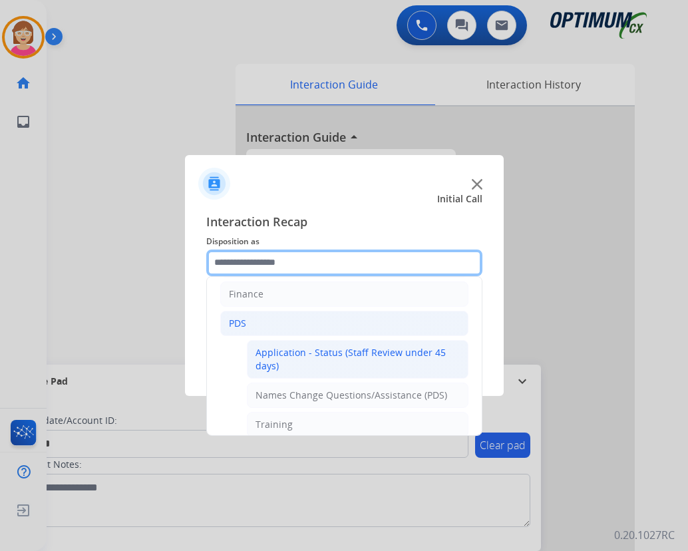
scroll to position [67, 0]
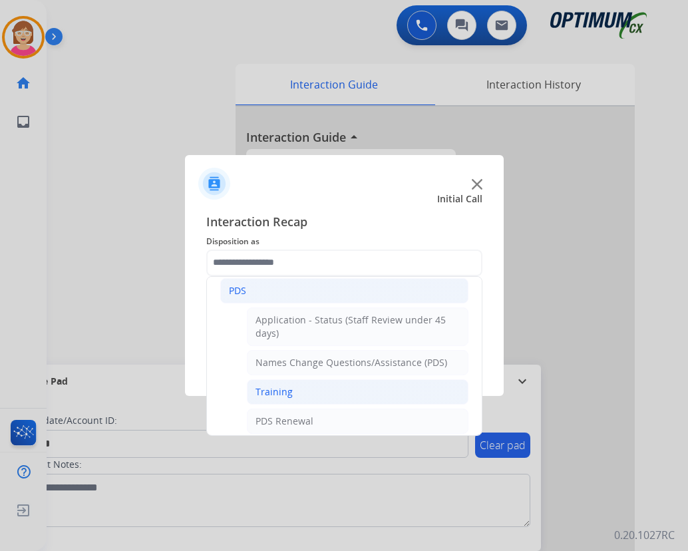
click at [272, 394] on div "Training" at bounding box center [274, 391] width 37 height 13
type input "********"
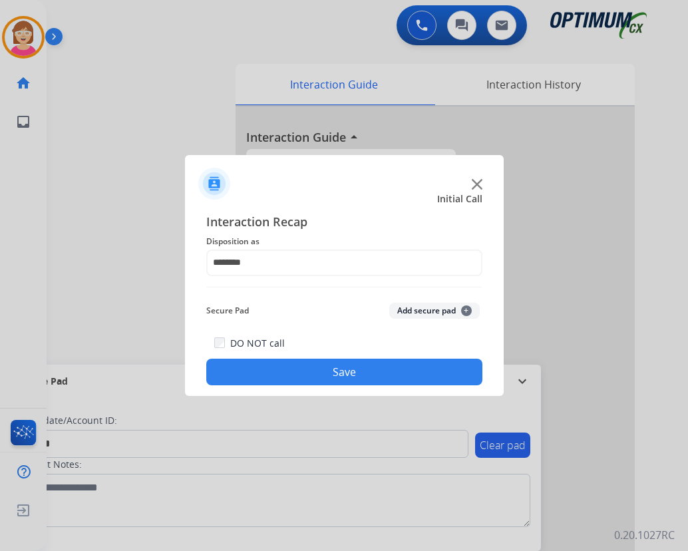
click at [467, 308] on span "+" at bounding box center [466, 311] width 11 height 11
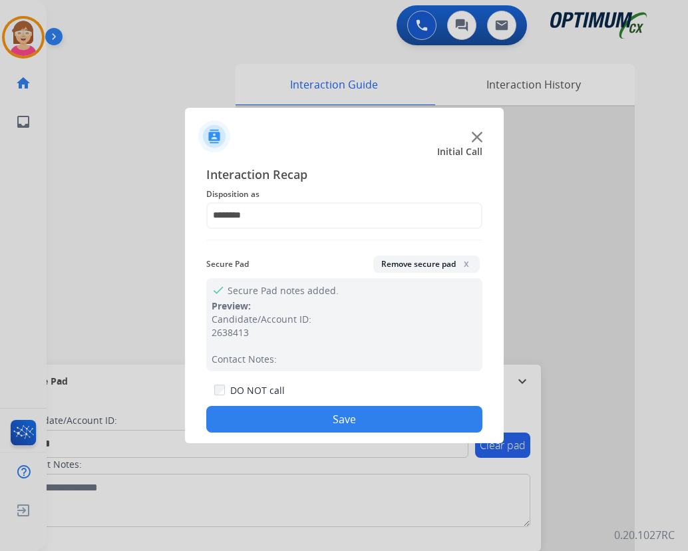
click at [280, 415] on button "Save" at bounding box center [344, 419] width 276 height 27
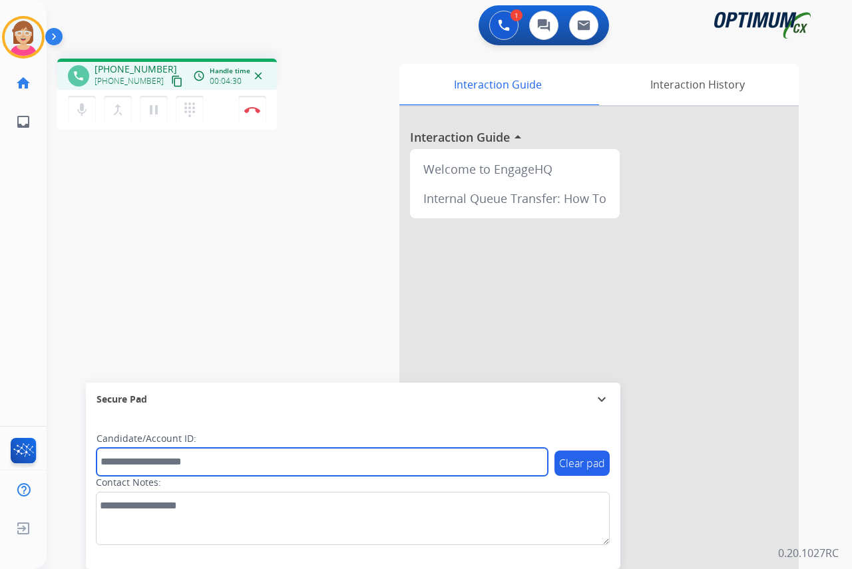
click at [118, 459] on input "text" at bounding box center [322, 462] width 451 height 28
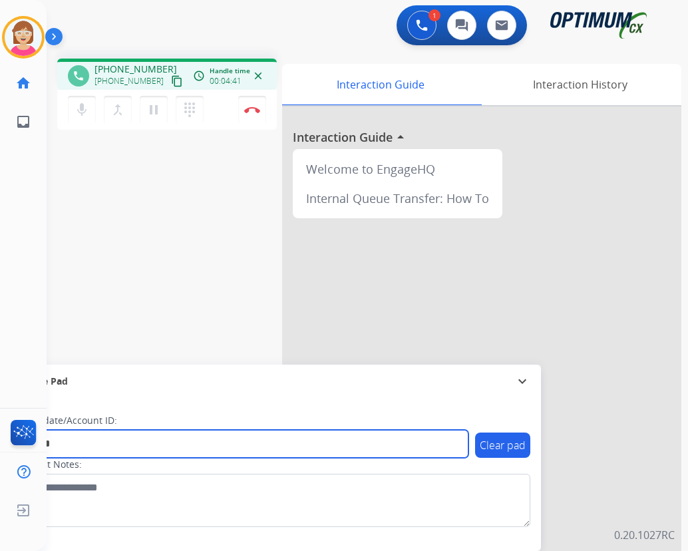
type input "*******"
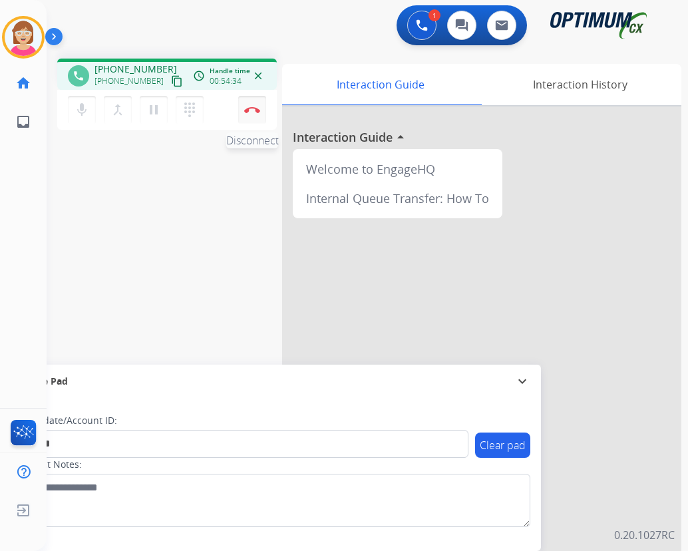
click at [253, 105] on button "Disconnect" at bounding box center [252, 110] width 28 height 28
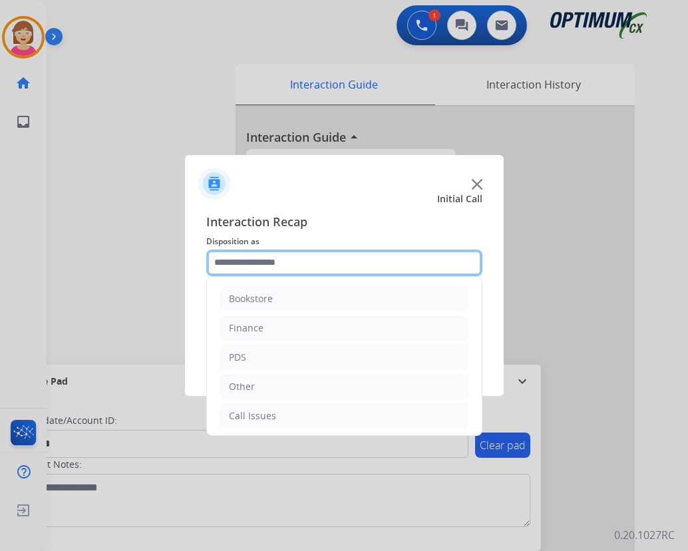
click at [242, 256] on input "text" at bounding box center [344, 263] width 276 height 27
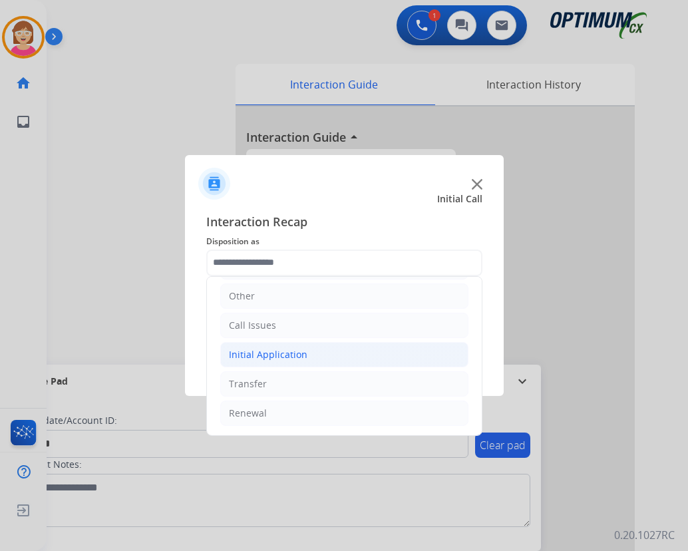
click at [281, 353] on div "Initial Application" at bounding box center [268, 354] width 79 height 13
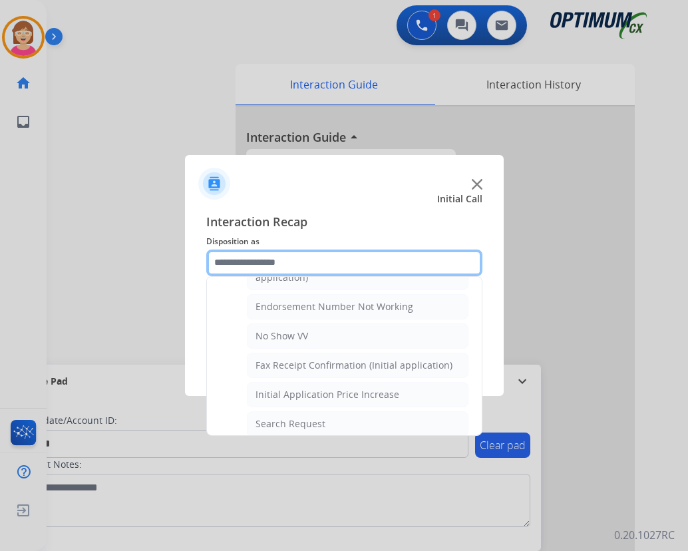
scroll to position [290, 0]
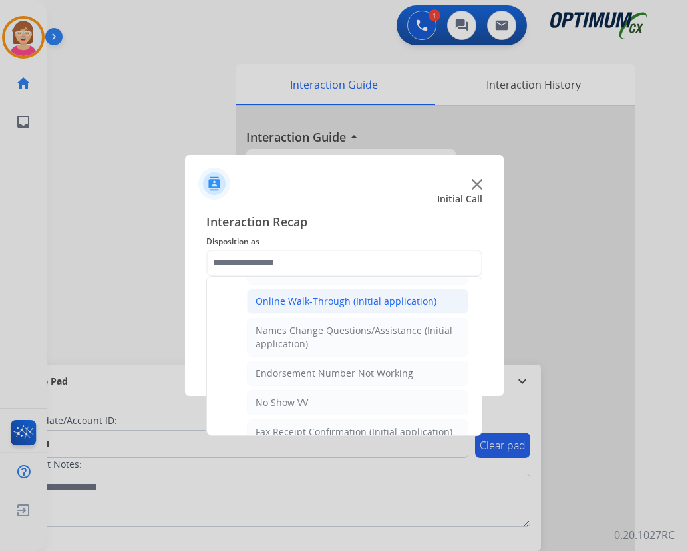
click at [302, 301] on div "Online Walk-Through (Initial application)" at bounding box center [346, 301] width 181 height 13
type input "**********"
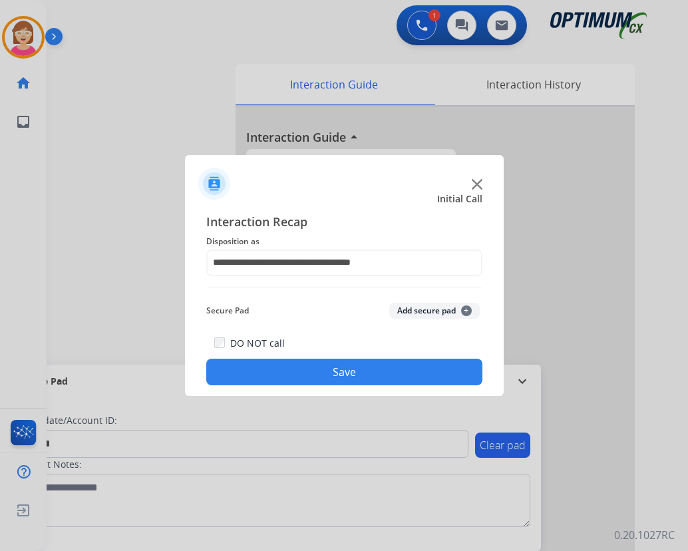
click at [464, 311] on span "+" at bounding box center [466, 311] width 11 height 11
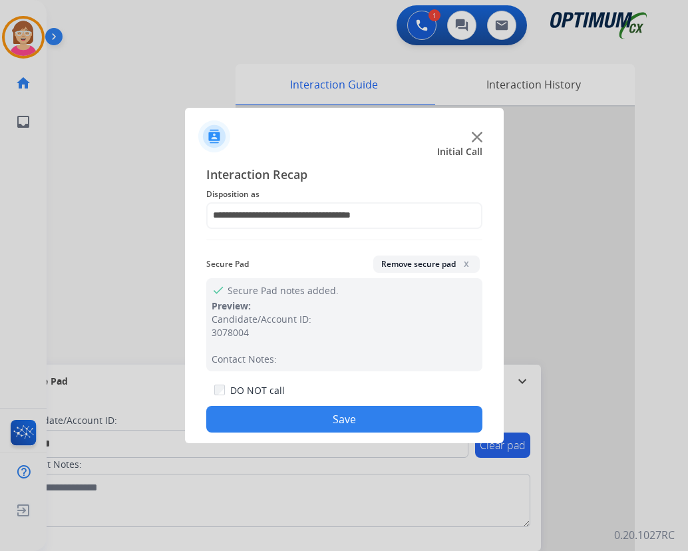
click at [285, 422] on button "Save" at bounding box center [344, 419] width 276 height 27
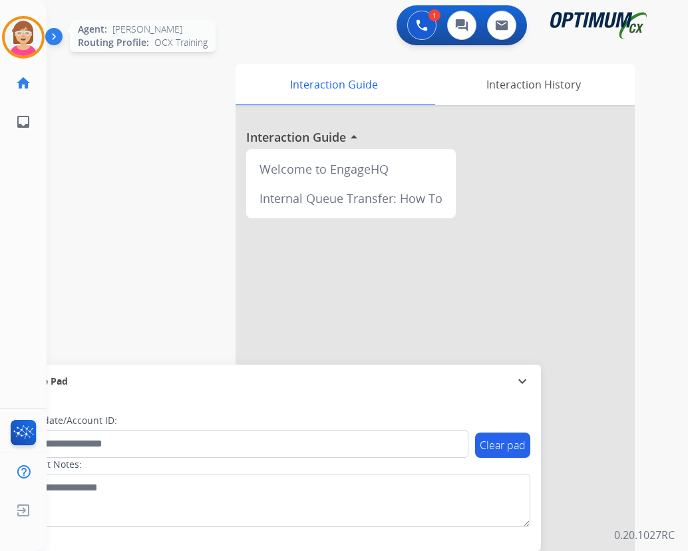
click at [19, 23] on img at bounding box center [23, 37] width 37 height 37
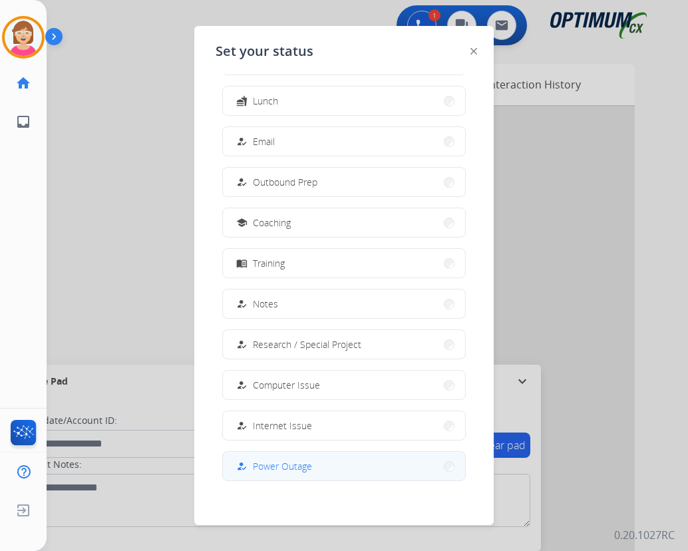
scroll to position [126, 0]
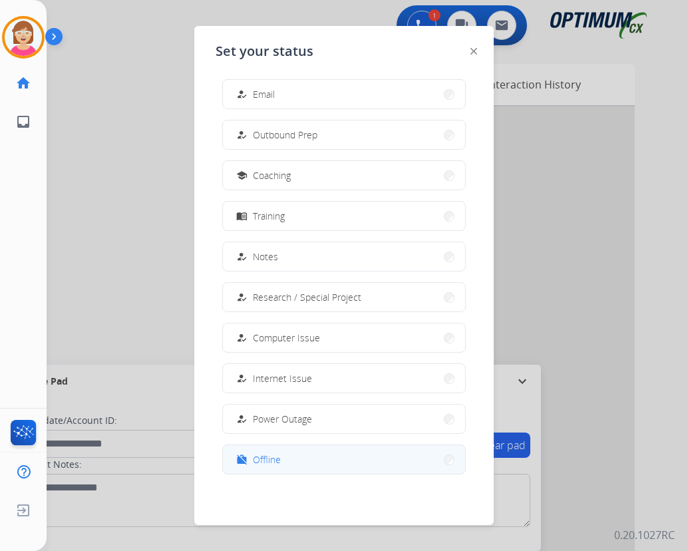
click at [274, 458] on span "Offline" at bounding box center [267, 460] width 28 height 14
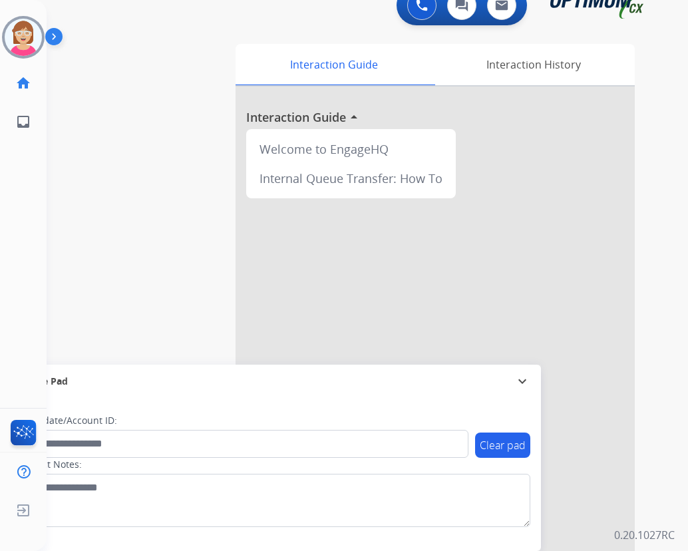
scroll to position [52, 0]
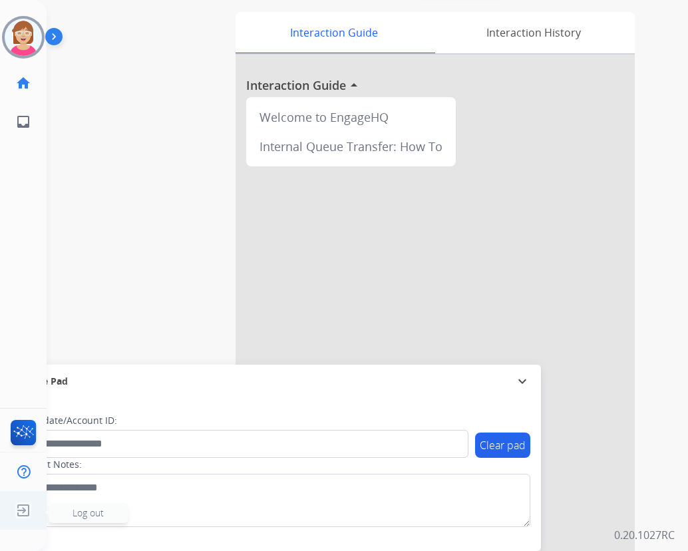
click at [80, 511] on span "Log out" at bounding box center [88, 513] width 31 height 13
